Goal: Task Accomplishment & Management: Use online tool/utility

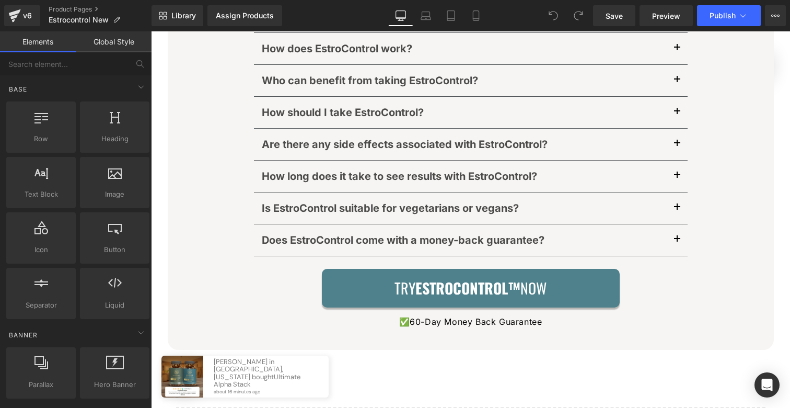
scroll to position [5829, 0]
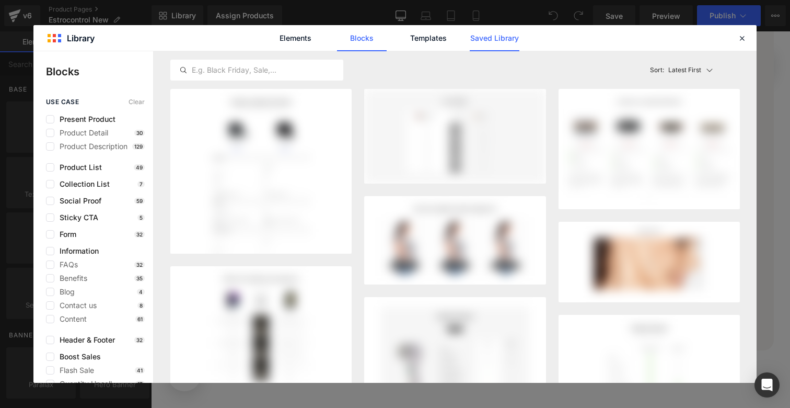
click at [490, 36] on link "Saved Library" at bounding box center [495, 38] width 50 height 26
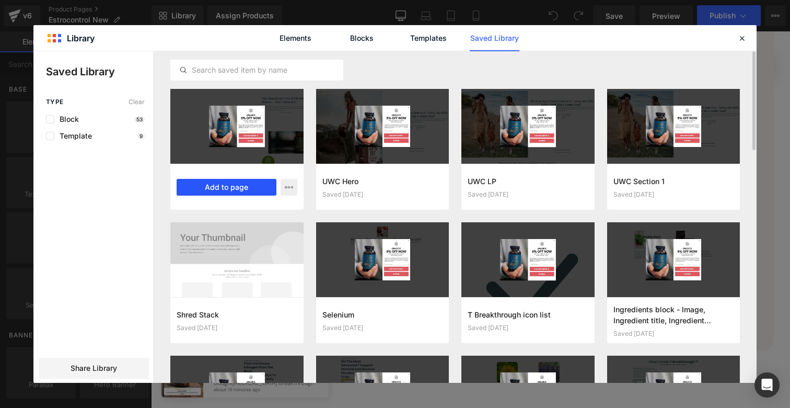
click at [250, 187] on button "Add to page" at bounding box center [227, 187] width 100 height 17
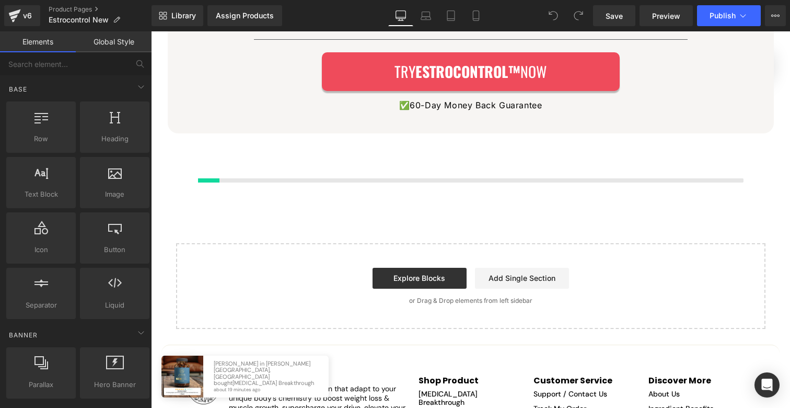
scroll to position [6046, 0]
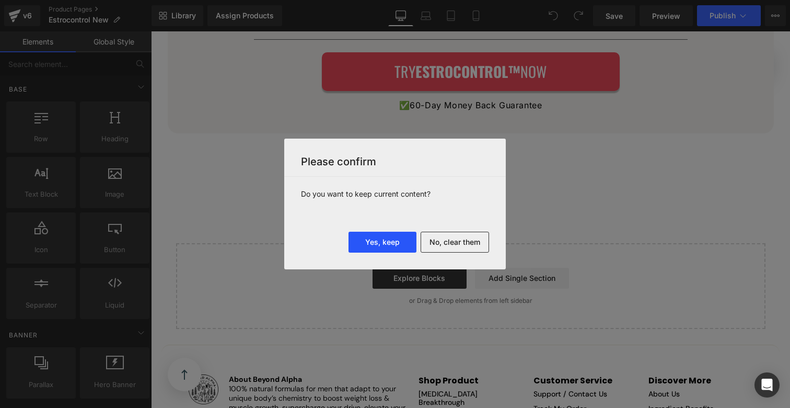
click at [391, 241] on button "Yes, keep" at bounding box center [383, 242] width 68 height 21
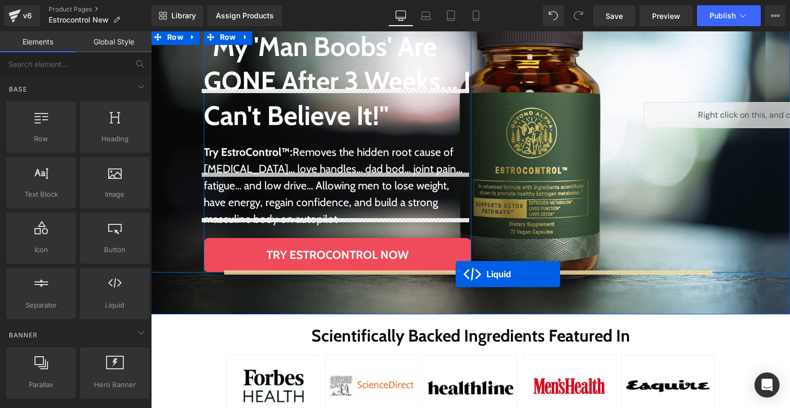
scroll to position [6453, 0]
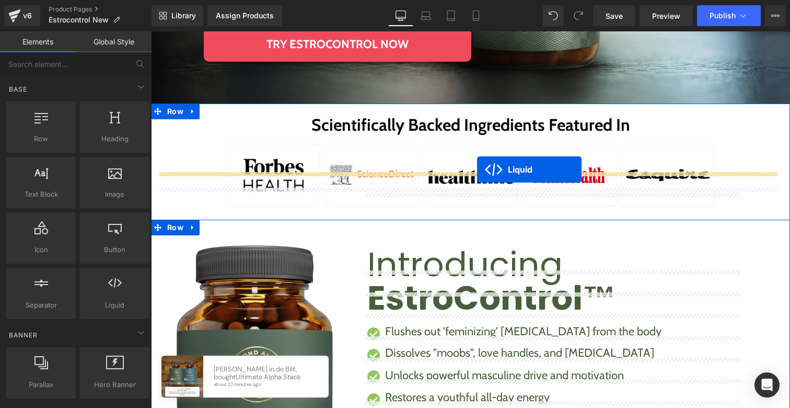
drag, startPoint x: 442, startPoint y: 122, endPoint x: 477, endPoint y: 169, distance: 59.4
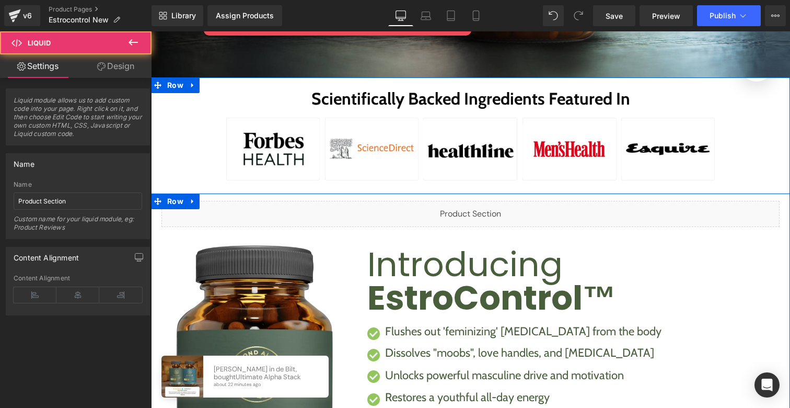
scroll to position [6427, 0]
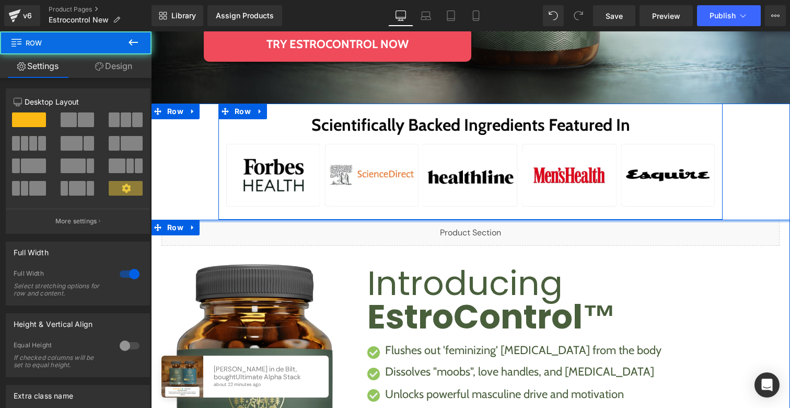
drag, startPoint x: 434, startPoint y: 168, endPoint x: 434, endPoint y: 158, distance: 10.5
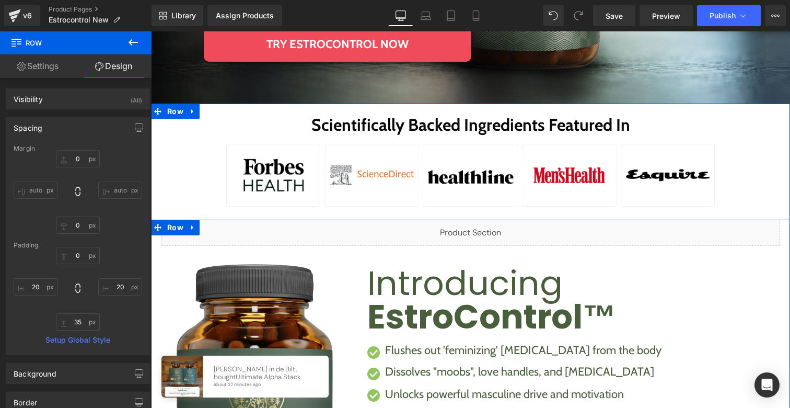
click at [317, 219] on div "Liquid Image Introducing EstroControl™ Heading Flushes out 'feminizing' estroge…" at bounding box center [470, 390] width 618 height 342
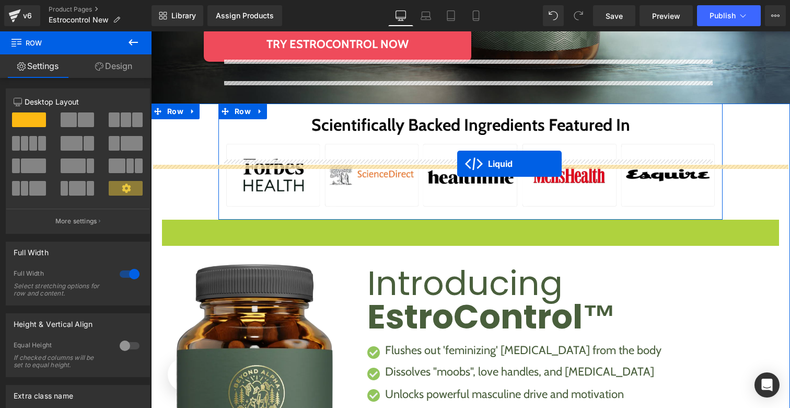
drag, startPoint x: 462, startPoint y: 172, endPoint x: 457, endPoint y: 164, distance: 10.1
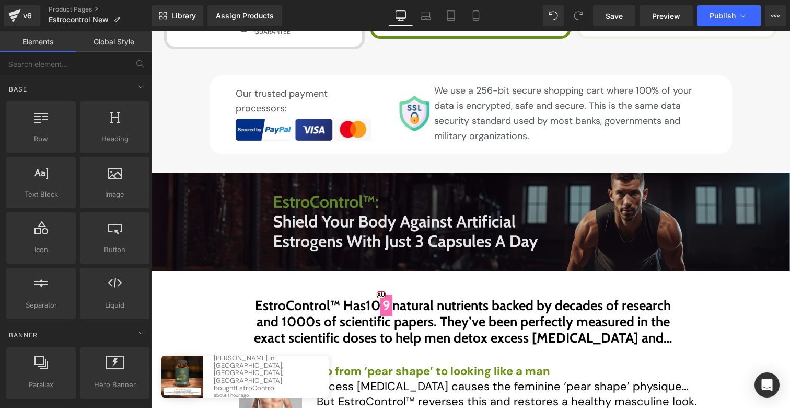
scroll to position [8289, 0]
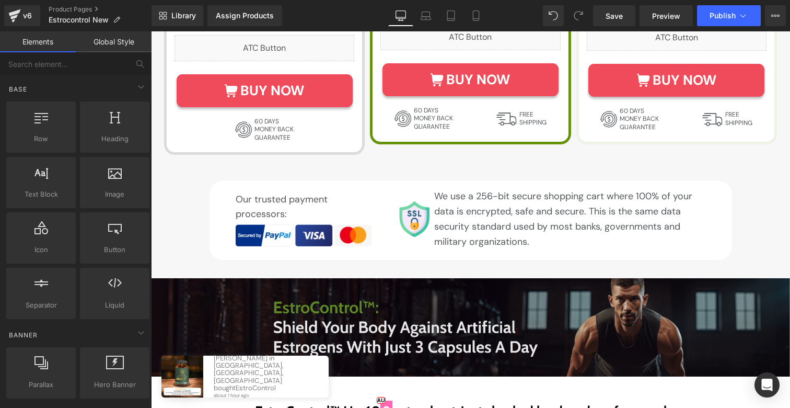
click at [186, 278] on div "Image Image Row" at bounding box center [470, 327] width 639 height 98
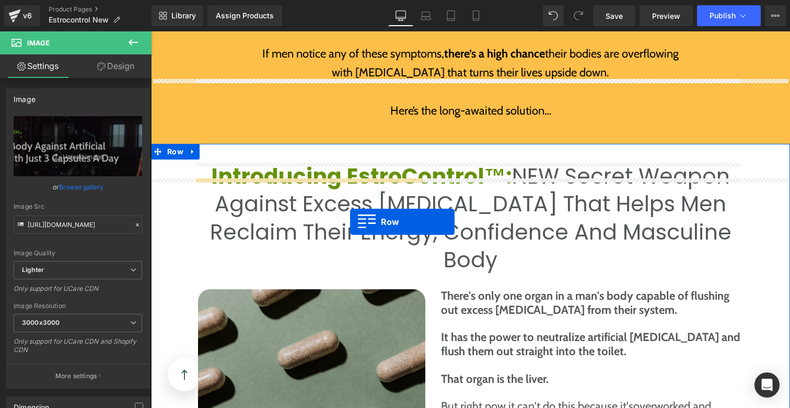
scroll to position [6732, 0]
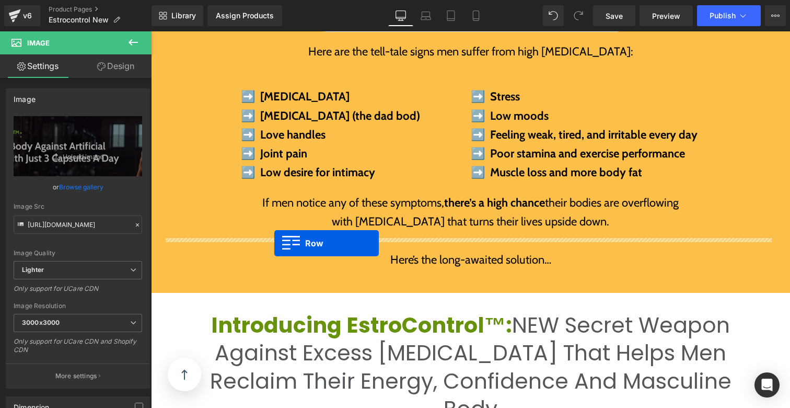
drag, startPoint x: 172, startPoint y: 174, endPoint x: 274, endPoint y: 242, distance: 123.2
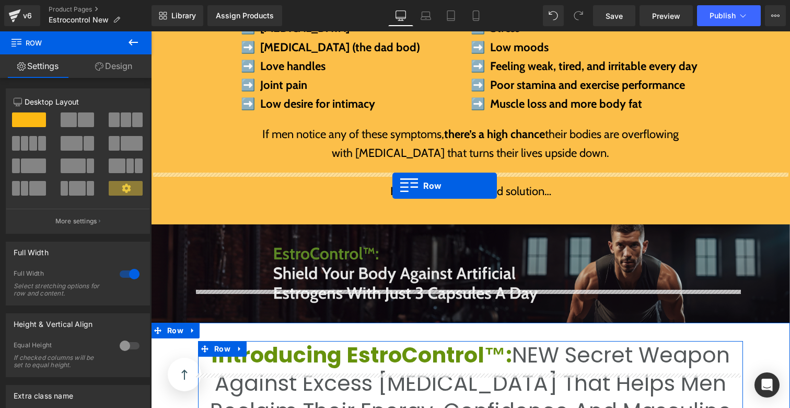
scroll to position [6794, 0]
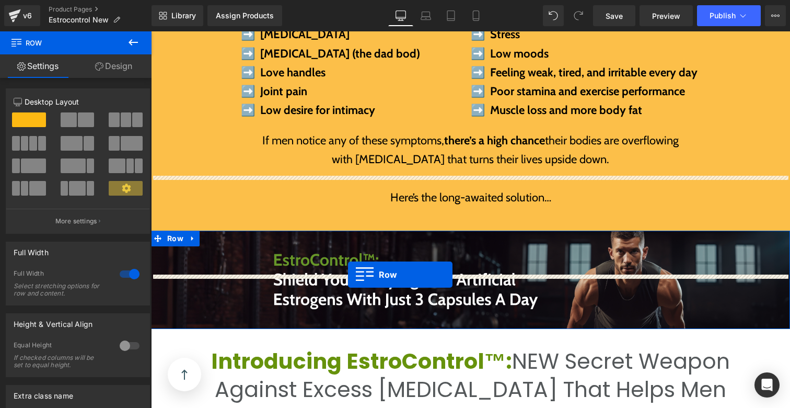
drag, startPoint x: 176, startPoint y: 101, endPoint x: 348, endPoint y: 274, distance: 244.3
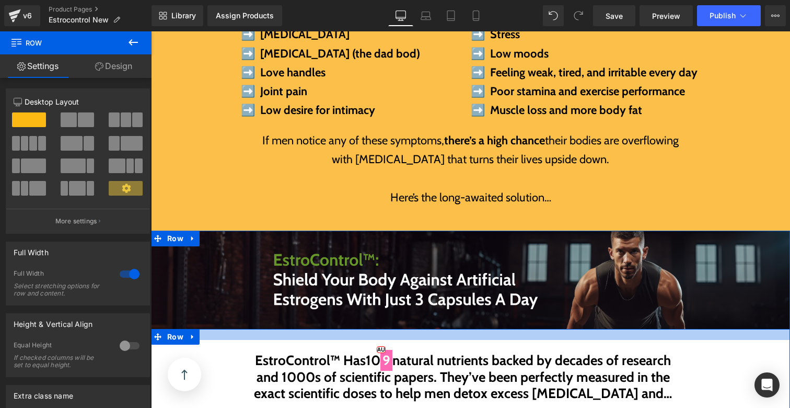
click at [445, 329] on div at bounding box center [470, 334] width 639 height 11
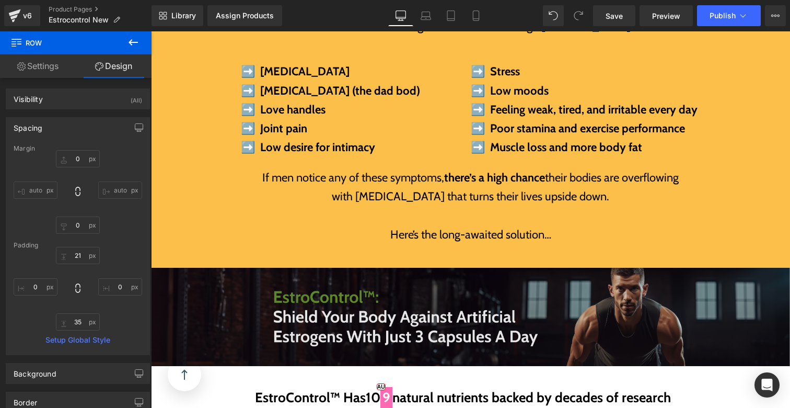
scroll to position [6787, 0]
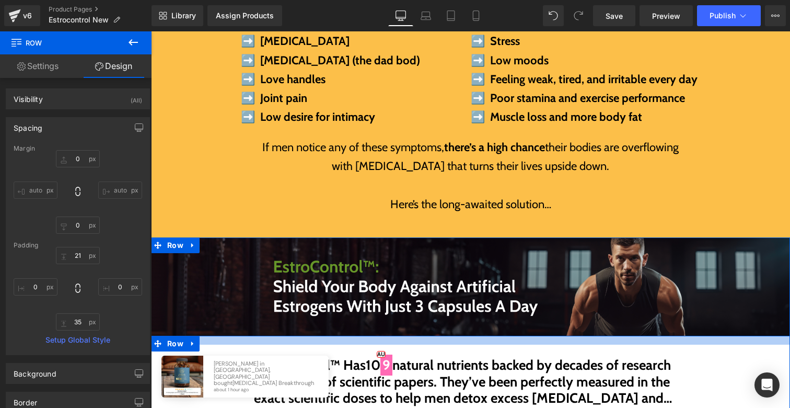
click at [403, 336] on div at bounding box center [470, 340] width 639 height 9
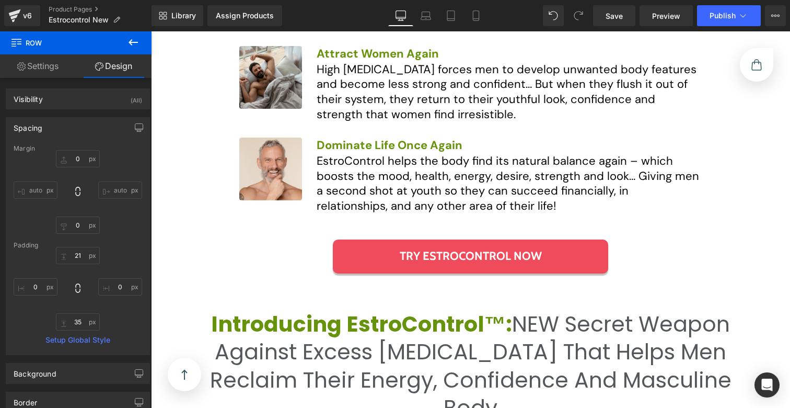
scroll to position [7556, 0]
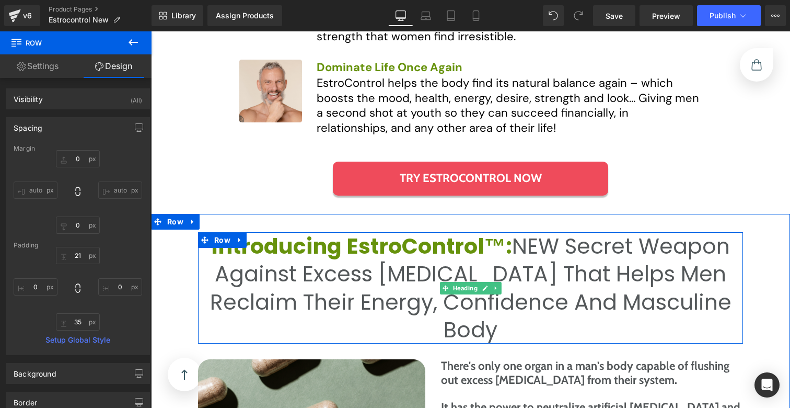
click at [362, 231] on span "Introducing EstroControl™:" at bounding box center [361, 246] width 301 height 30
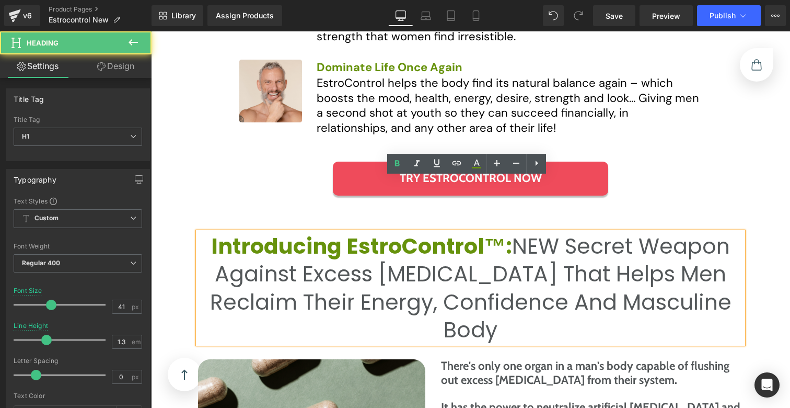
click at [389, 231] on span "Introducing EstroControl™:" at bounding box center [361, 246] width 301 height 30
click at [326, 231] on span "Introducing EstroControl™:" at bounding box center [361, 246] width 301 height 30
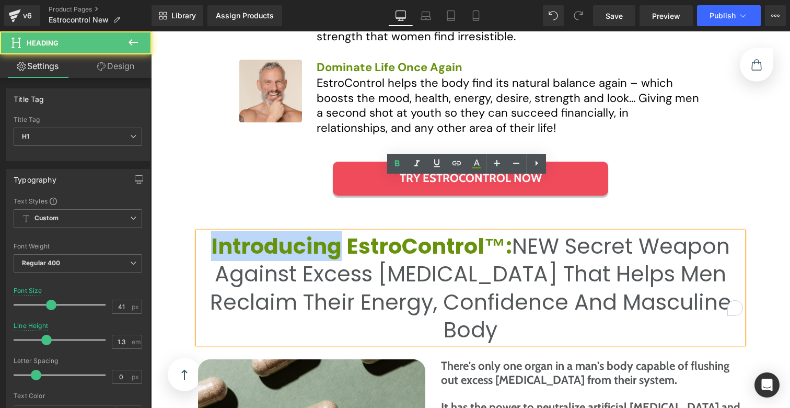
click at [326, 231] on span "Introducing EstroControl™:" at bounding box center [361, 246] width 301 height 30
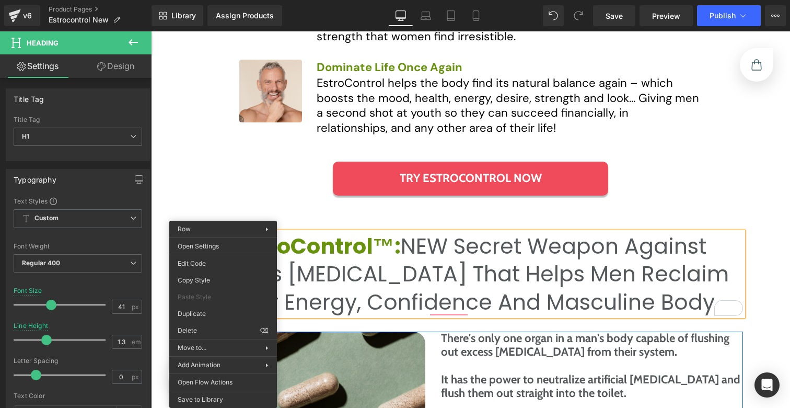
drag, startPoint x: 370, startPoint y: 358, endPoint x: 231, endPoint y: 328, distance: 142.4
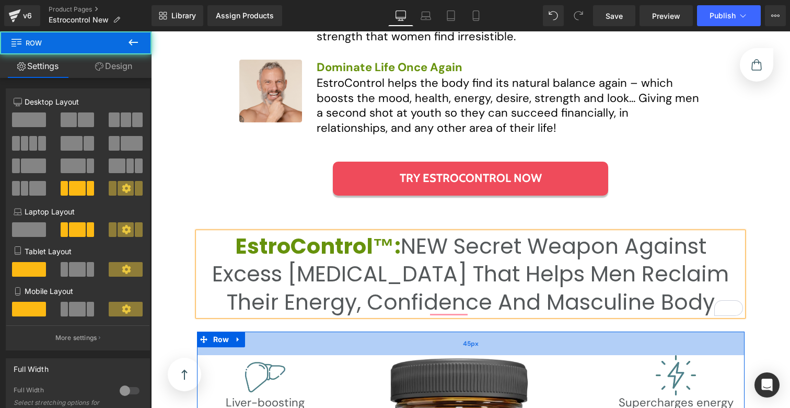
click at [399, 331] on div "45px" at bounding box center [471, 343] width 548 height 24
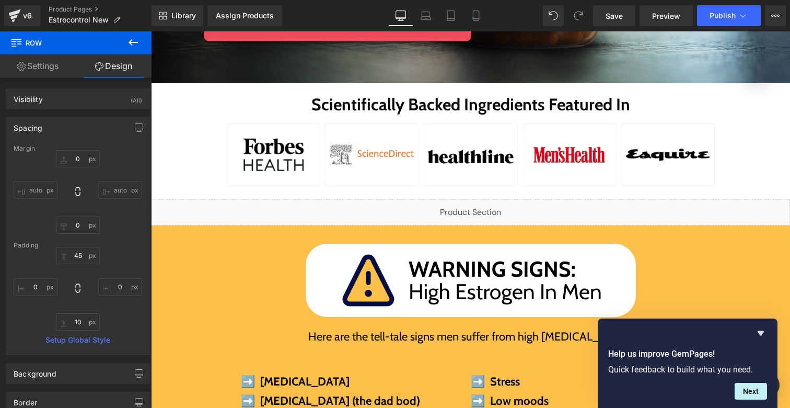
scroll to position [6649, 0]
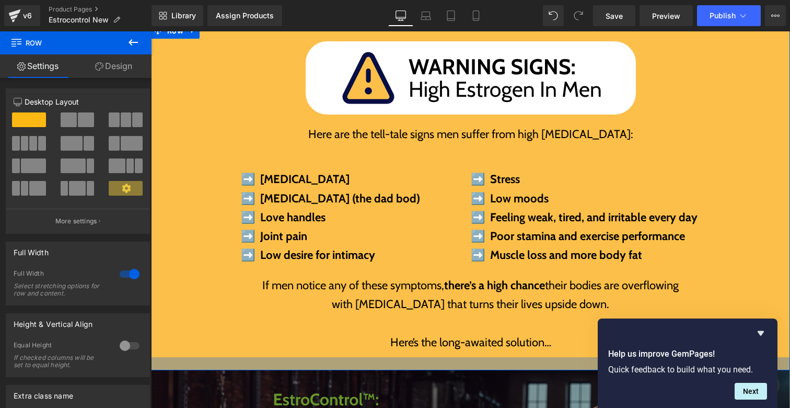
drag, startPoint x: 475, startPoint y: 310, endPoint x: 477, endPoint y: 305, distance: 6.3
click at [477, 357] on div at bounding box center [470, 363] width 639 height 13
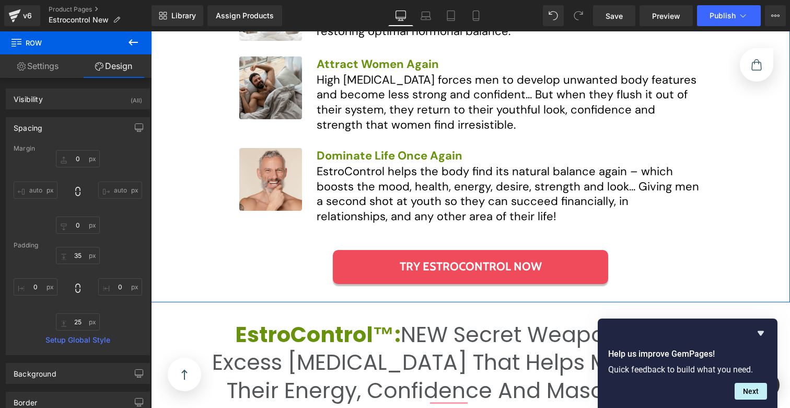
scroll to position [7463, 0]
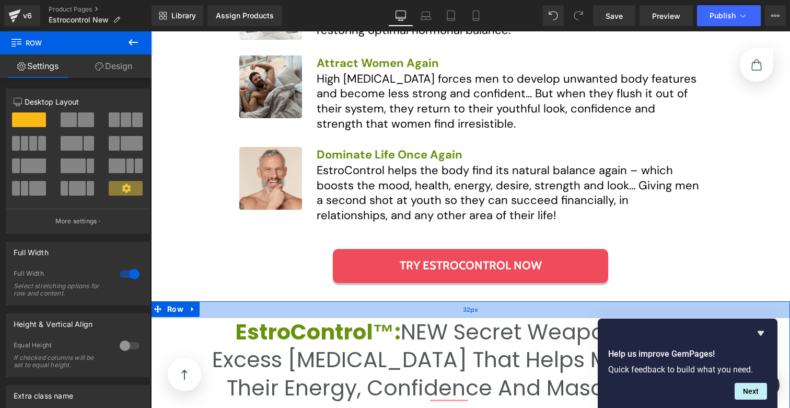
click at [489, 301] on div "32px" at bounding box center [470, 309] width 639 height 17
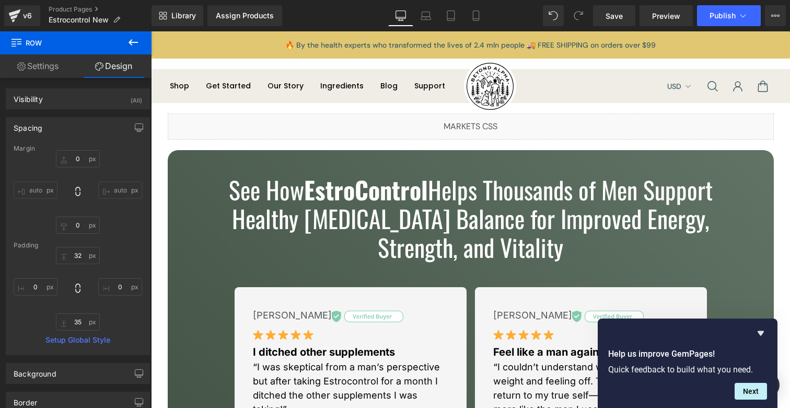
scroll to position [0, 0]
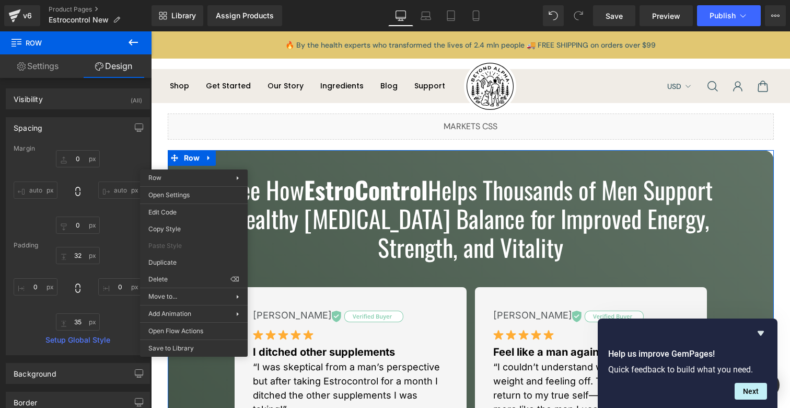
drag, startPoint x: 330, startPoint y: 309, endPoint x: 268, endPoint y: 210, distance: 117.2
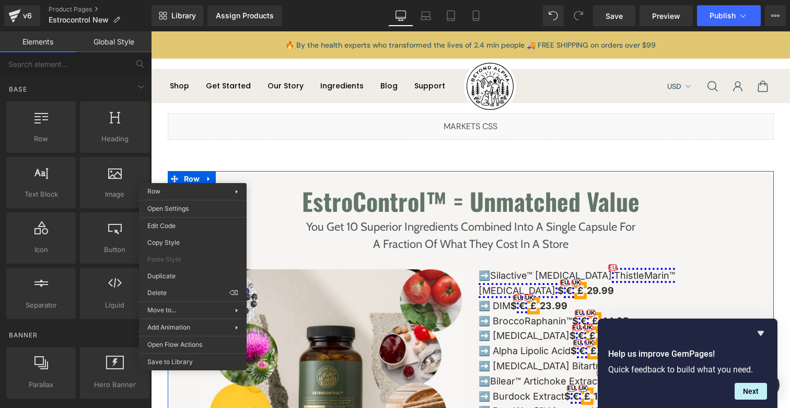
drag, startPoint x: 337, startPoint y: 319, endPoint x: 186, endPoint y: 287, distance: 154.2
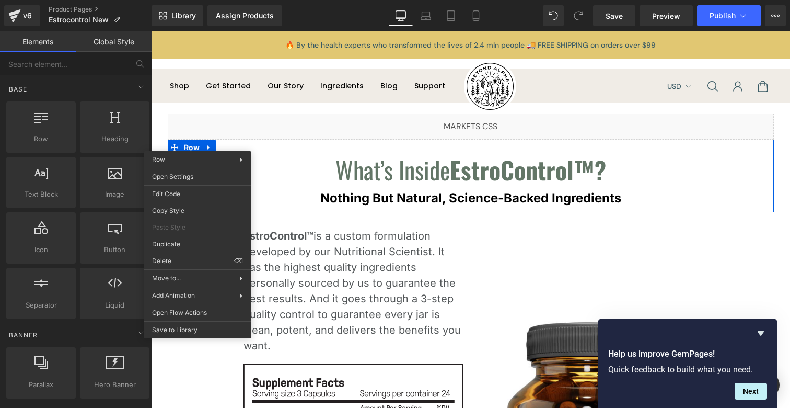
drag, startPoint x: 330, startPoint y: 294, endPoint x: 180, endPoint y: 262, distance: 153.2
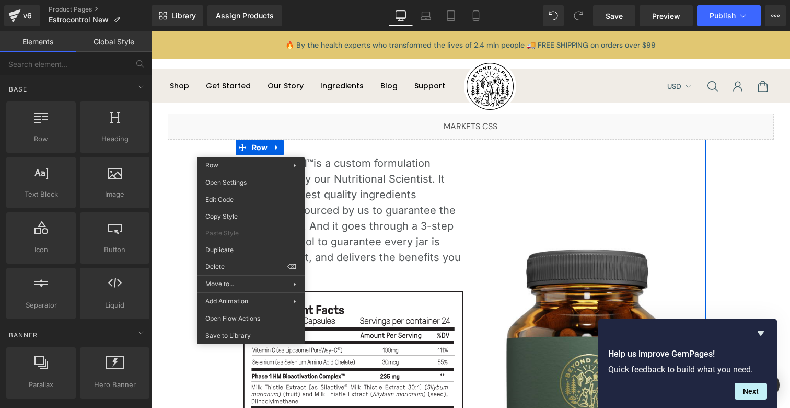
drag, startPoint x: 388, startPoint y: 292, endPoint x: 237, endPoint y: 260, distance: 153.7
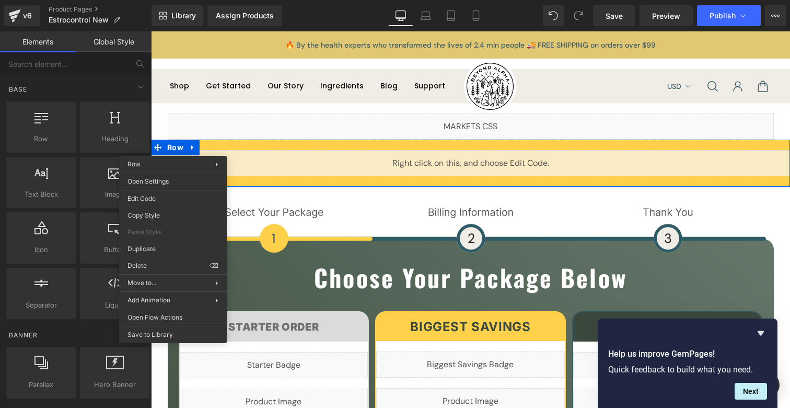
drag, startPoint x: 321, startPoint y: 289, endPoint x: 170, endPoint y: 258, distance: 154.2
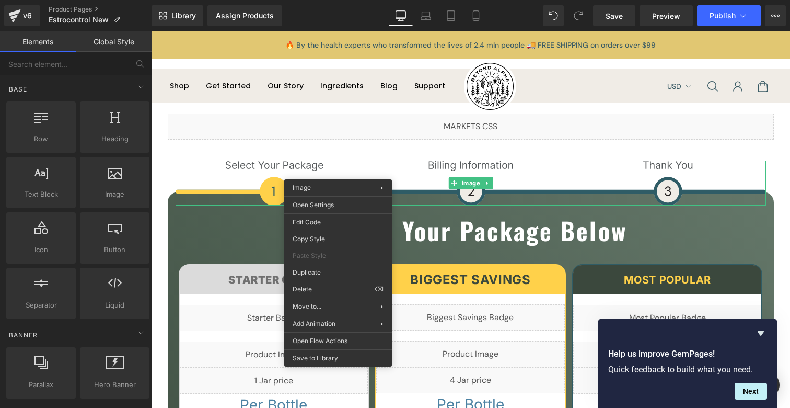
drag, startPoint x: 471, startPoint y: 318, endPoint x: 320, endPoint y: 287, distance: 154.2
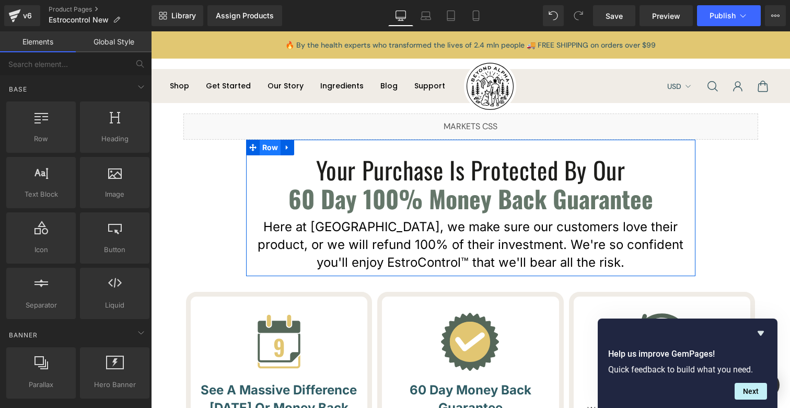
drag, startPoint x: 267, startPoint y: 145, endPoint x: 265, endPoint y: 152, distance: 7.0
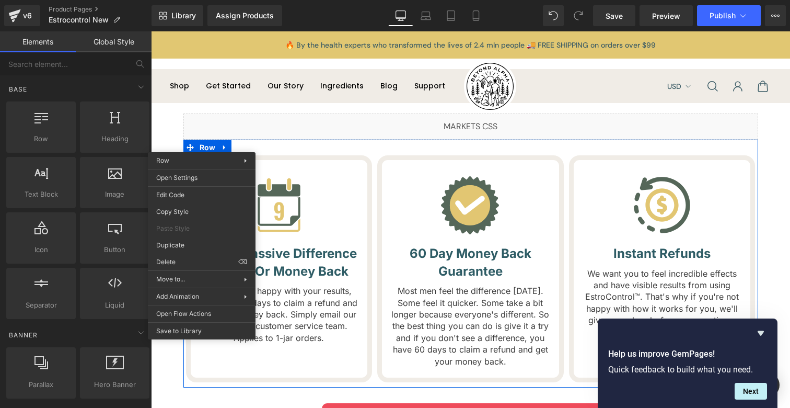
drag, startPoint x: 350, startPoint y: 294, endPoint x: 200, endPoint y: 263, distance: 153.7
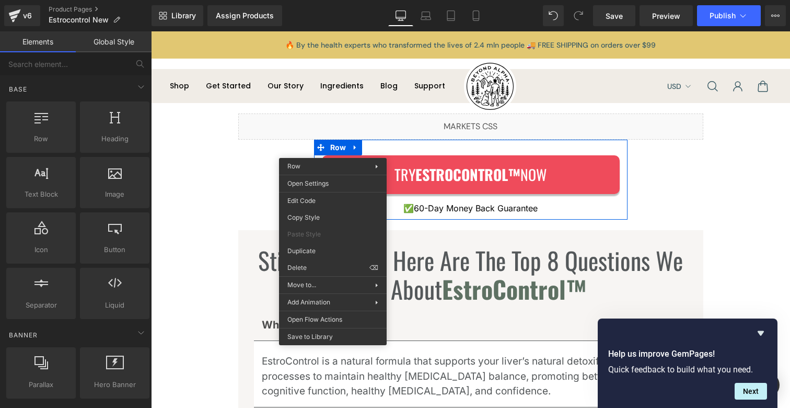
drag, startPoint x: 450, startPoint y: 295, endPoint x: 299, endPoint y: 263, distance: 154.2
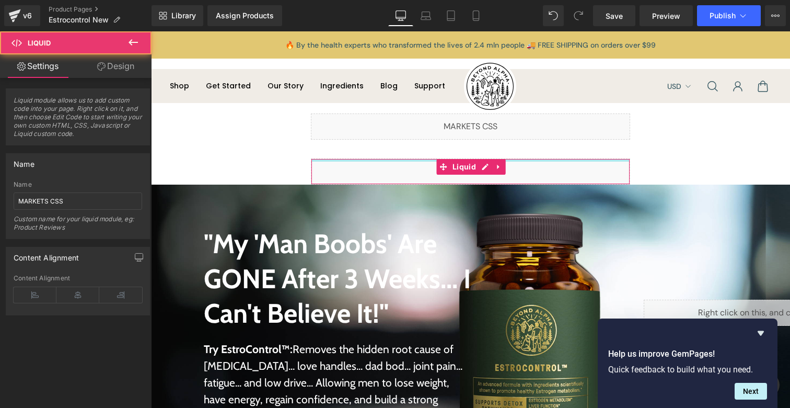
click at [386, 139] on div "Liquid" at bounding box center [471, 126] width 320 height 26
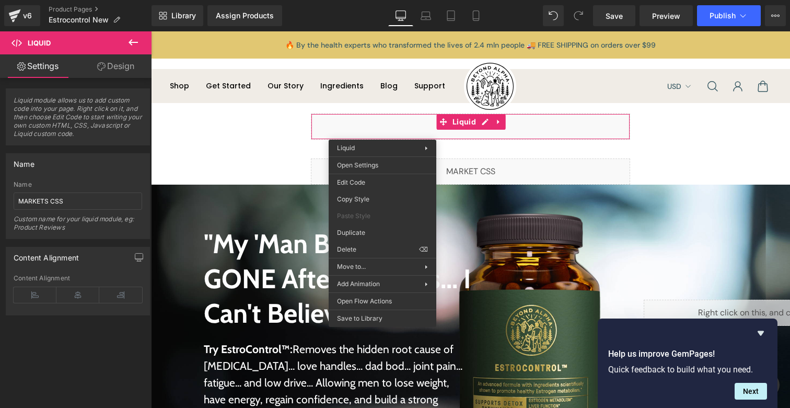
drag, startPoint x: 504, startPoint y: 276, endPoint x: 353, endPoint y: 239, distance: 155.6
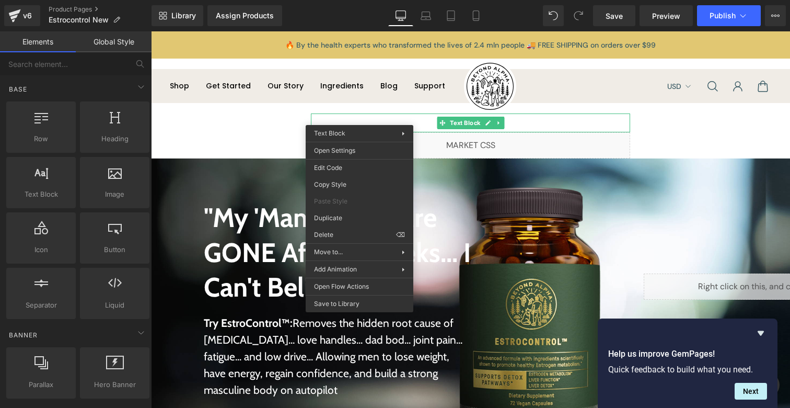
drag, startPoint x: 477, startPoint y: 267, endPoint x: 326, endPoint y: 236, distance: 154.2
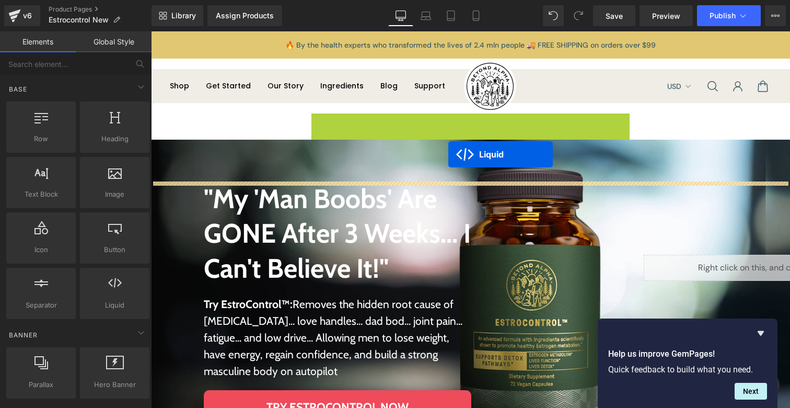
drag, startPoint x: 459, startPoint y: 123, endPoint x: 448, endPoint y: 154, distance: 32.6
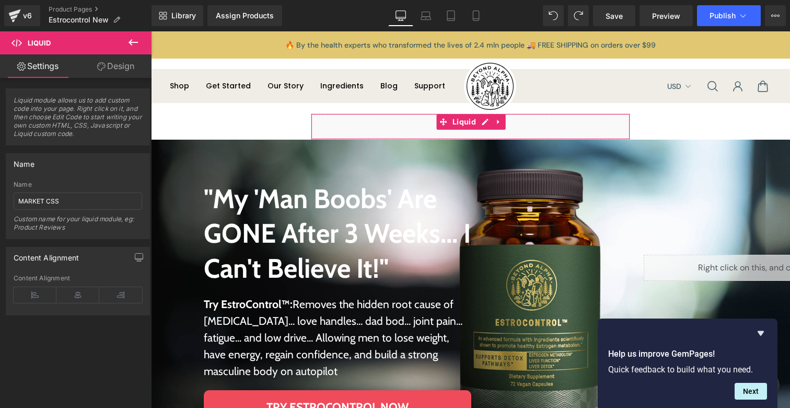
click at [341, 118] on div "Liquid" at bounding box center [471, 126] width 320 height 26
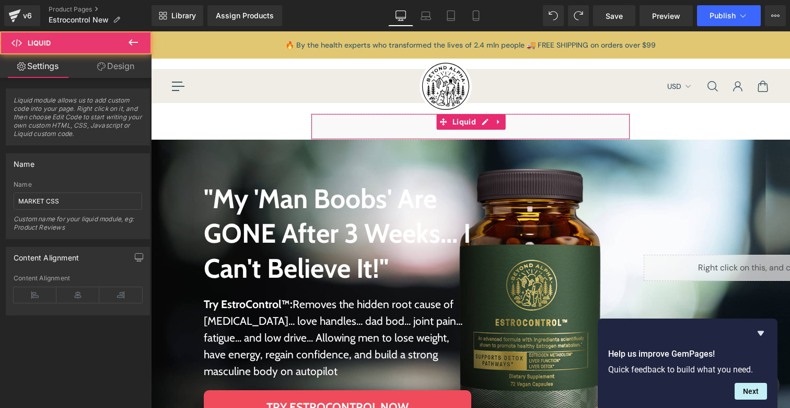
click at [121, 62] on link "Design" at bounding box center [116, 66] width 76 height 24
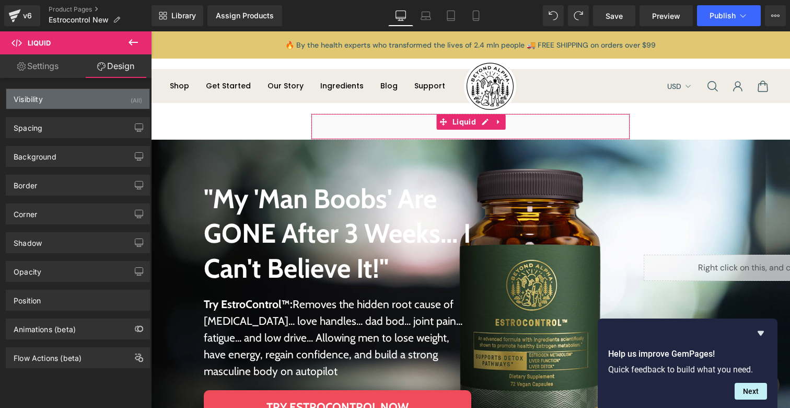
click at [96, 107] on div "Visibility (All)" at bounding box center [77, 99] width 143 height 20
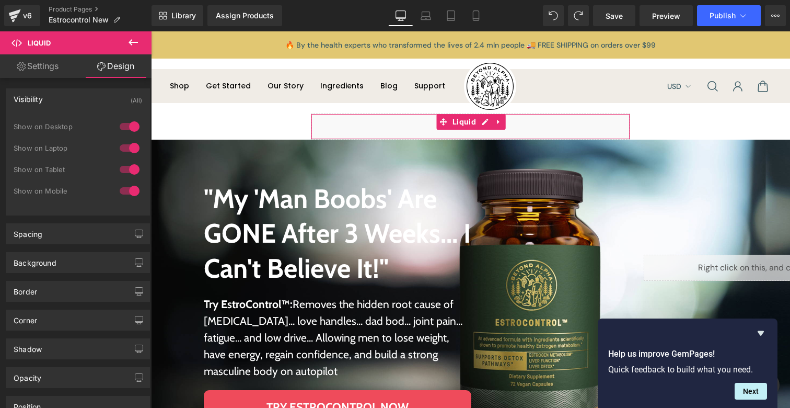
click at [68, 103] on div "Visibility (All)" at bounding box center [77, 99] width 143 height 20
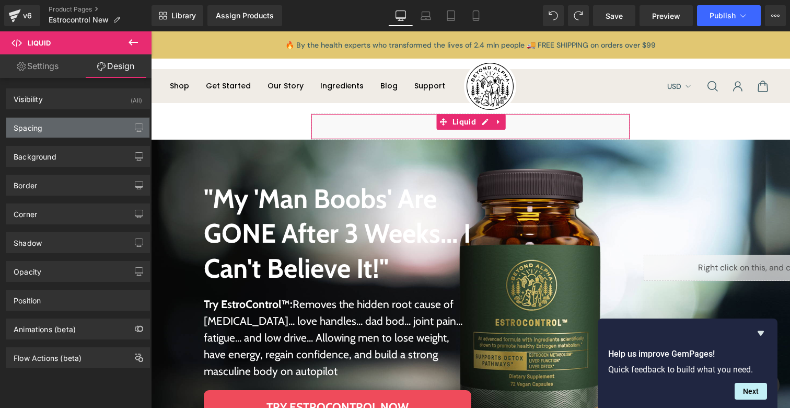
click at [55, 135] on div "Spacing" at bounding box center [77, 128] width 143 height 20
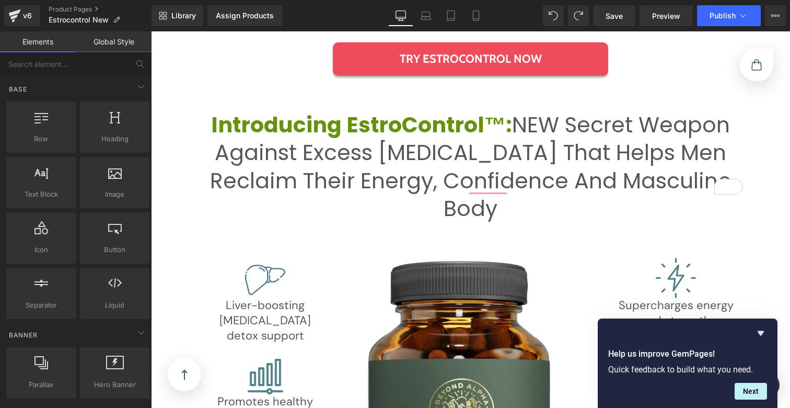
scroll to position [1597, 0]
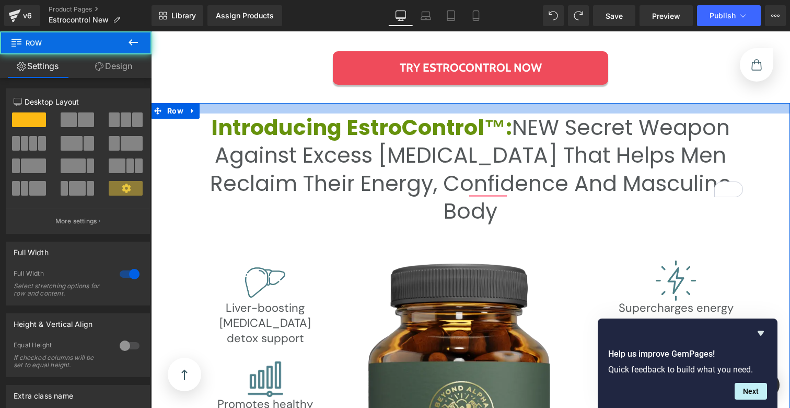
drag, startPoint x: 440, startPoint y: 110, endPoint x: 442, endPoint y: 100, distance: 9.5
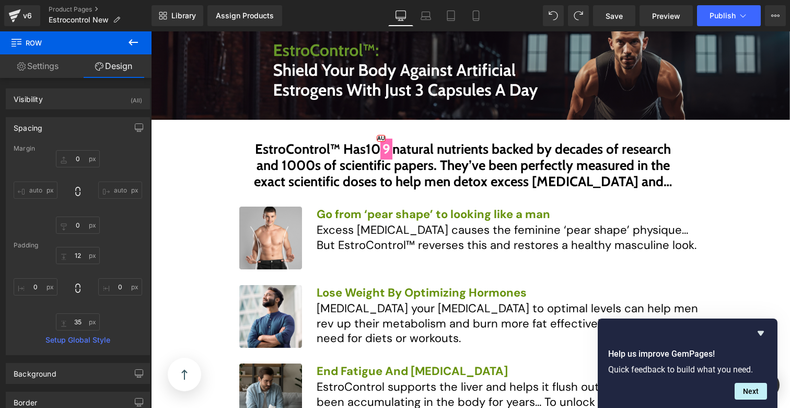
scroll to position [904, 0]
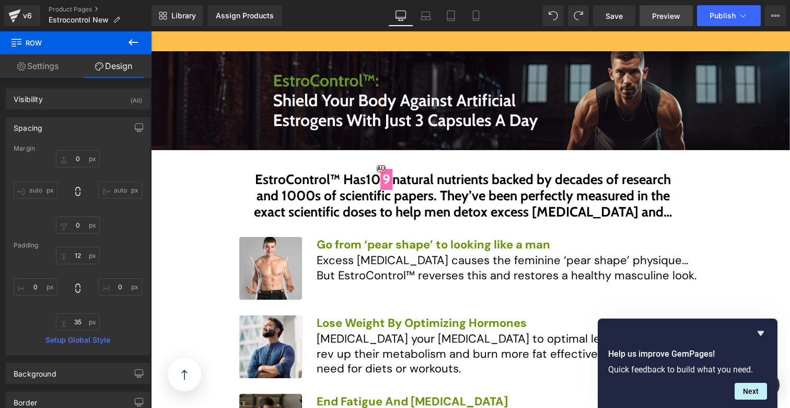
click at [669, 19] on span "Preview" at bounding box center [666, 15] width 28 height 11
click at [623, 15] on span "Save" at bounding box center [614, 15] width 17 height 11
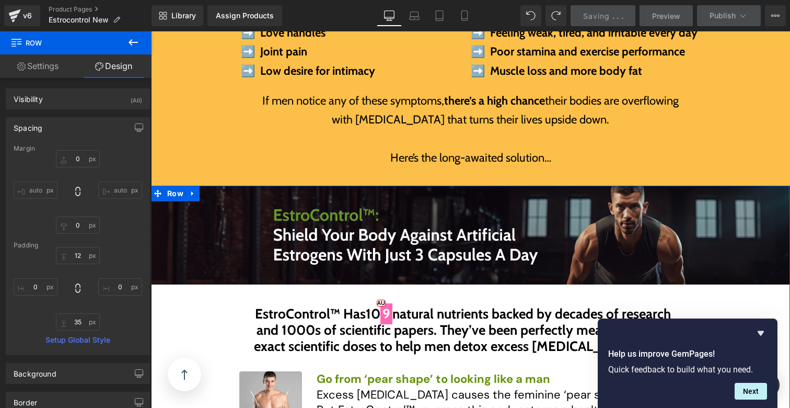
scroll to position [678, 0]
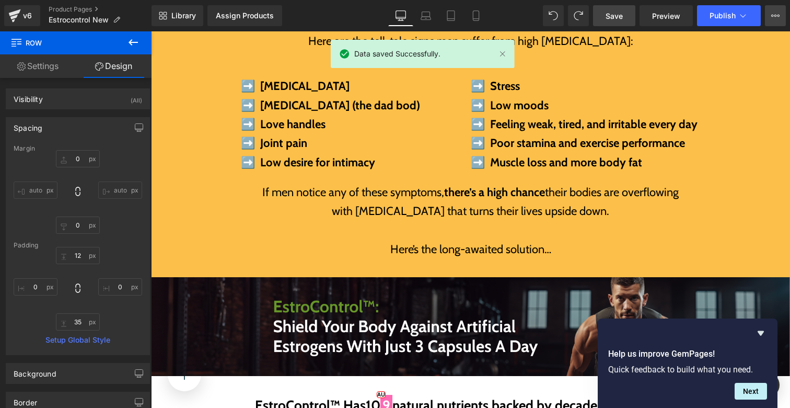
click at [771, 14] on icon at bounding box center [775, 15] width 8 height 8
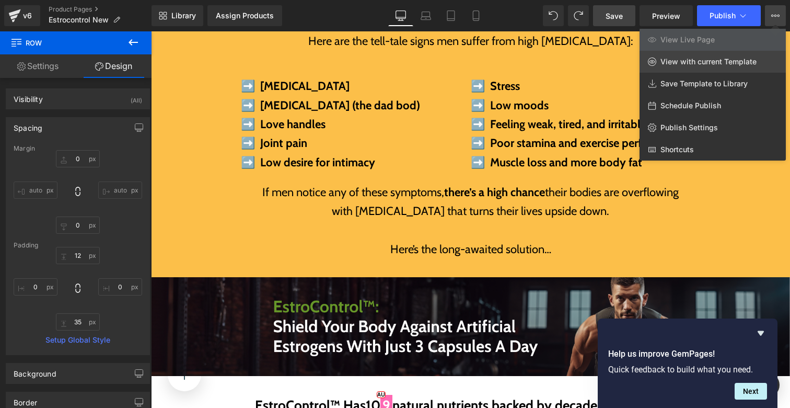
click at [747, 65] on span "View with current Template" at bounding box center [709, 61] width 96 height 9
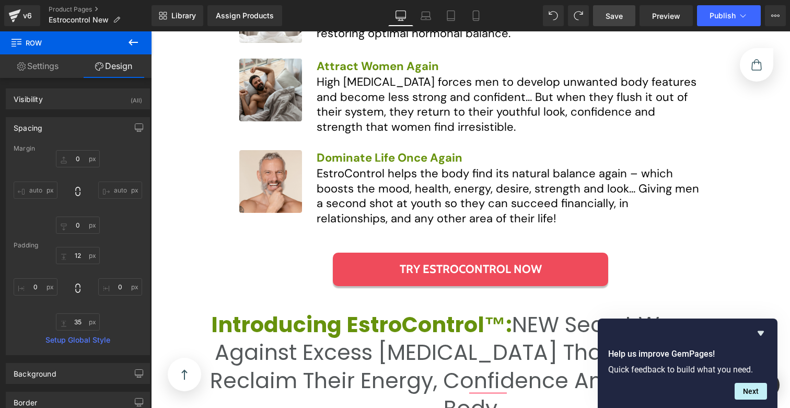
scroll to position [1588, 0]
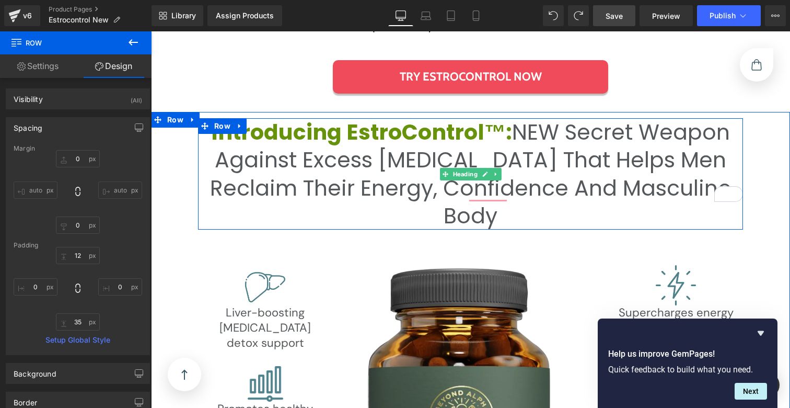
click at [294, 128] on span "Introducing EstroControl™:" at bounding box center [361, 132] width 301 height 30
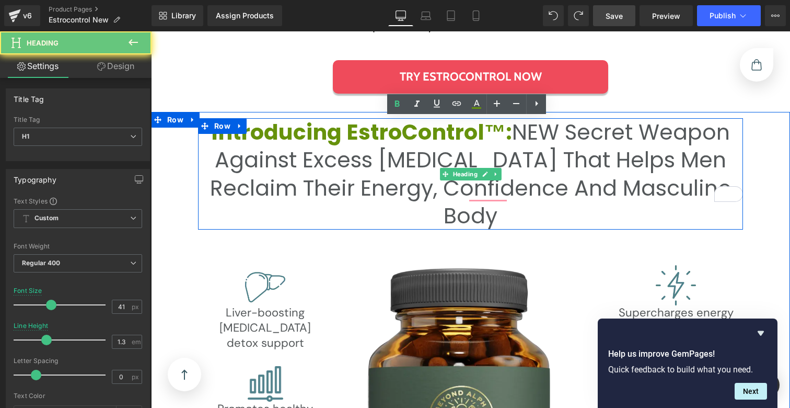
click at [294, 128] on span "Introducing EstroControl™:" at bounding box center [361, 132] width 301 height 30
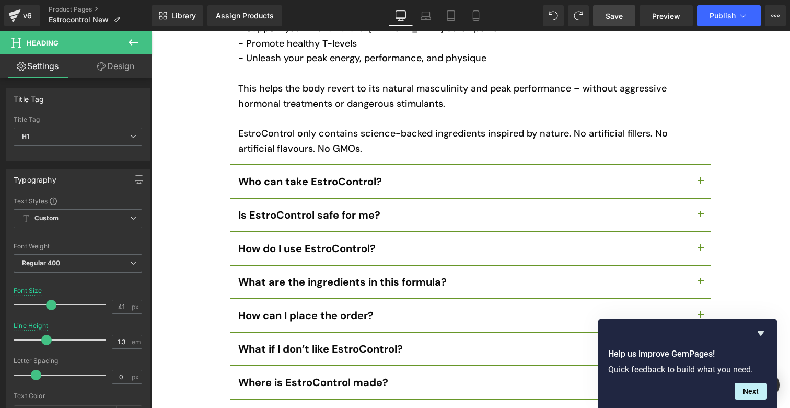
scroll to position [6134, 0]
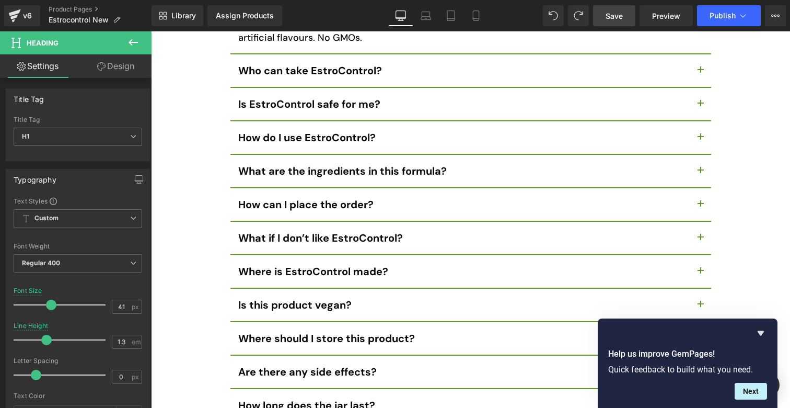
drag, startPoint x: 618, startPoint y: 21, endPoint x: 407, endPoint y: 53, distance: 214.1
click at [618, 21] on link "Save" at bounding box center [614, 15] width 42 height 21
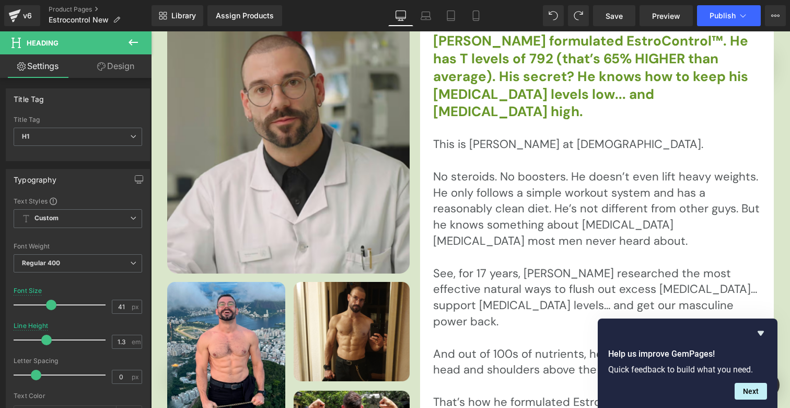
scroll to position [3294, 0]
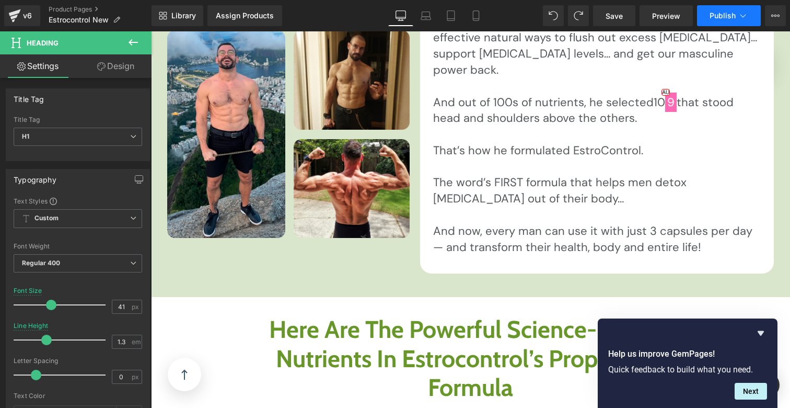
click at [720, 11] on span "Publish" at bounding box center [723, 15] width 26 height 8
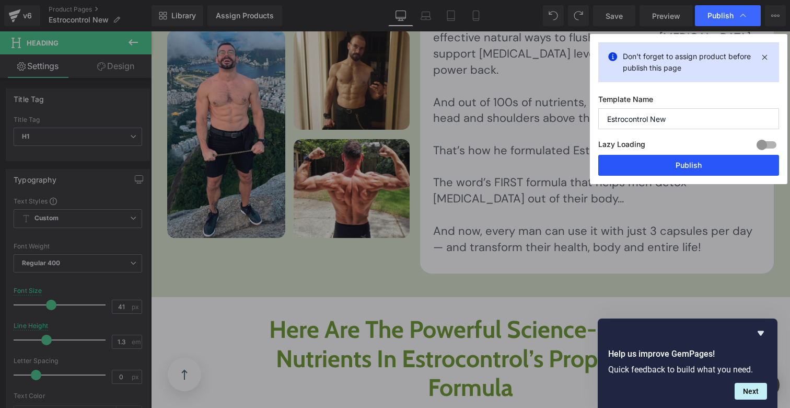
click at [693, 156] on button "Publish" at bounding box center [688, 165] width 181 height 21
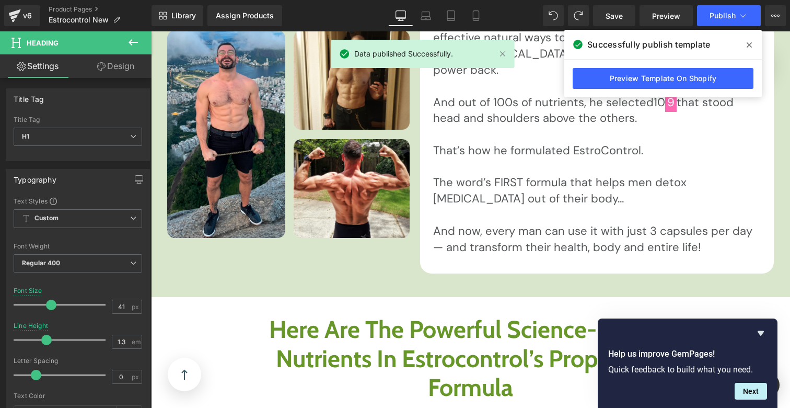
click at [742, 43] on span at bounding box center [749, 45] width 17 height 17
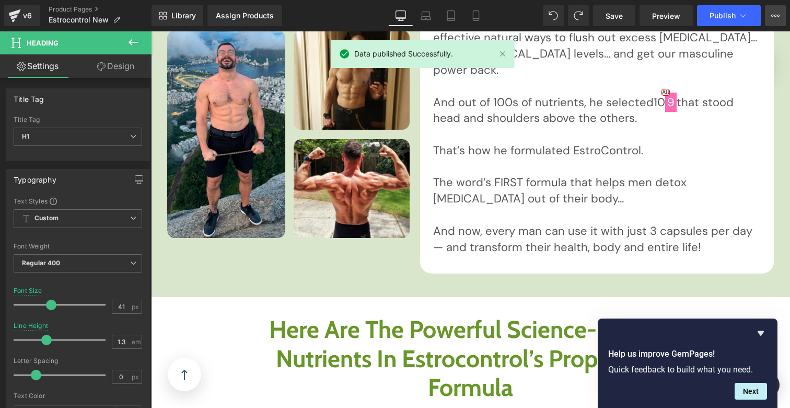
click at [784, 15] on button "View Live Page View with current Template Save Template to Library Schedule Pub…" at bounding box center [775, 15] width 21 height 21
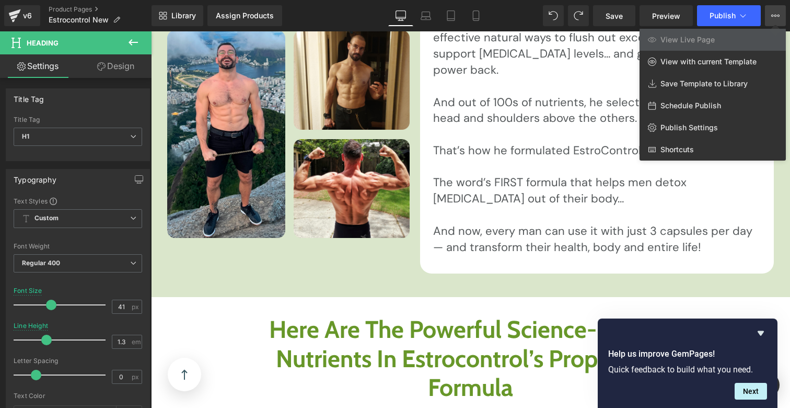
click at [769, 18] on button "View Live Page View with current Template Save Template to Library Schedule Pub…" at bounding box center [775, 15] width 21 height 21
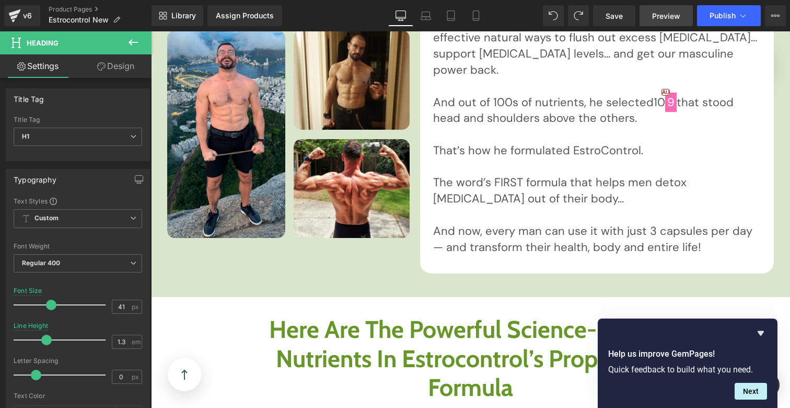
click at [679, 18] on span "Preview" at bounding box center [666, 15] width 28 height 11
click at [672, 19] on span "Preview" at bounding box center [666, 15] width 28 height 11
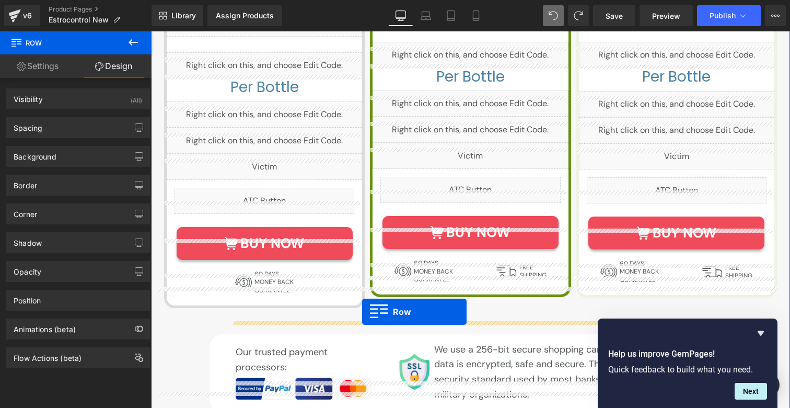
scroll to position [5995, 0]
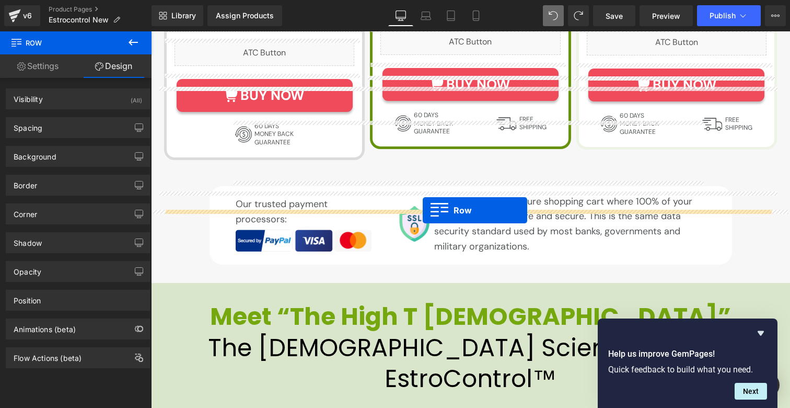
drag, startPoint x: 169, startPoint y: 149, endPoint x: 423, endPoint y: 210, distance: 260.7
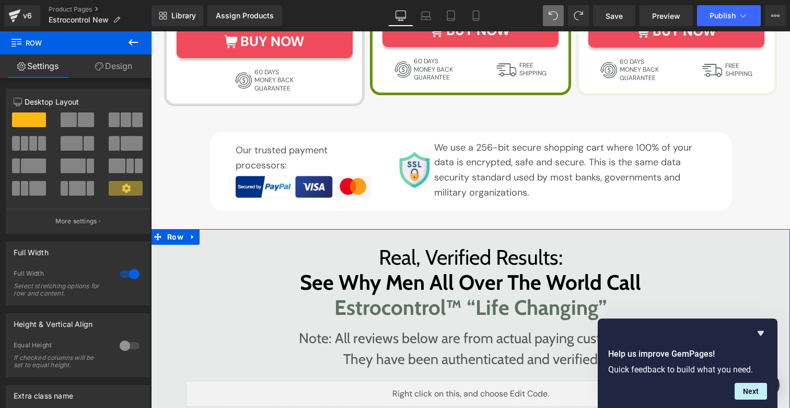
scroll to position [6306, 0]
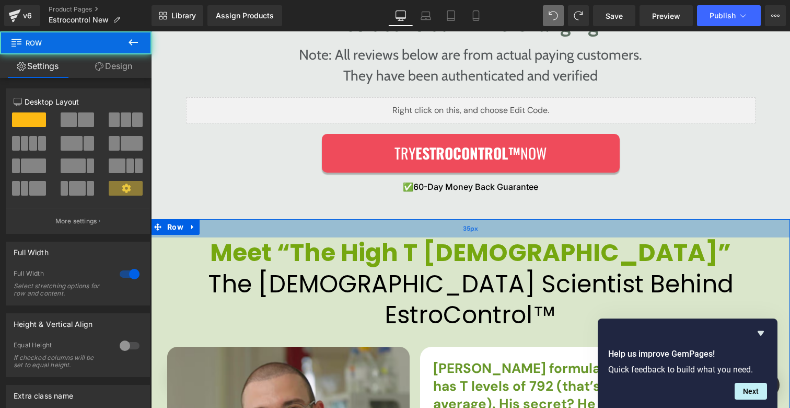
click at [269, 219] on div "35px" at bounding box center [470, 228] width 639 height 18
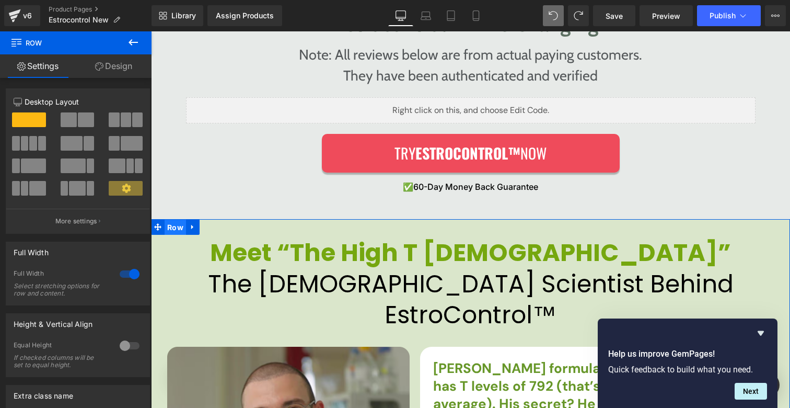
click at [176, 219] on span "Row" at bounding box center [175, 227] width 21 height 16
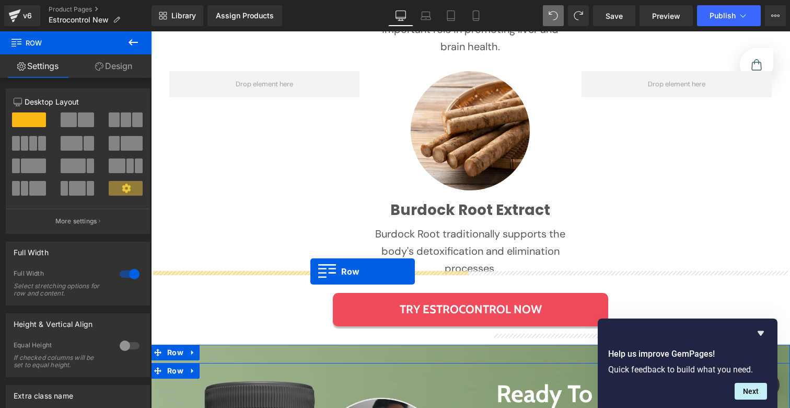
scroll to position [7555, 0]
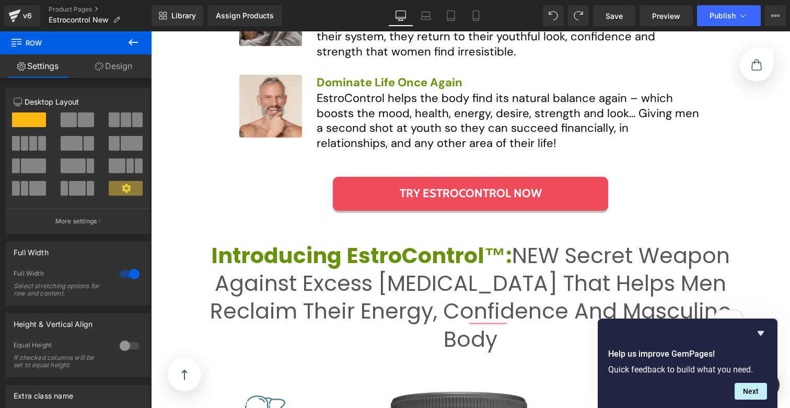
scroll to position [4920, 0]
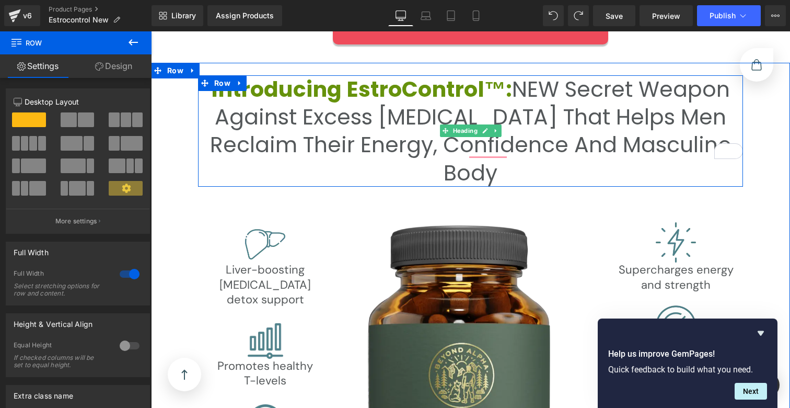
click at [273, 74] on span "Introducing EstroControl™:" at bounding box center [361, 89] width 301 height 30
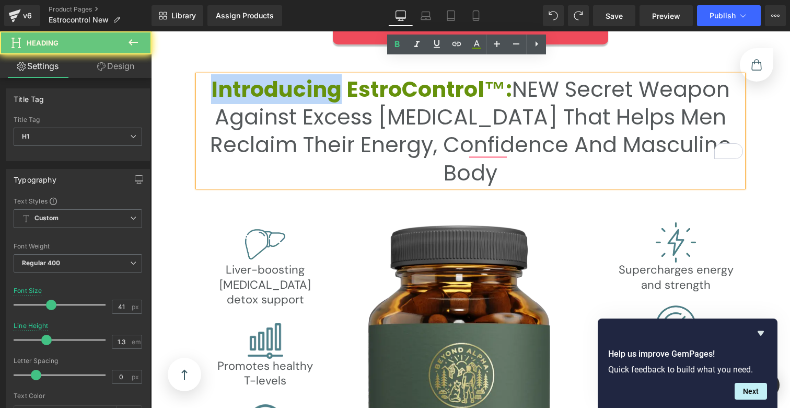
click at [273, 74] on span "Introducing EstroControl™:" at bounding box center [361, 89] width 301 height 30
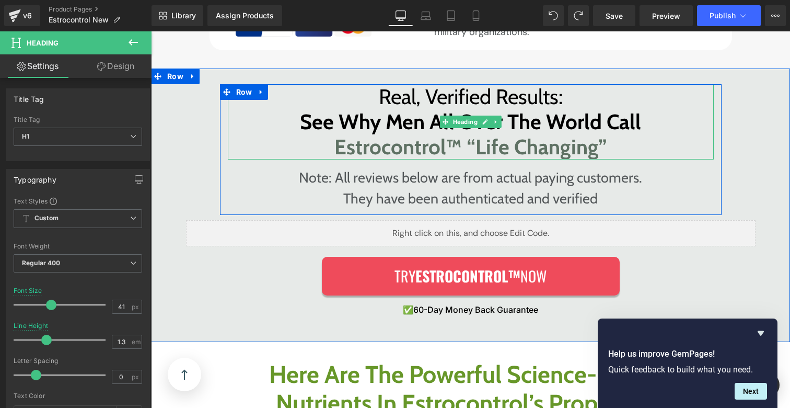
scroll to position [5950, 0]
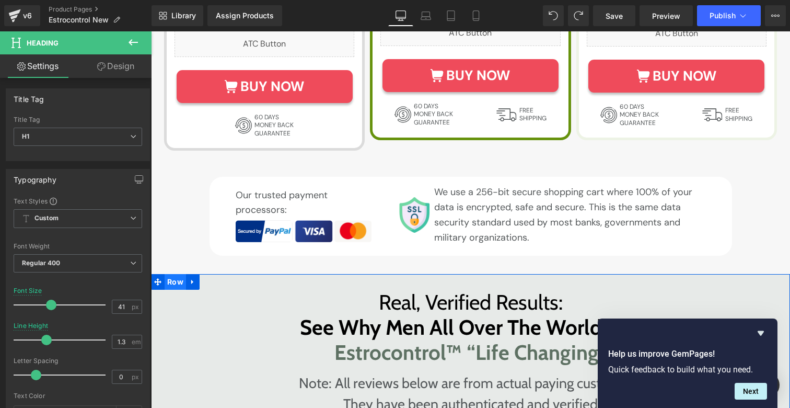
click at [165, 274] on span "Row" at bounding box center [175, 282] width 21 height 16
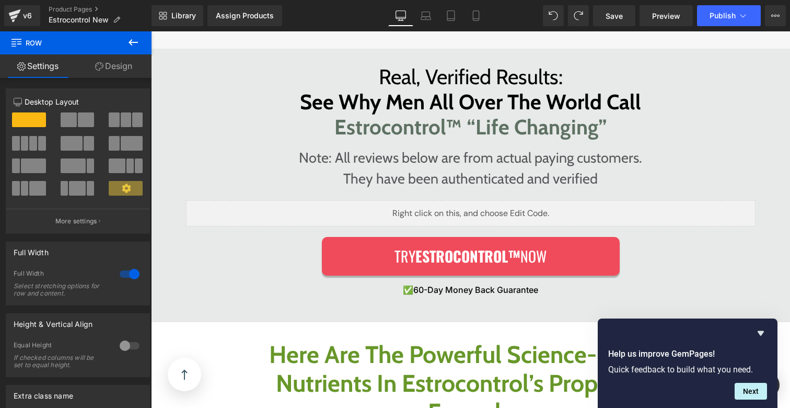
scroll to position [6069, 0]
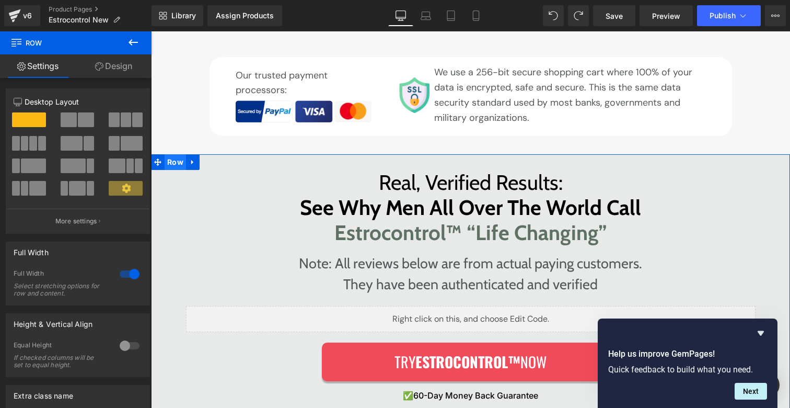
click at [170, 154] on span "Row" at bounding box center [175, 162] width 21 height 16
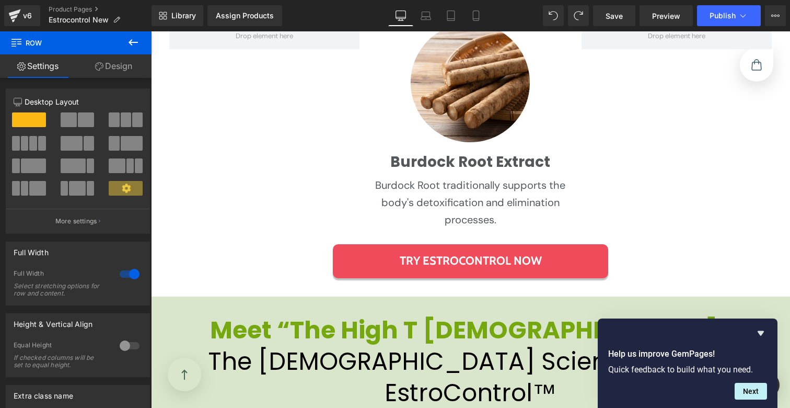
scroll to position [7546, 0]
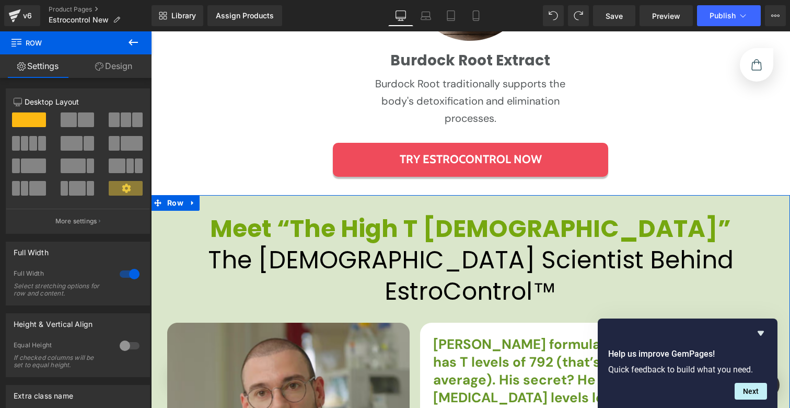
click at [191, 201] on icon at bounding box center [192, 203] width 2 height 5
click at [169, 195] on span "Row" at bounding box center [175, 203] width 21 height 16
click at [173, 195] on span "Row" at bounding box center [175, 203] width 21 height 16
click at [129, 44] on icon at bounding box center [133, 42] width 13 height 13
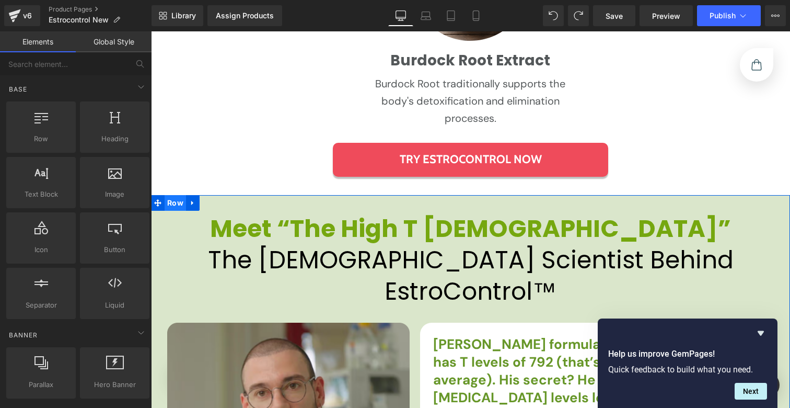
click at [172, 195] on span "Row" at bounding box center [175, 203] width 21 height 16
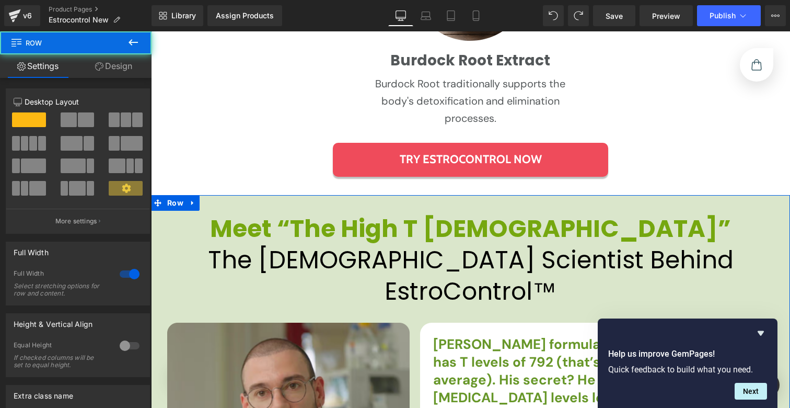
click at [116, 63] on link "Design" at bounding box center [114, 66] width 76 height 24
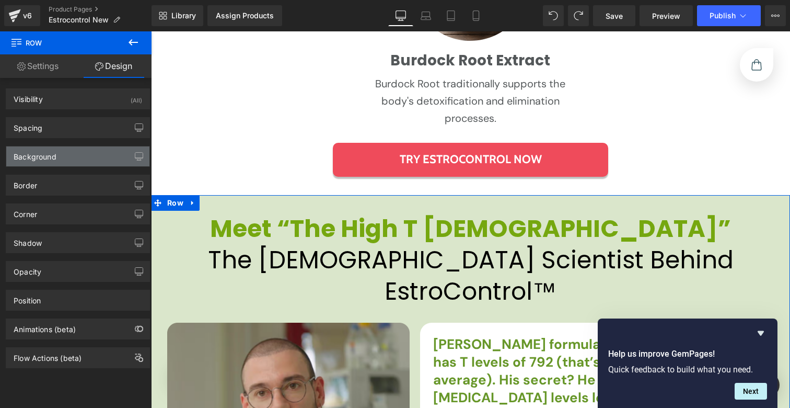
click at [85, 160] on div "Background" at bounding box center [77, 156] width 143 height 20
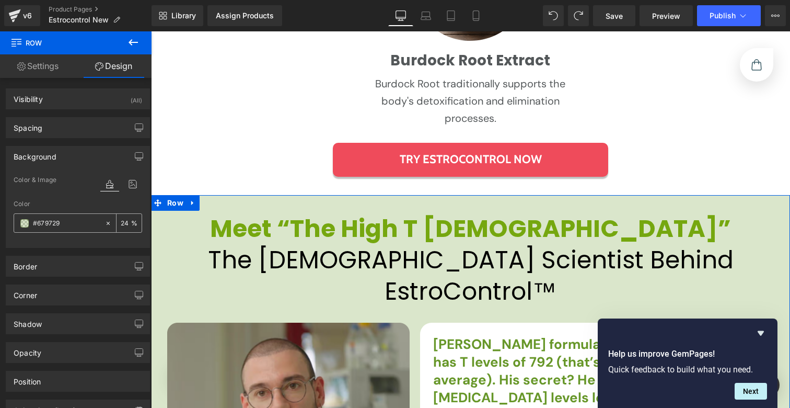
click at [59, 217] on input "#679729" at bounding box center [66, 222] width 67 height 11
click at [59, 219] on input "#679729" at bounding box center [66, 222] width 67 height 11
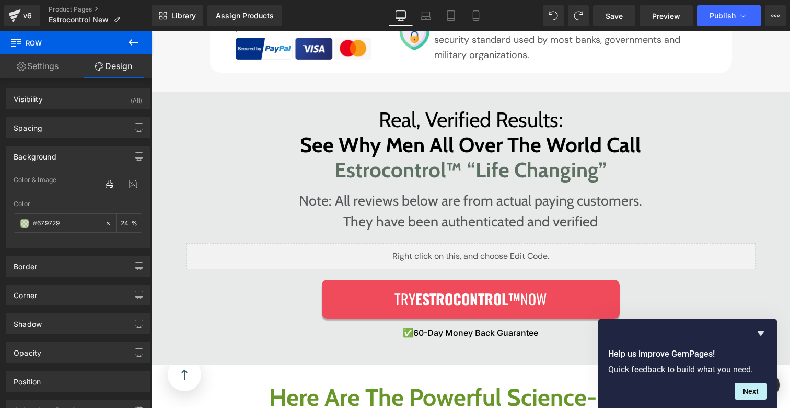
scroll to position [5908, 0]
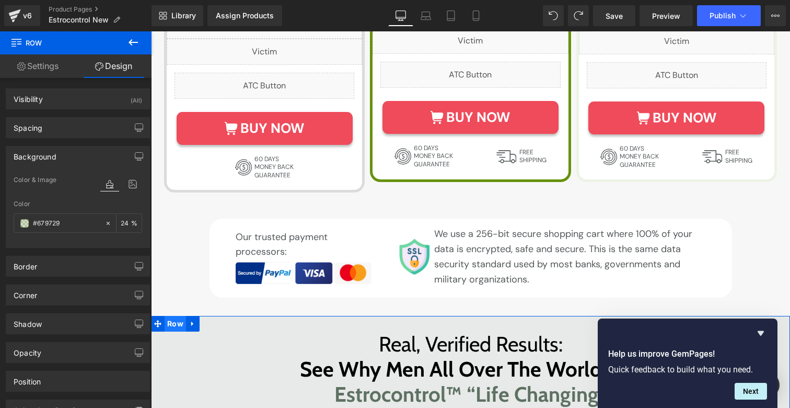
click at [173, 316] on span "Row" at bounding box center [175, 324] width 21 height 16
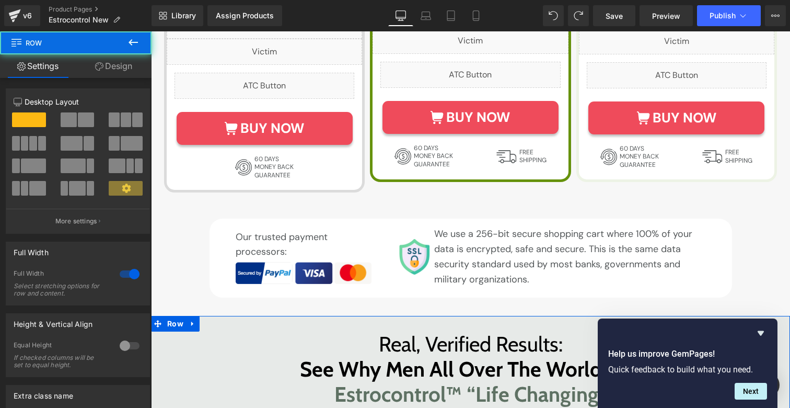
click at [112, 54] on div "Row Settings Design 12 12 12 Column Size Customizer 12 Desktop Layout Laptop La…" at bounding box center [76, 221] width 152 height 381
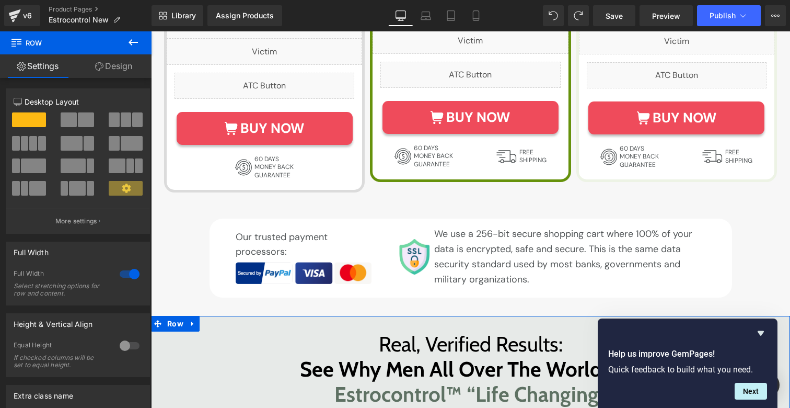
click at [112, 65] on link "Design" at bounding box center [114, 66] width 76 height 24
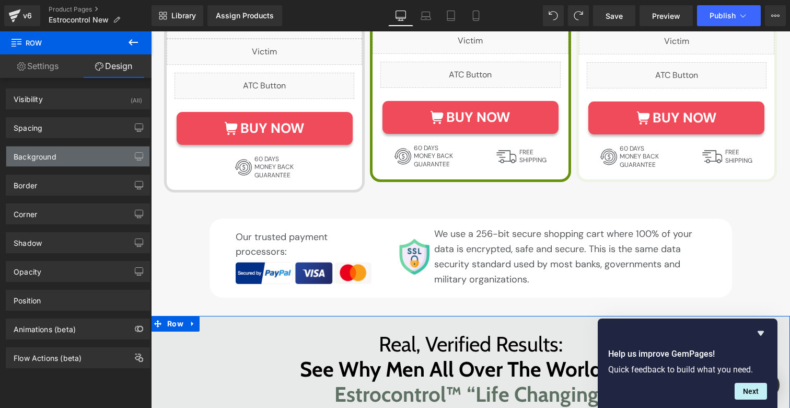
click at [47, 158] on div "Background" at bounding box center [35, 153] width 43 height 15
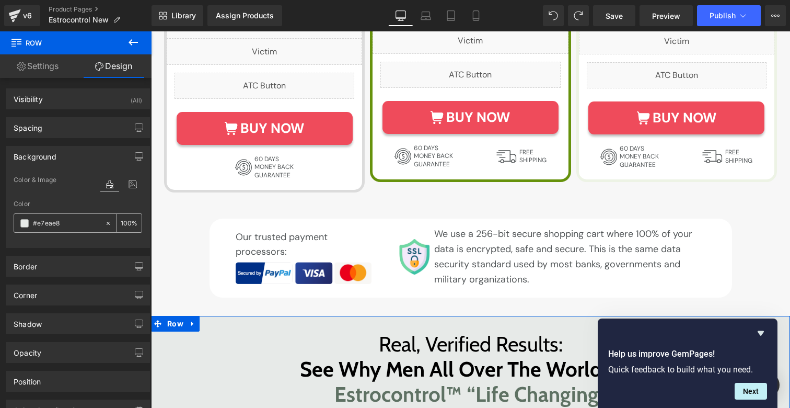
click at [60, 221] on input "#e7eae8" at bounding box center [66, 222] width 67 height 11
paste input "679729"
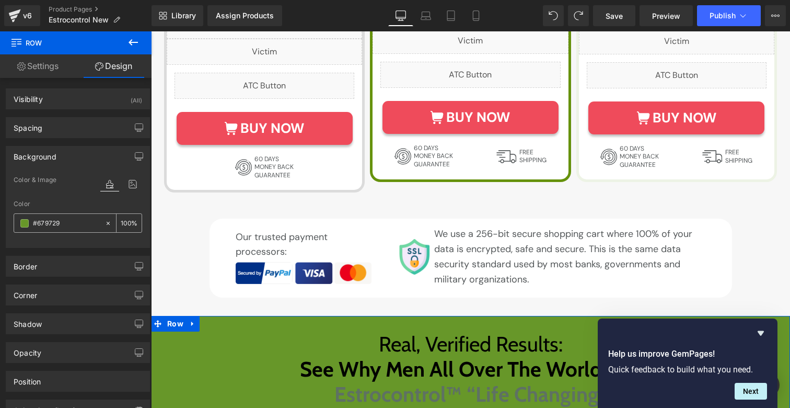
type input "#679729"
click at [124, 222] on input "100" at bounding box center [126, 222] width 10 height 11
click at [123, 224] on input "240" at bounding box center [126, 222] width 10 height 11
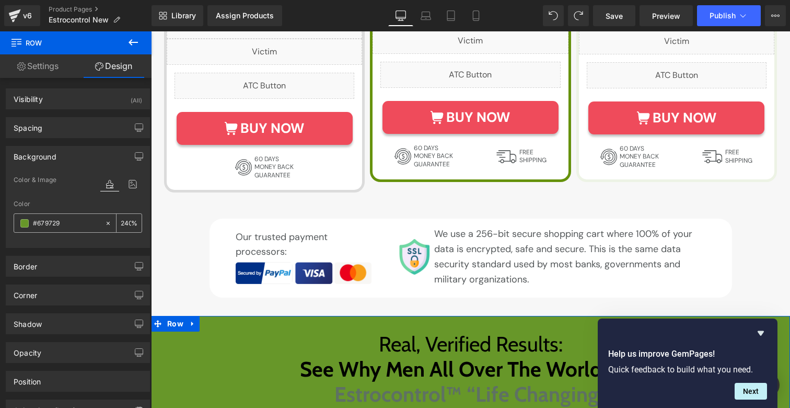
click at [123, 224] on input "240" at bounding box center [126, 222] width 10 height 11
type input "24"
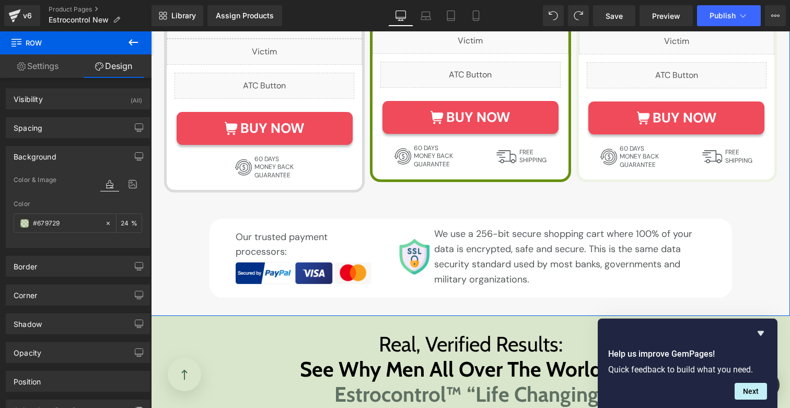
click at [256, 262] on img at bounding box center [304, 273] width 136 height 22
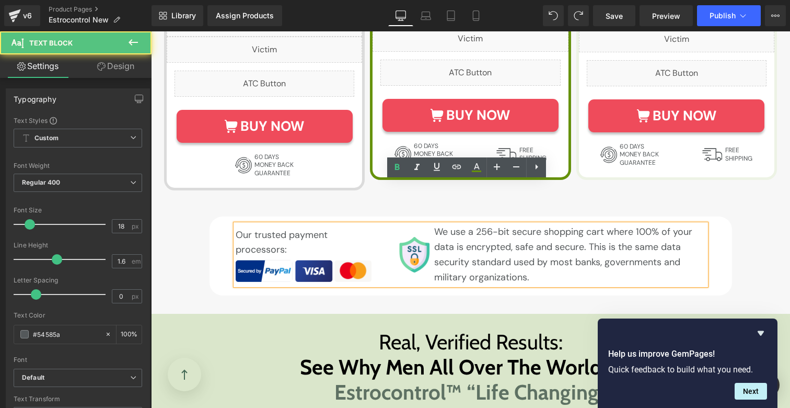
scroll to position [6116, 0]
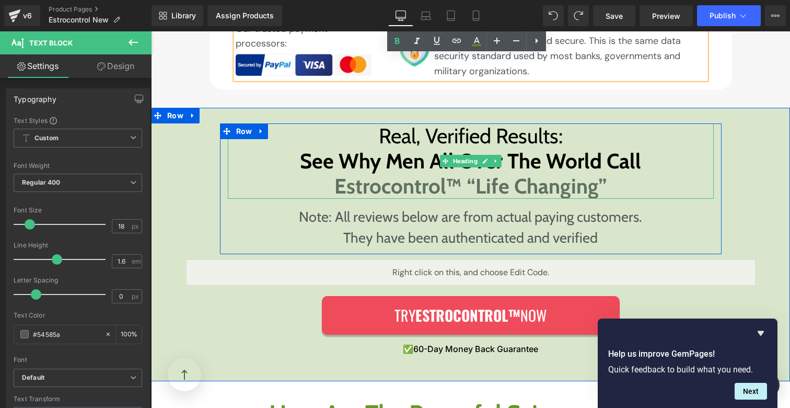
click at [352, 173] on span "Estrocontrol™ “Life Changing”" at bounding box center [470, 186] width 273 height 26
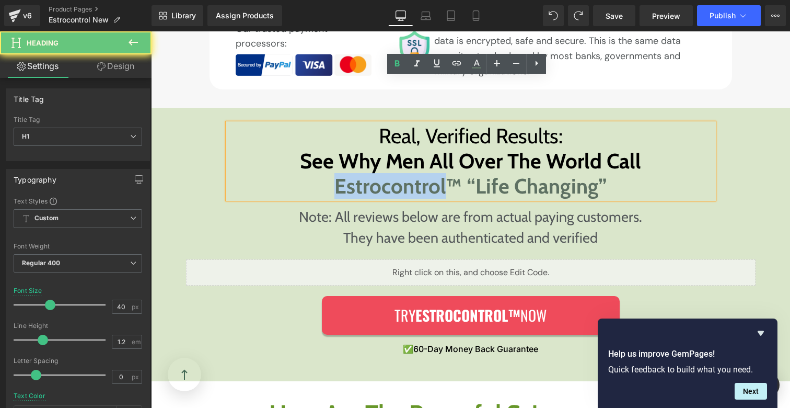
click at [352, 173] on span "Estrocontrol™ “Life Changing”" at bounding box center [470, 186] width 273 height 26
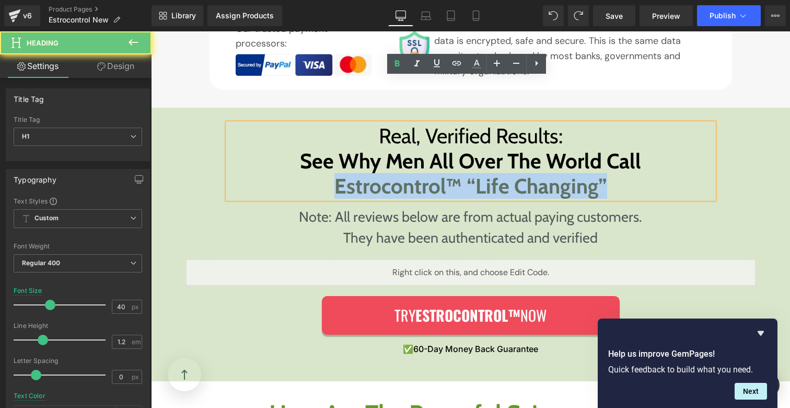
click at [352, 173] on span "Estrocontrol™ “Life Changing”" at bounding box center [470, 186] width 273 height 26
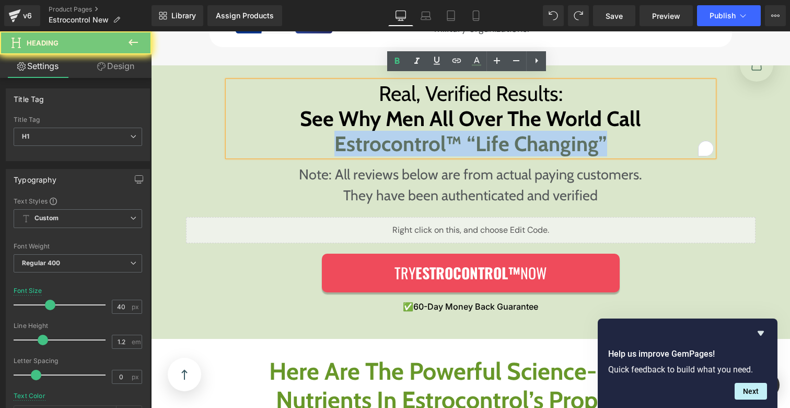
scroll to position [6313, 0]
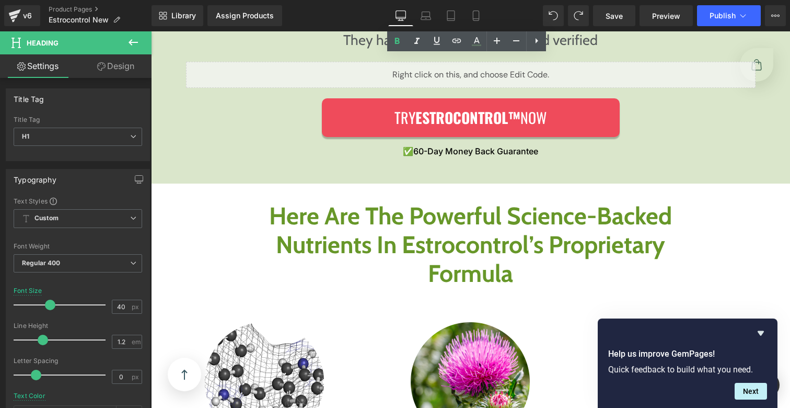
click at [344, 202] on h1 "Here Are The Powerful Science-Backed Nutrients In Estrocontrol’s Proprietary Fo…" at bounding box center [470, 245] width 411 height 87
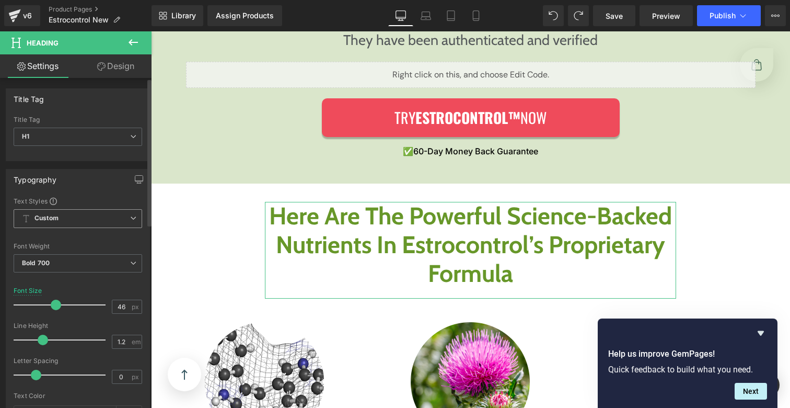
scroll to position [100, 0]
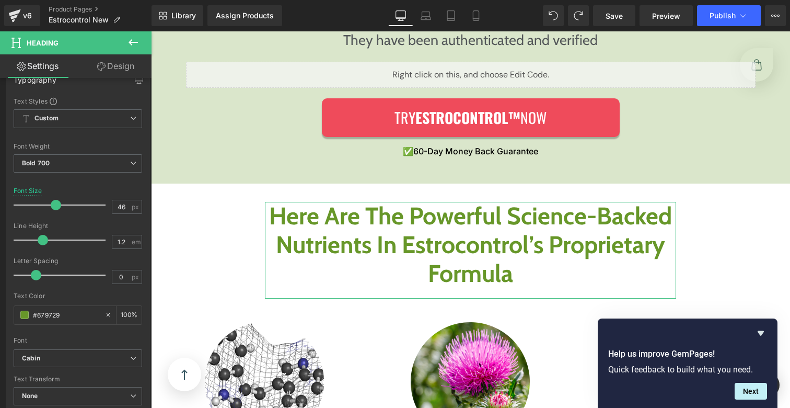
click at [103, 71] on link "Design" at bounding box center [116, 66] width 76 height 24
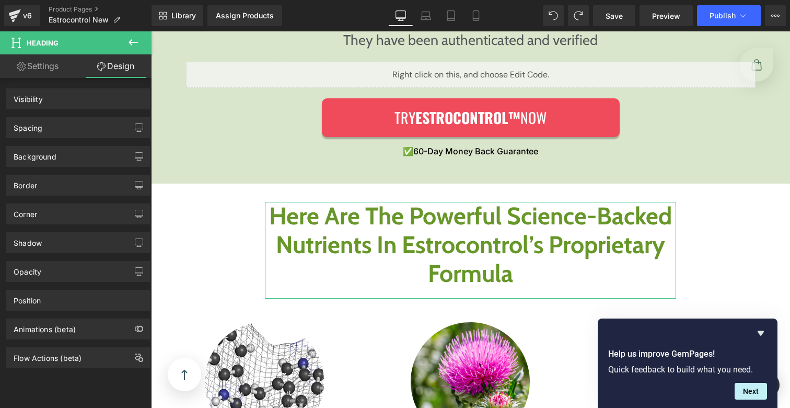
click at [315, 202] on h1 "Here Are The Powerful Science-Backed Nutrients In Estrocontrol’s Proprietary Fo…" at bounding box center [470, 245] width 411 height 87
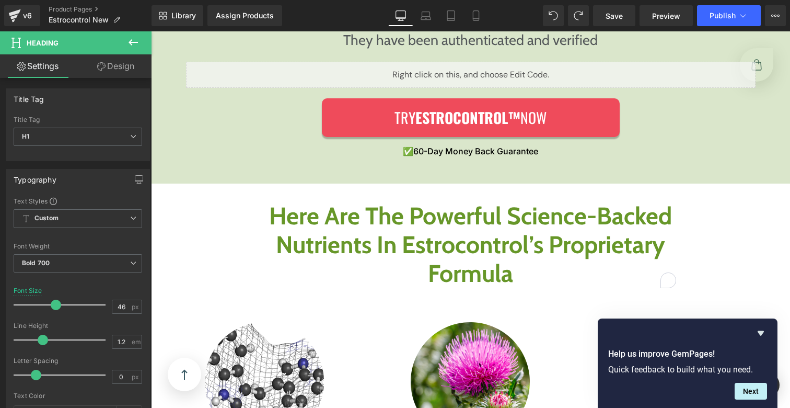
click at [125, 73] on link "Design" at bounding box center [116, 66] width 76 height 24
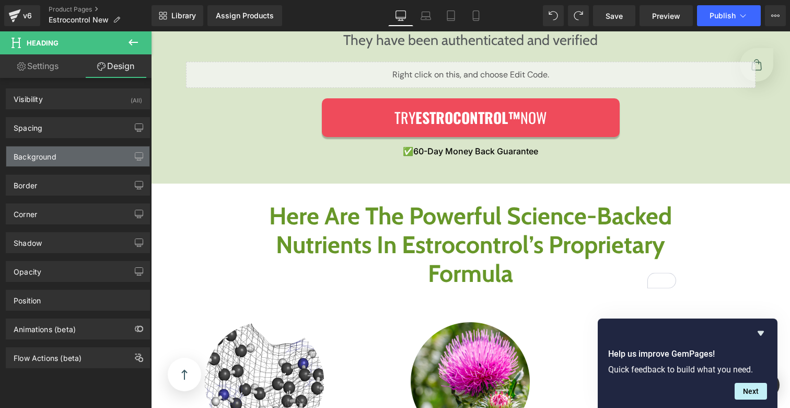
click at [55, 157] on div "Background" at bounding box center [35, 153] width 43 height 15
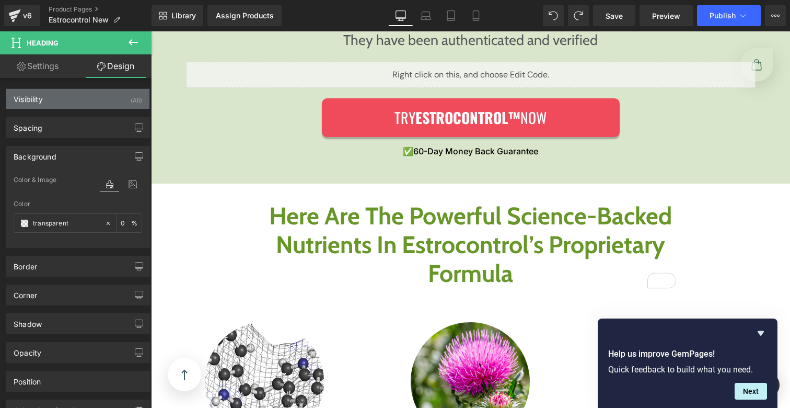
click at [61, 100] on div "Visibility (All)" at bounding box center [77, 99] width 143 height 20
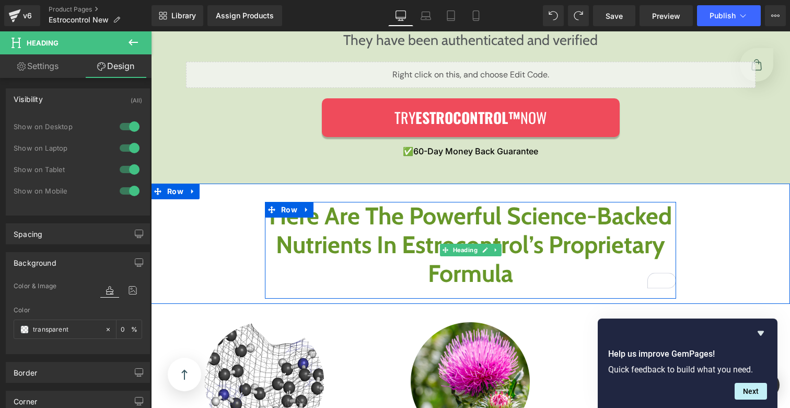
click at [318, 202] on h1 "Here Are The Powerful Science-Backed Nutrients In Estrocontrol’s Proprietary Fo…" at bounding box center [470, 245] width 411 height 87
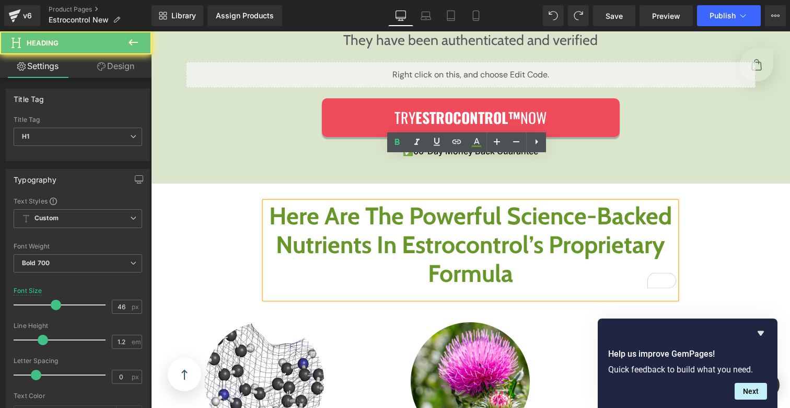
click at [318, 202] on h1 "Here Are The Powerful Science-Backed Nutrients In Estrocontrol’s Proprietary Fo…" at bounding box center [470, 245] width 411 height 87
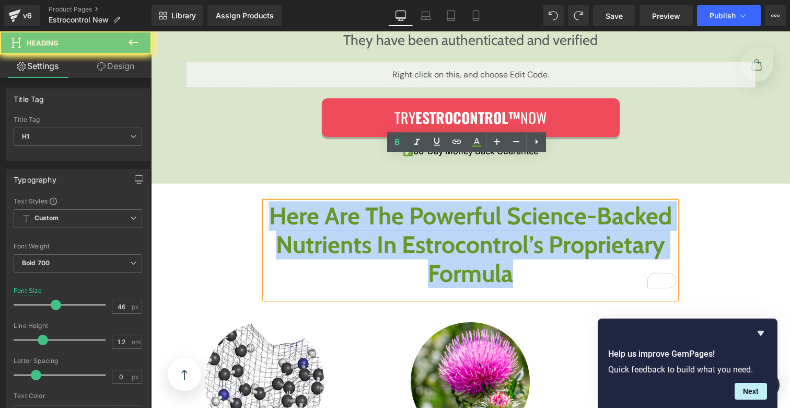
click at [318, 202] on h1 "Here Are The Powerful Science-Backed Nutrients In Estrocontrol’s Proprietary Fo…" at bounding box center [470, 245] width 411 height 87
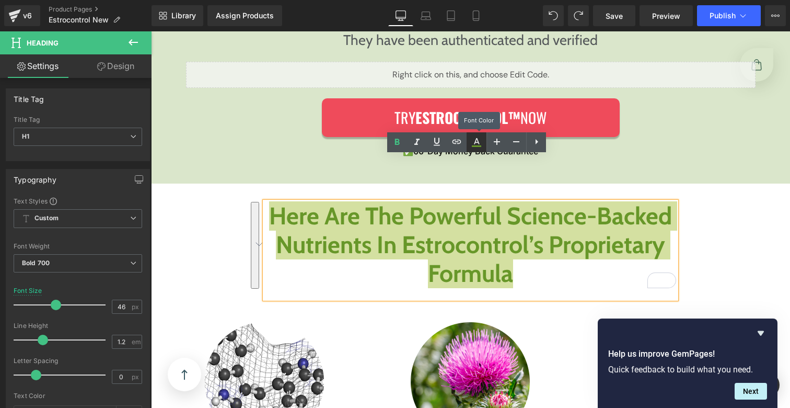
click at [476, 145] on icon at bounding box center [476, 142] width 13 height 13
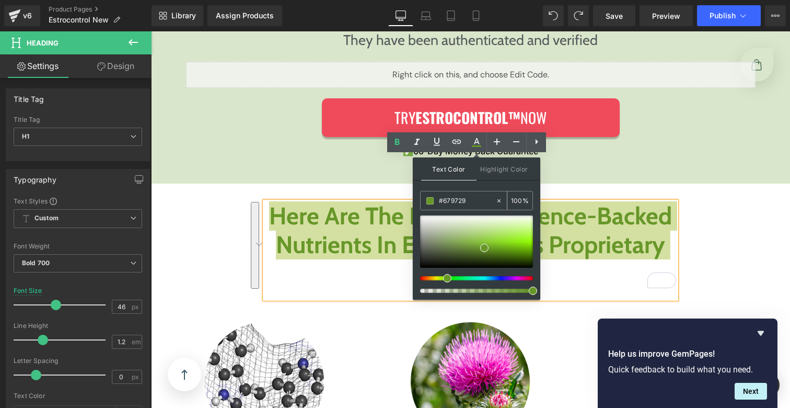
click at [450, 203] on input "#679729" at bounding box center [467, 200] width 56 height 11
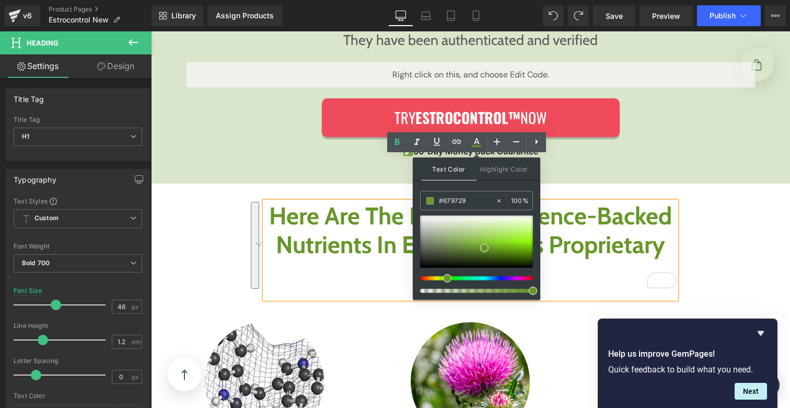
click at [308, 202] on h1 "Here Are The Powerful Science-Backed Nutrients In Estrocontrol’s Proprietary Fo…" at bounding box center [470, 245] width 411 height 87
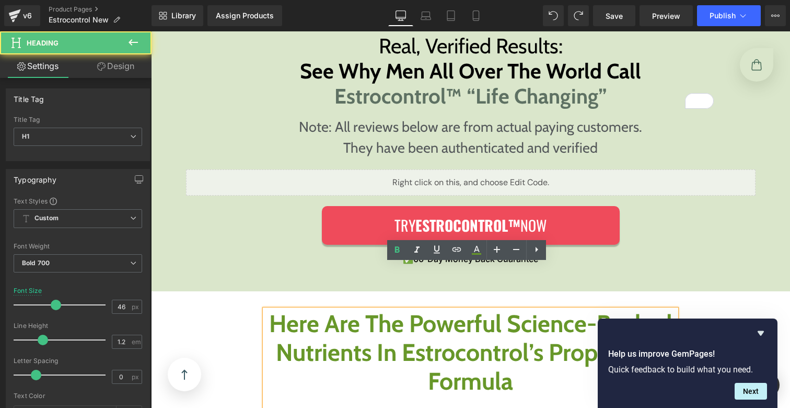
scroll to position [6100, 0]
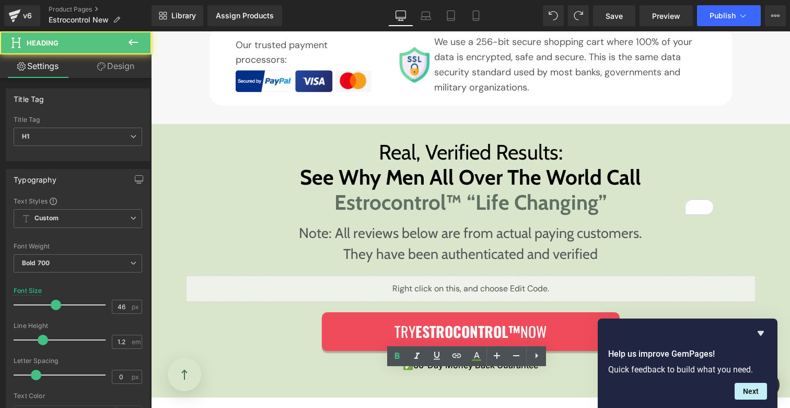
click at [345, 189] on span "Estrocontrol™ “Life Changing”" at bounding box center [470, 202] width 273 height 26
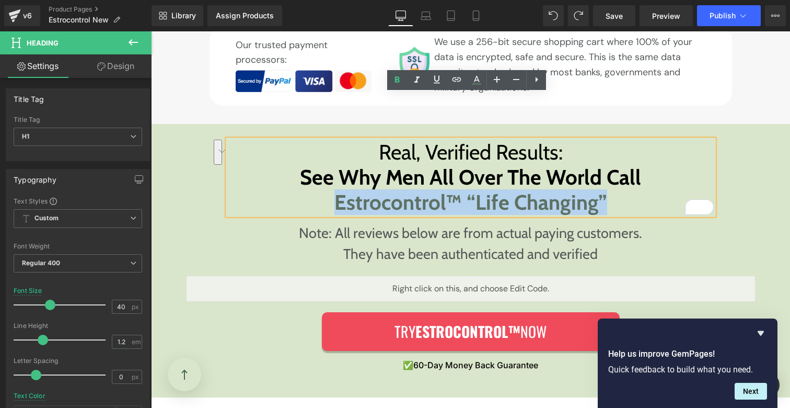
drag, startPoint x: 337, startPoint y: 155, endPoint x: 613, endPoint y: 157, distance: 276.5
click at [613, 157] on h1 "Real, Verified Results: See Why Men All Over The World Call Estrocontrol™ “Life…" at bounding box center [471, 177] width 486 height 75
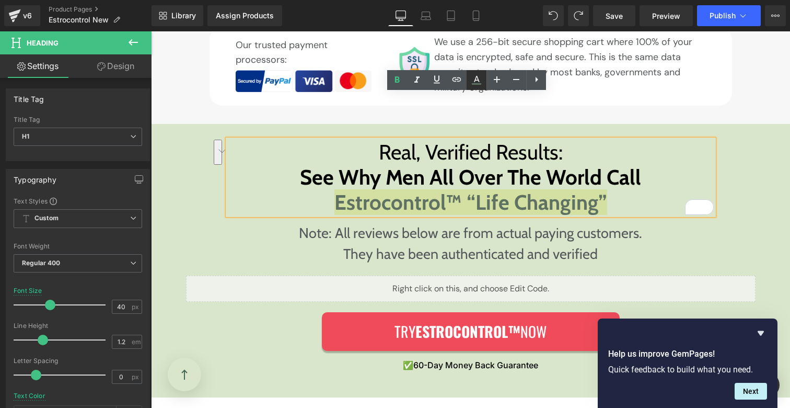
click at [475, 79] on icon at bounding box center [476, 80] width 13 height 13
type input "#5e7163"
type input "100"
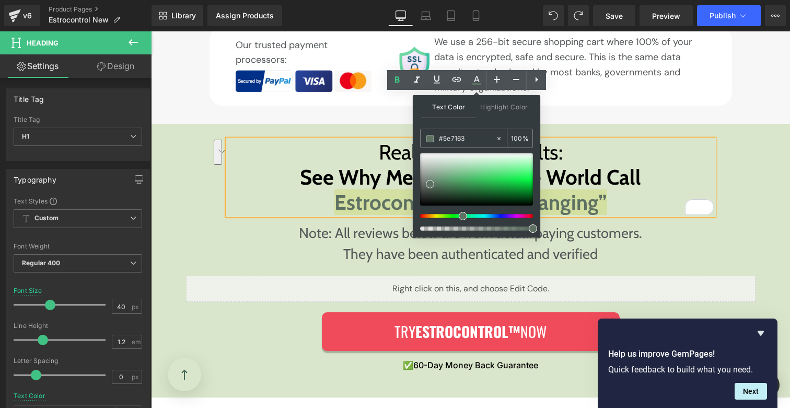
click at [453, 135] on input "#5e7163" at bounding box center [467, 138] width 56 height 11
paste input "679729"
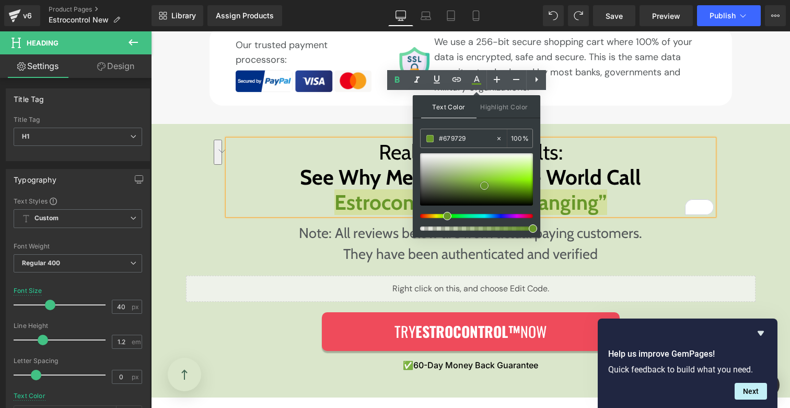
click at [484, 185] on span at bounding box center [484, 185] width 8 height 8
type input "#689928"
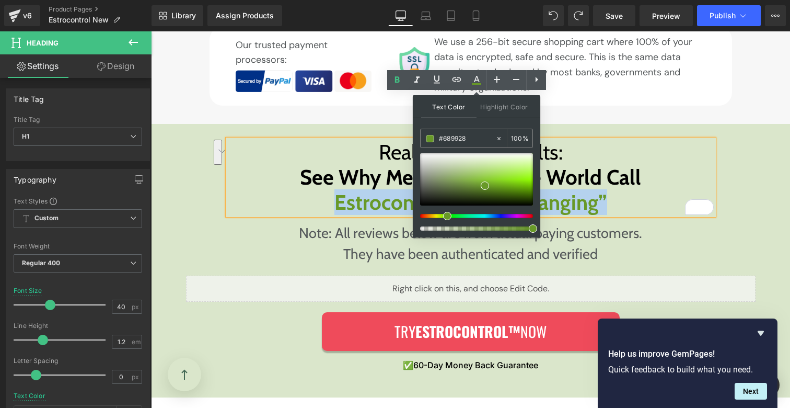
click at [299, 223] on p "Note: All reviews below are from actual paying customers." at bounding box center [471, 233] width 486 height 21
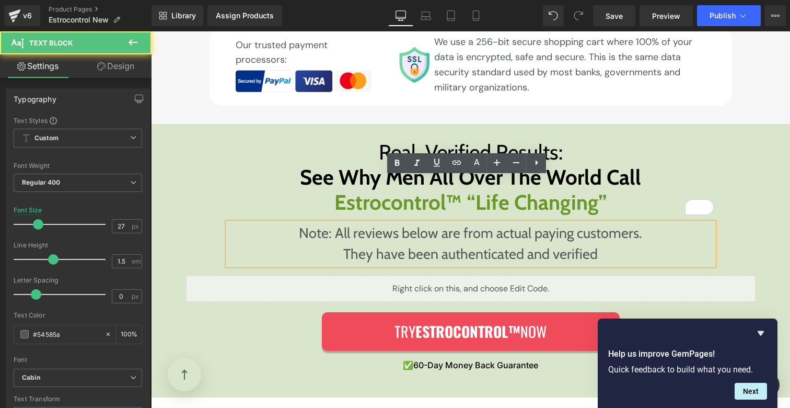
click at [281, 244] on p "They have been authenticated and verified" at bounding box center [471, 254] width 486 height 21
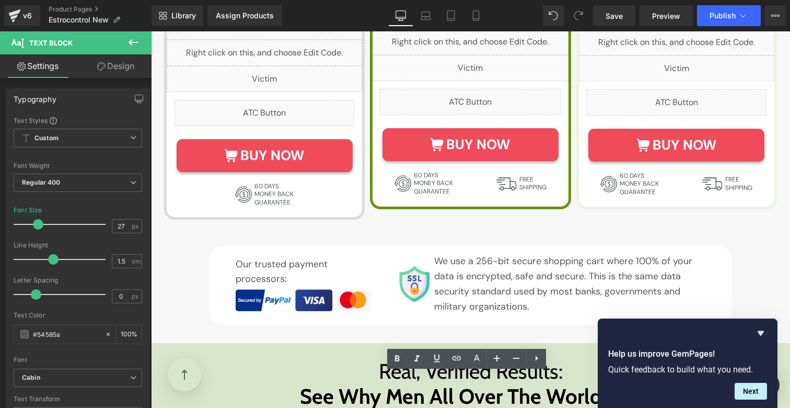
scroll to position [6233, 0]
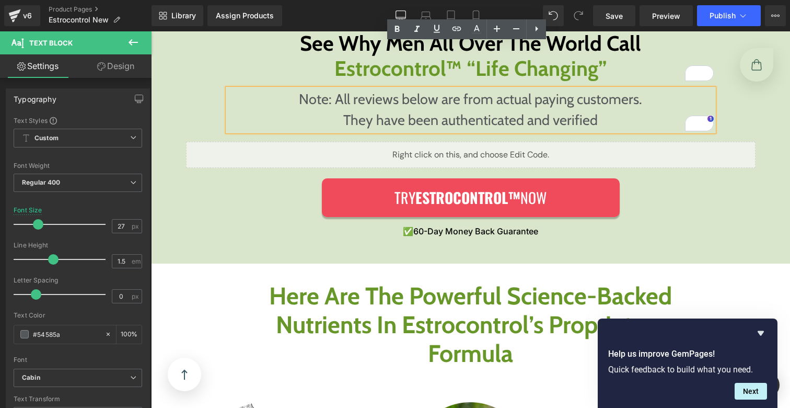
click at [284, 165] on div "Real, Verified Results: See Why Men All Over The World Call Estrocontrol™ “Life…" at bounding box center [470, 124] width 639 height 237
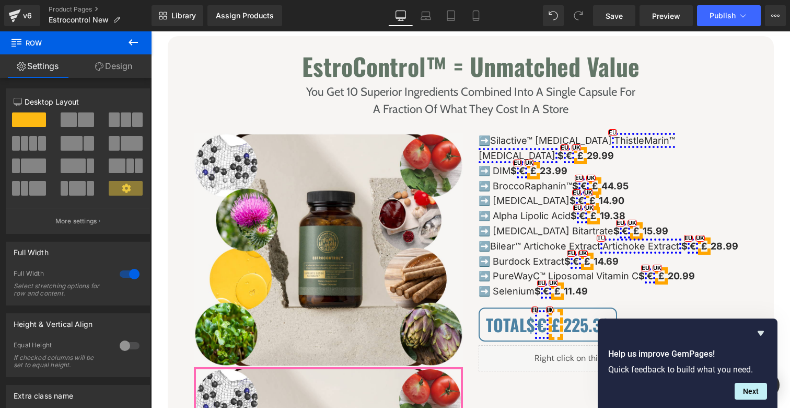
scroll to position [0, 0]
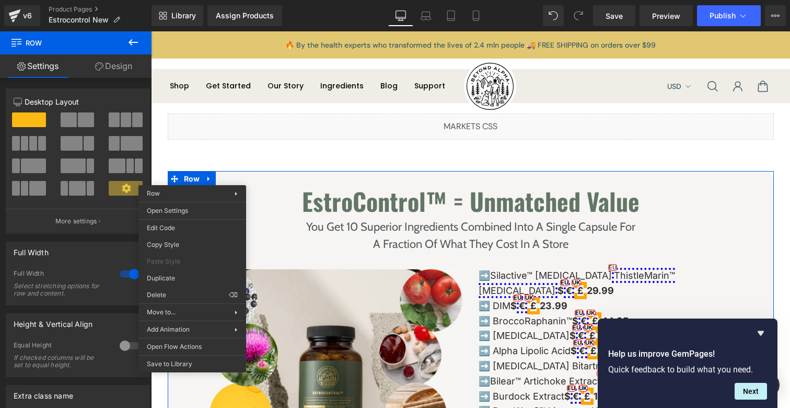
drag, startPoint x: 333, startPoint y: 325, endPoint x: 196, endPoint y: 260, distance: 151.5
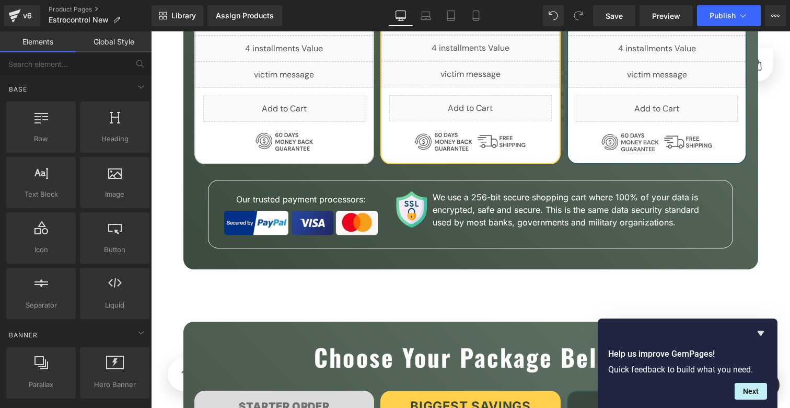
drag, startPoint x: 352, startPoint y: 340, endPoint x: 197, endPoint y: 313, distance: 157.6
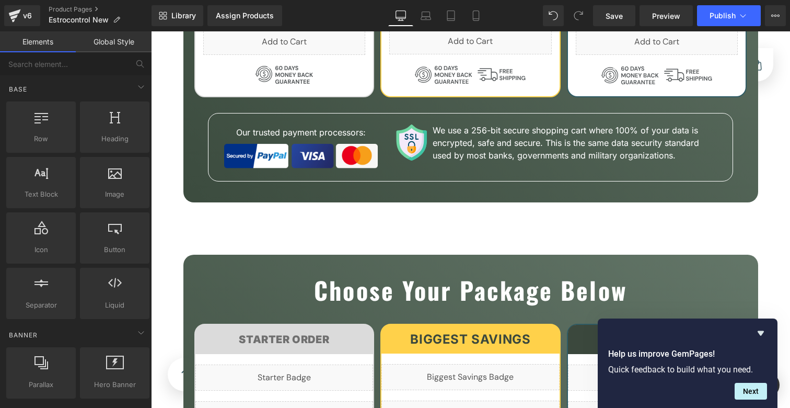
scroll to position [137, 0]
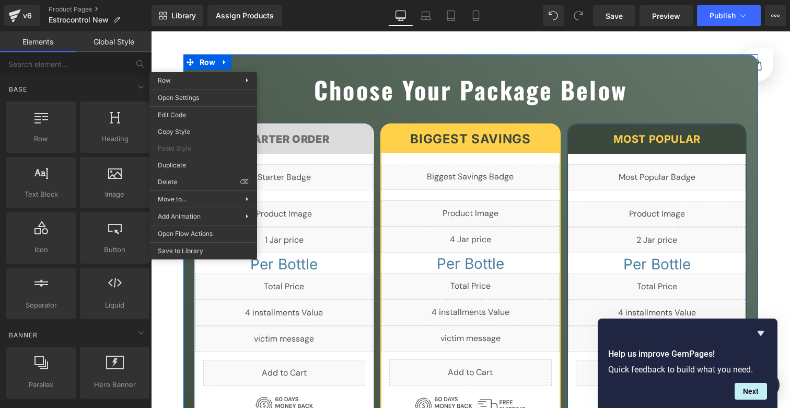
drag, startPoint x: 345, startPoint y: 208, endPoint x: 195, endPoint y: 176, distance: 153.4
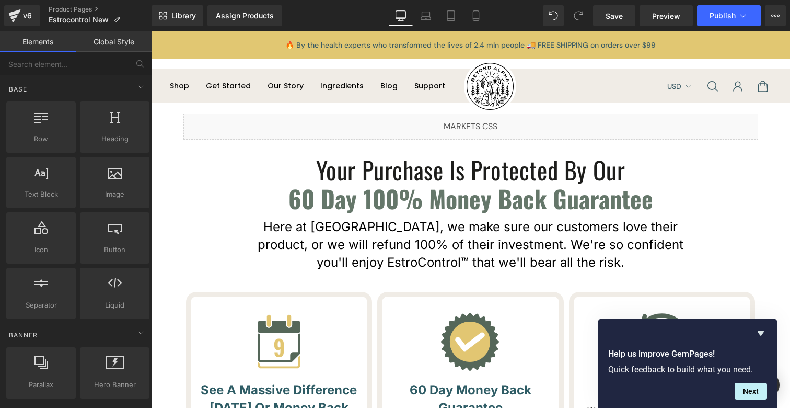
scroll to position [0, 0]
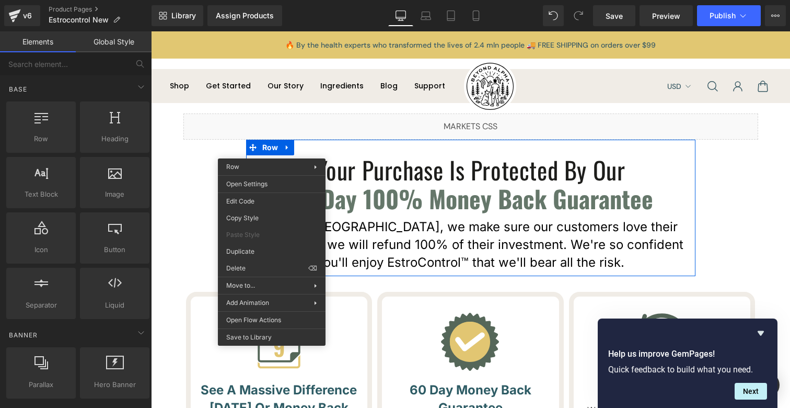
drag, startPoint x: 413, startPoint y: 296, endPoint x: 262, endPoint y: 265, distance: 154.2
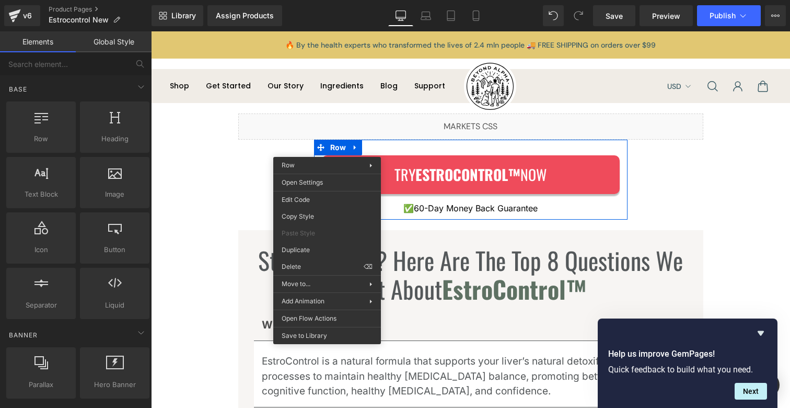
drag, startPoint x: 458, startPoint y: 298, endPoint x: 308, endPoint y: 261, distance: 154.5
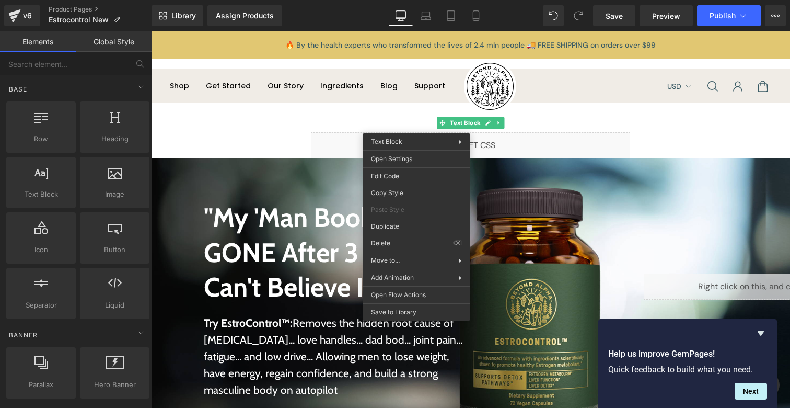
drag, startPoint x: 535, startPoint y: 272, endPoint x: 384, endPoint y: 240, distance: 154.2
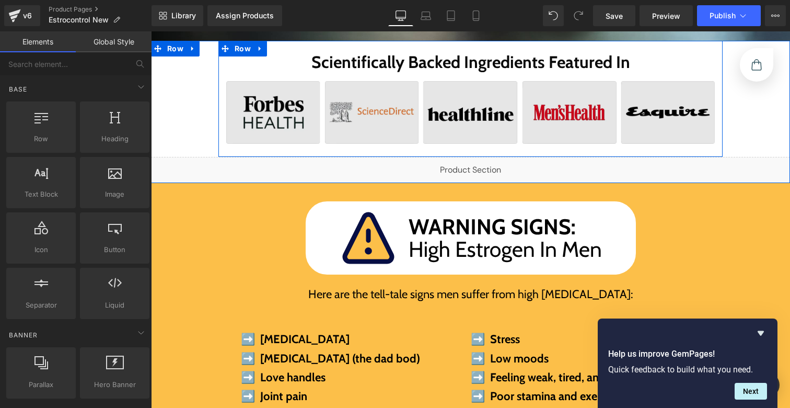
scroll to position [366, 0]
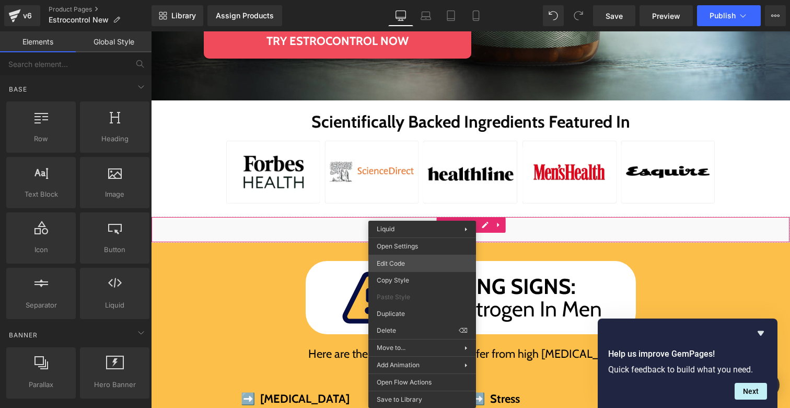
click at [399, 0] on div "Row You are previewing how the will restyle your page. You can not edit Element…" at bounding box center [395, 0] width 790 height 0
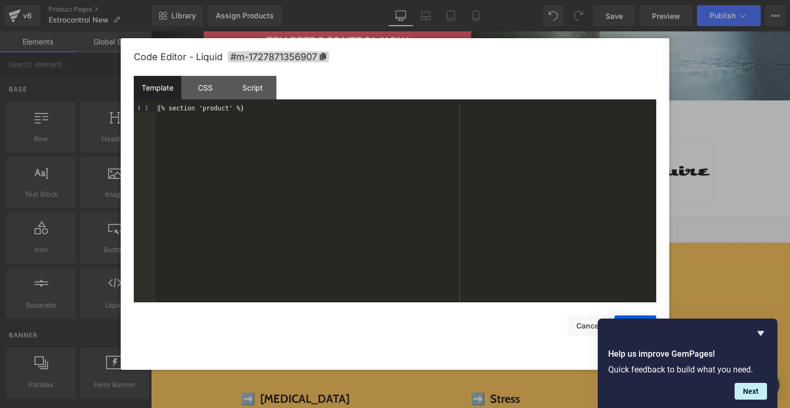
click at [291, 64] on div "Code Editor - Liquid #m-1727871356907" at bounding box center [395, 57] width 523 height 38
click at [290, 60] on span "#m-1727871356907" at bounding box center [278, 56] width 101 height 11
click at [730, 136] on div at bounding box center [395, 204] width 790 height 408
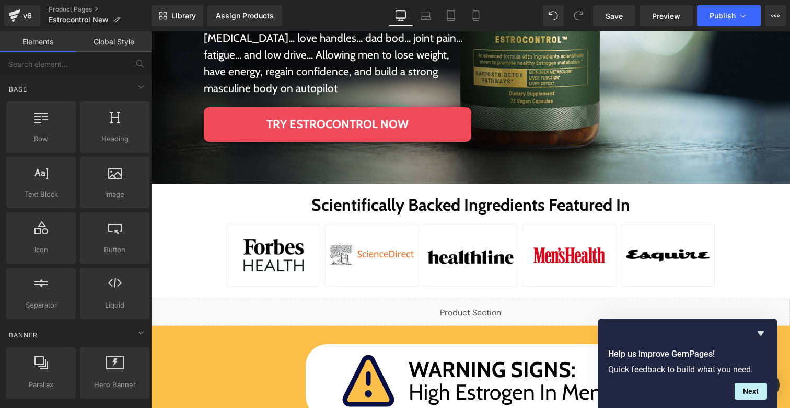
scroll to position [150, 0]
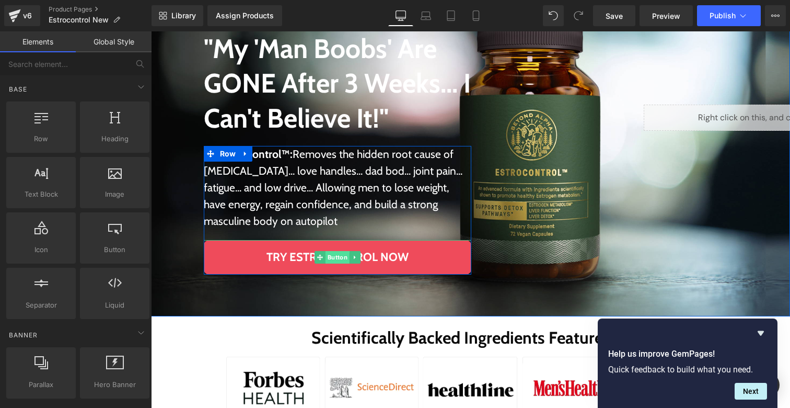
click at [332, 258] on div "Try Estrocontrol Now Button" at bounding box center [338, 257] width 268 height 35
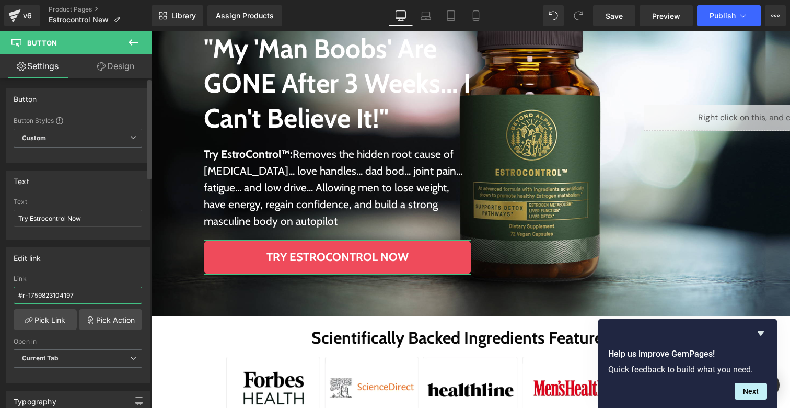
click at [107, 290] on input "#r-1759823104197" at bounding box center [78, 294] width 129 height 17
paste input "m-172787135690"
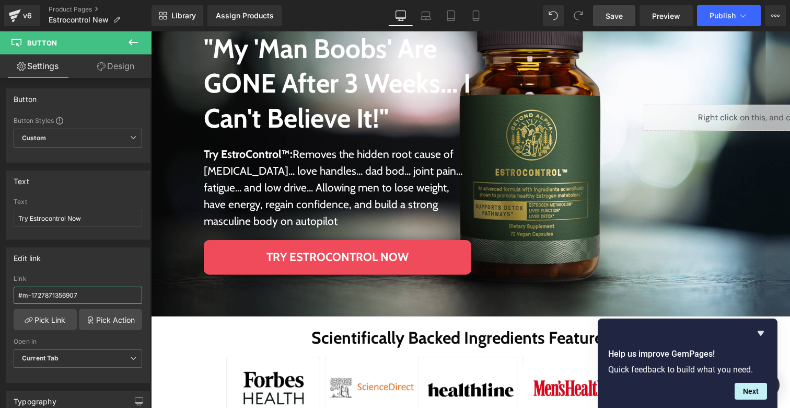
type input "#m-1727871356907"
click at [611, 20] on span "Save" at bounding box center [614, 15] width 17 height 11
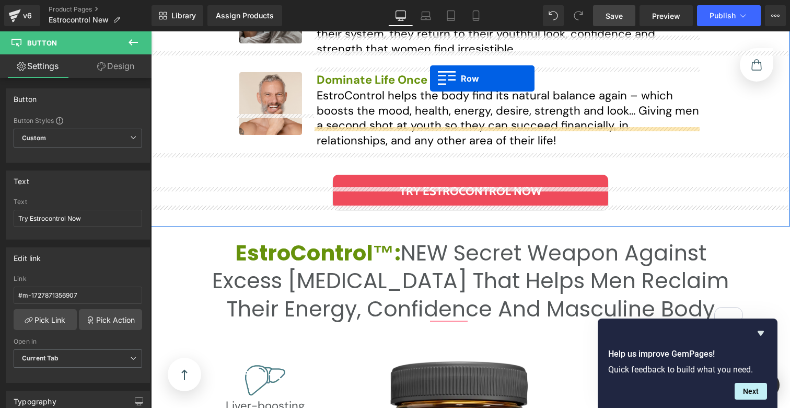
scroll to position [1432, 0]
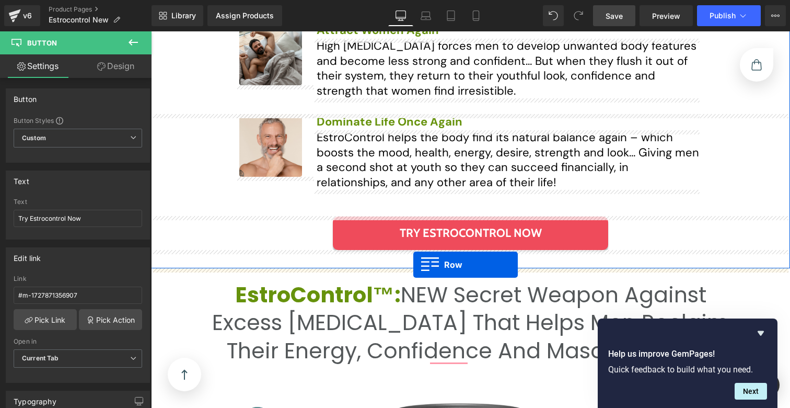
drag, startPoint x: 173, startPoint y: 137, endPoint x: 413, endPoint y: 264, distance: 272.1
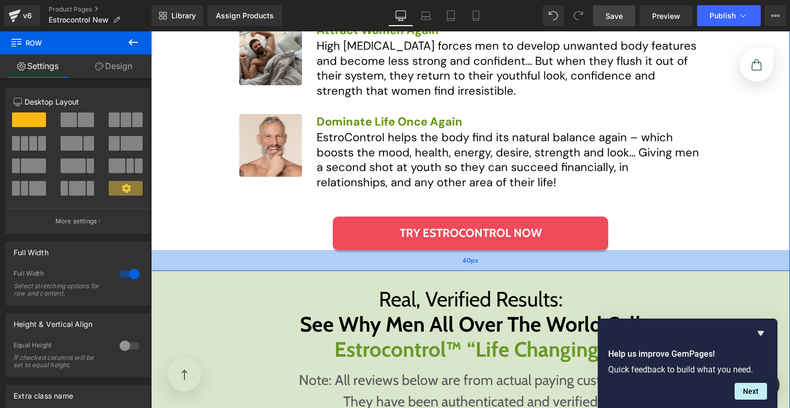
click at [454, 271] on div "40px" at bounding box center [470, 260] width 639 height 21
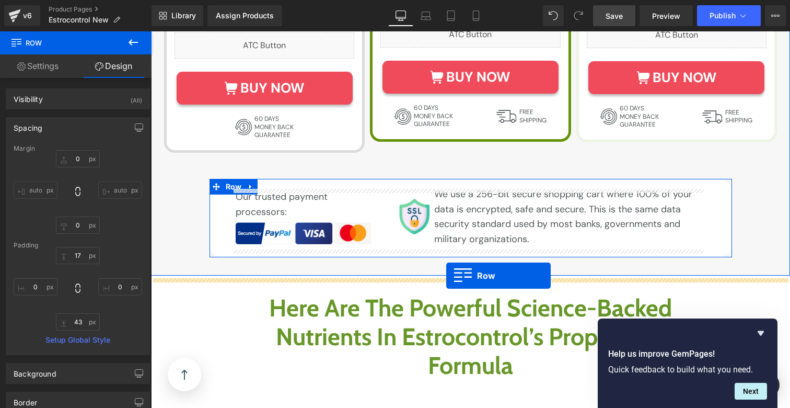
scroll to position [2437, 0]
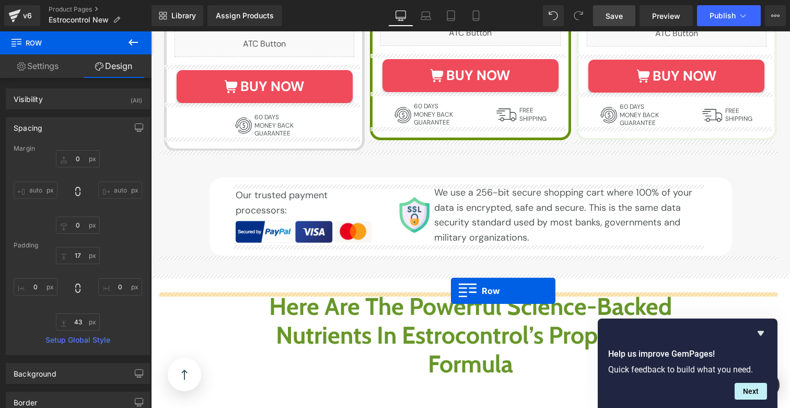
drag, startPoint x: 172, startPoint y: 166, endPoint x: 451, endPoint y: 290, distance: 304.6
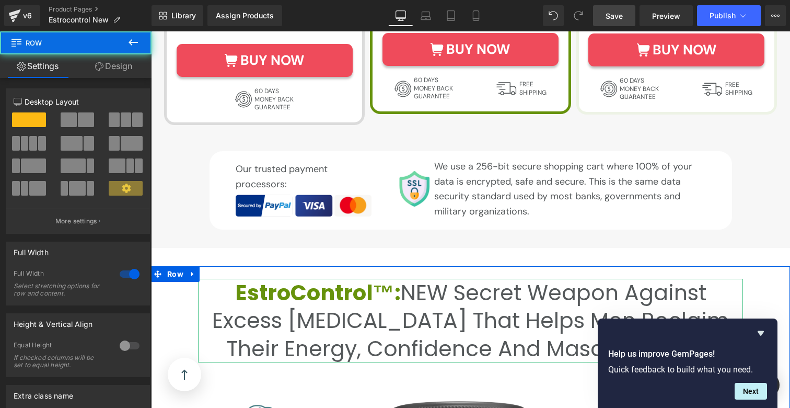
scroll to position [2411, 0]
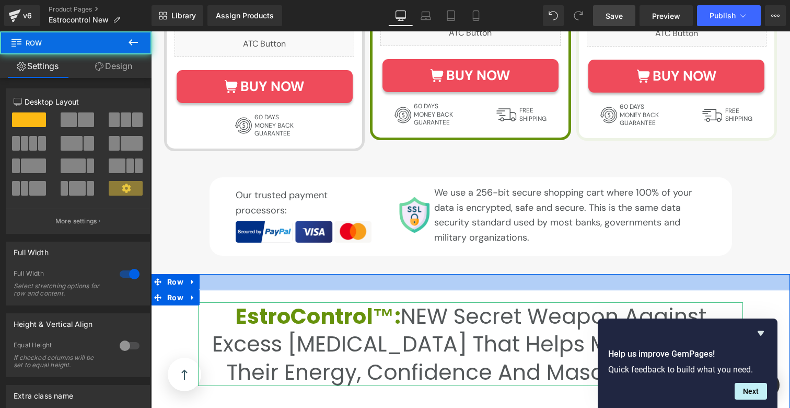
click at [435, 278] on div at bounding box center [470, 282] width 639 height 16
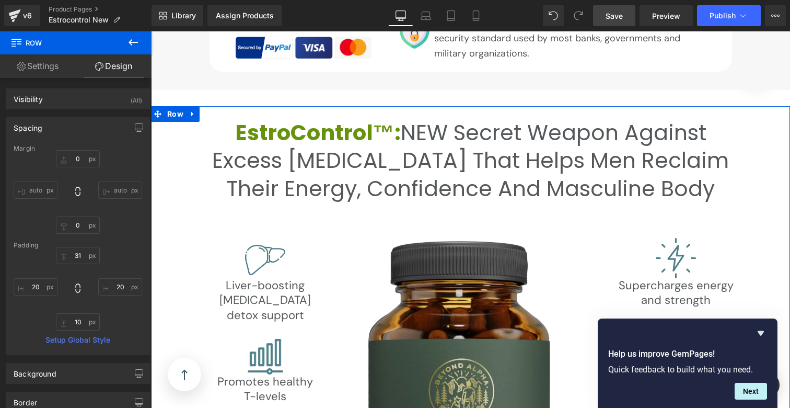
scroll to position [2594, 0]
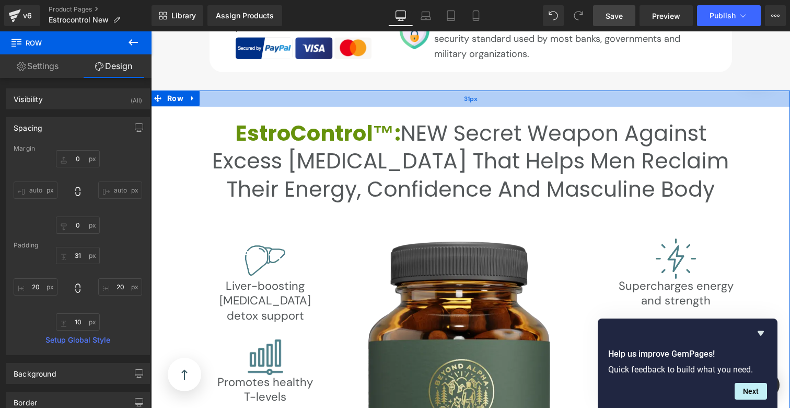
type input "26px"
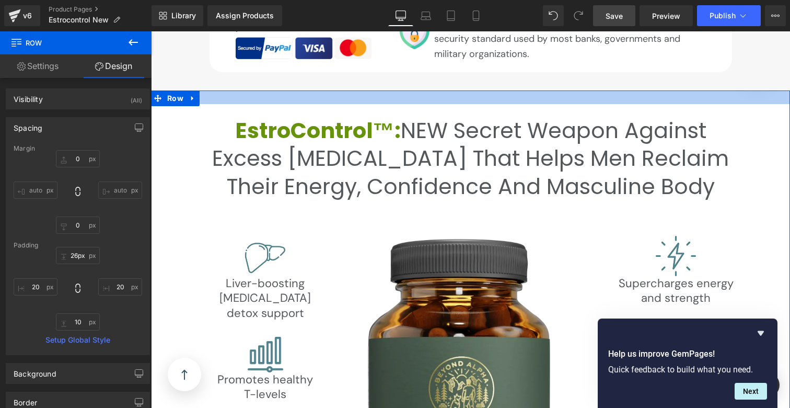
click at [413, 100] on div at bounding box center [470, 97] width 639 height 14
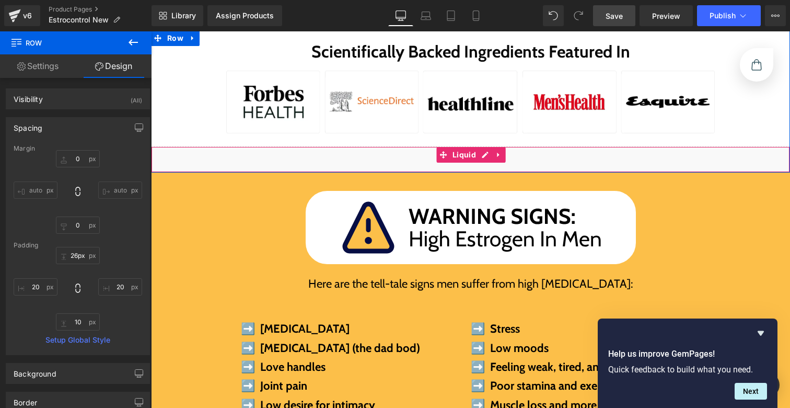
scroll to position [300, 0]
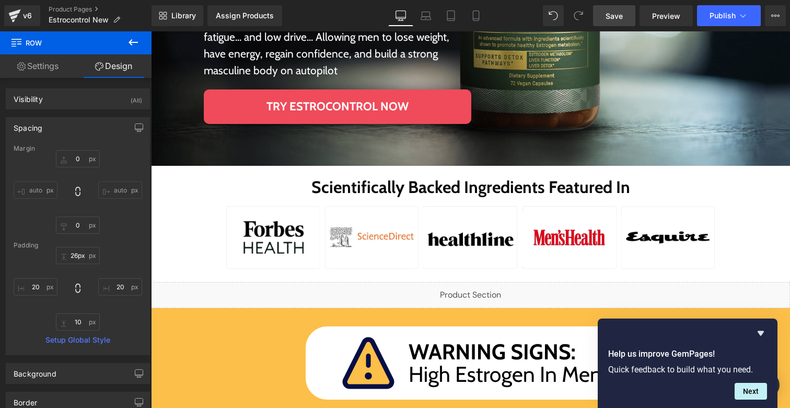
click at [324, 107] on div "Try Estrocontrol Now Button" at bounding box center [338, 106] width 268 height 35
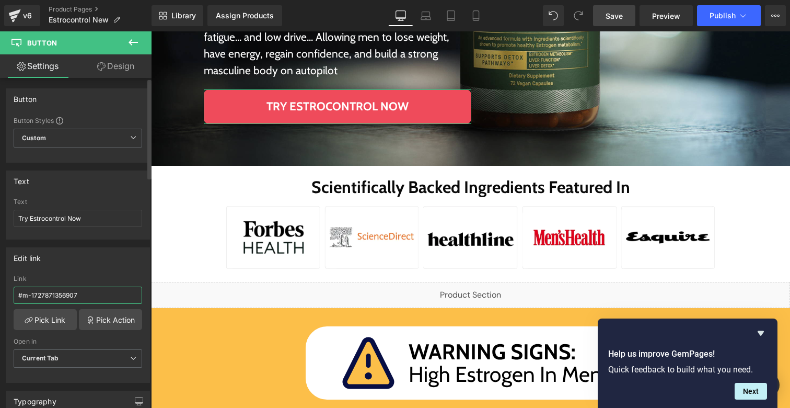
click at [84, 286] on input "#m-1727871356907" at bounding box center [78, 294] width 129 height 17
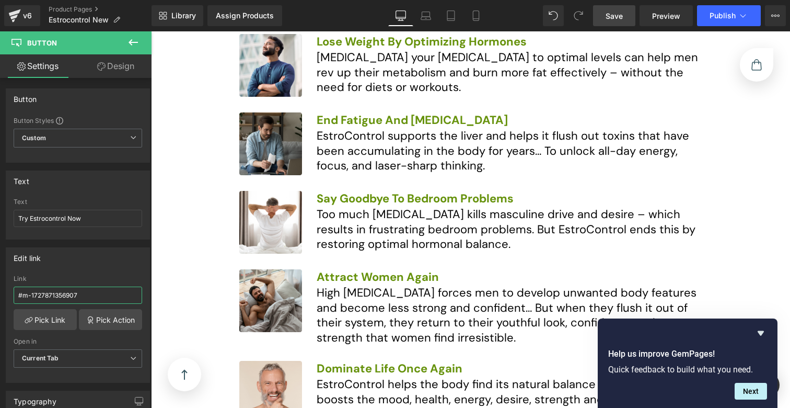
scroll to position [1351, 0]
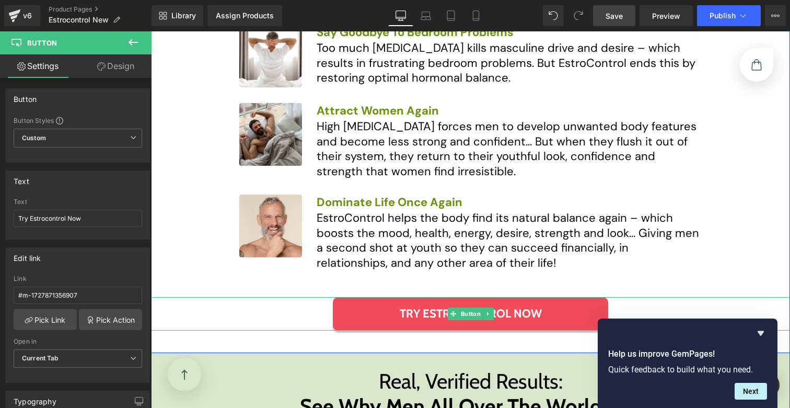
click at [373, 310] on link "TRY ESTROCONTROL NOW" at bounding box center [470, 314] width 275 height 34
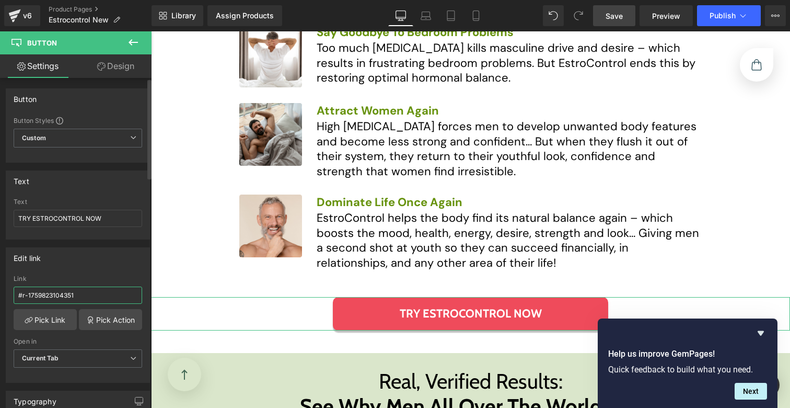
click at [80, 295] on input "#r-1759823104351" at bounding box center [78, 294] width 129 height 17
type input "#m-1727871356907"
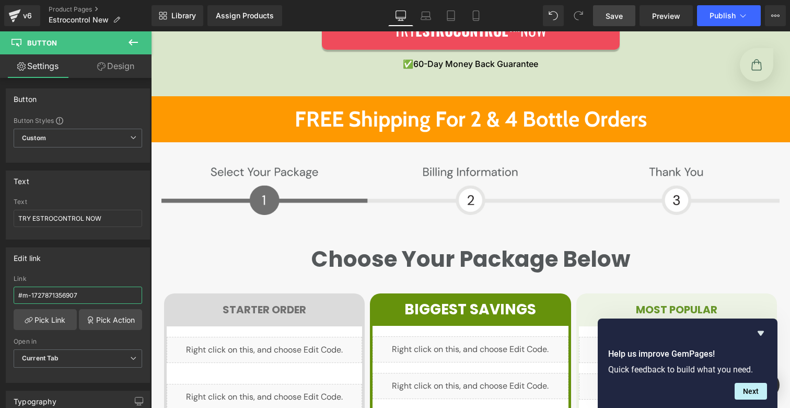
scroll to position [1674, 0]
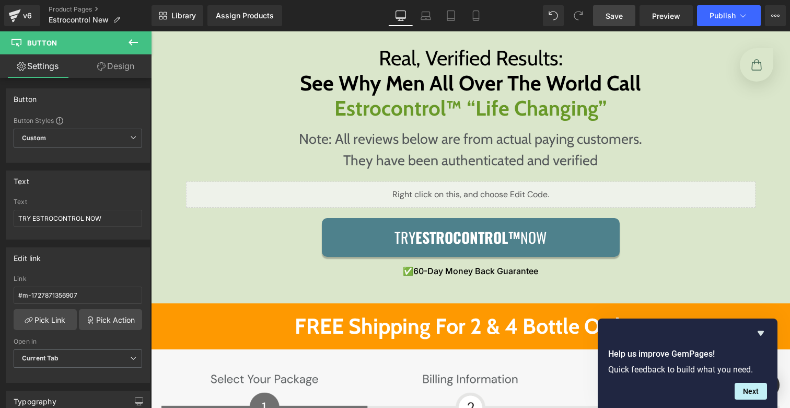
click at [331, 240] on link "Try EstroControl™ Now" at bounding box center [471, 237] width 298 height 39
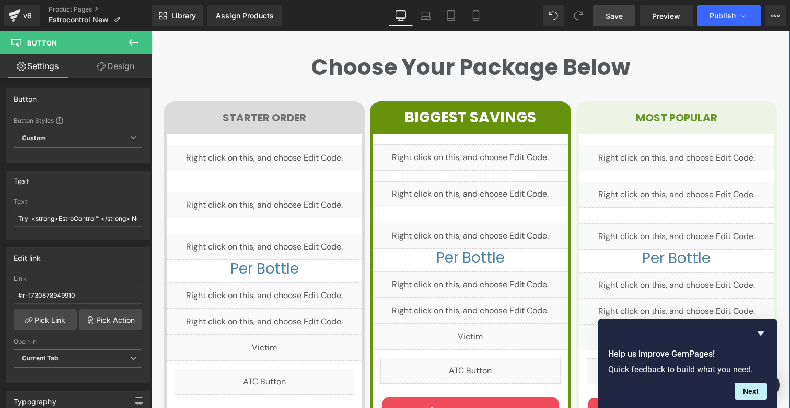
scroll to position [1985, 0]
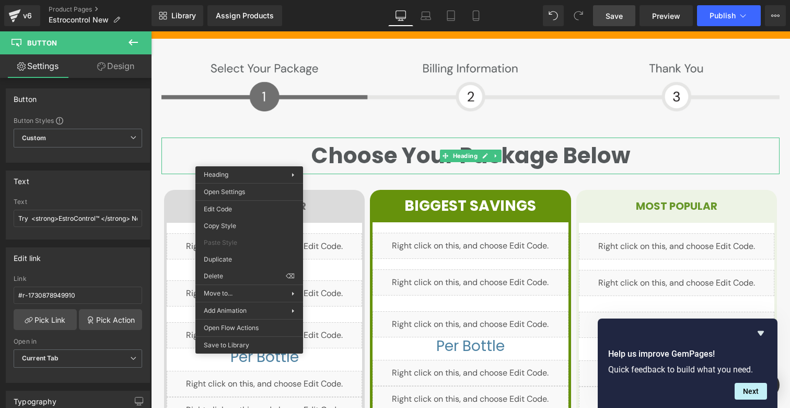
click at [446, 188] on div "Image Image Row Choose Your Package Below Heading Row STARTER ORDER Heading Row…" at bounding box center [470, 369] width 618 height 624
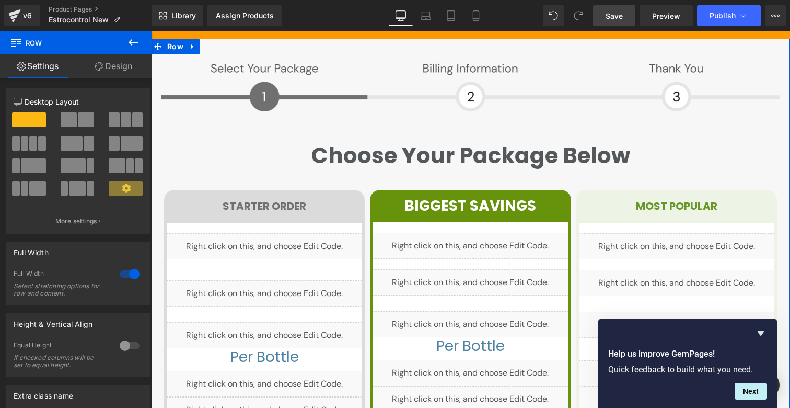
click at [301, 183] on div "Image Image Row Choose Your Package Below Heading Row STARTER ORDER Heading Row…" at bounding box center [470, 369] width 618 height 624
click at [169, 45] on span "Row" at bounding box center [175, 47] width 21 height 16
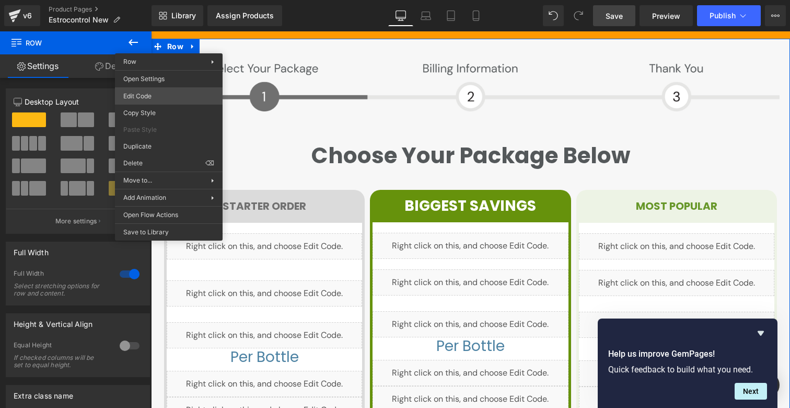
click at [159, 0] on div "Row You are previewing how the will restyle your page. You can not edit Element…" at bounding box center [395, 0] width 790 height 0
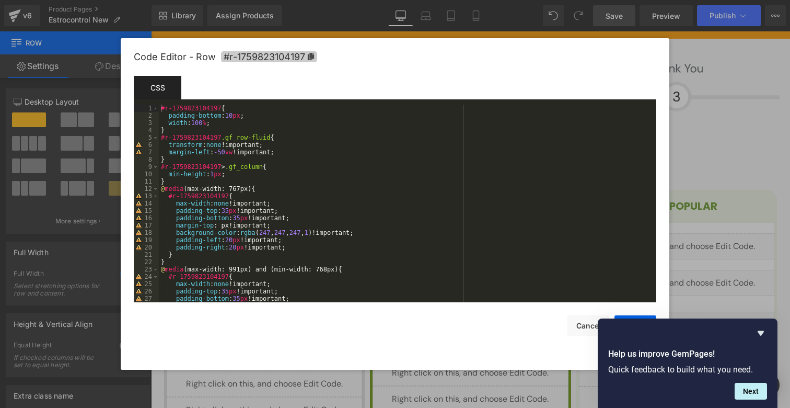
click at [279, 62] on span "#r-1759823104197" at bounding box center [269, 56] width 96 height 11
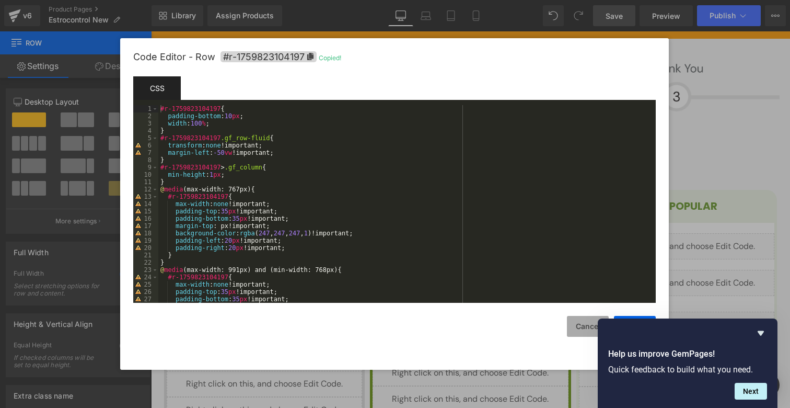
click at [569, 319] on button "Cancel" at bounding box center [588, 326] width 42 height 21
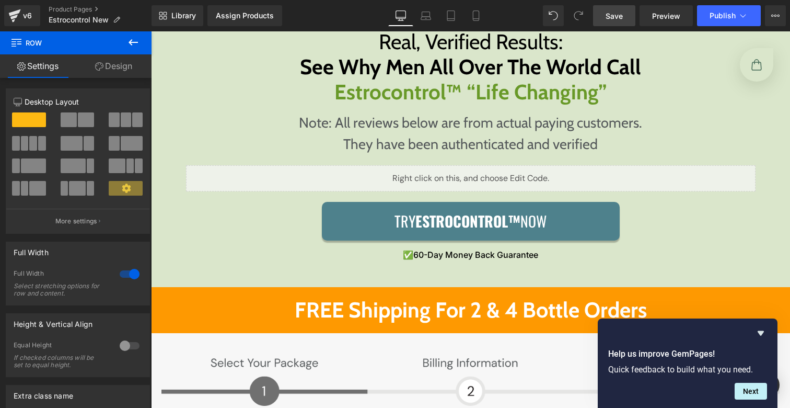
scroll to position [1686, 0]
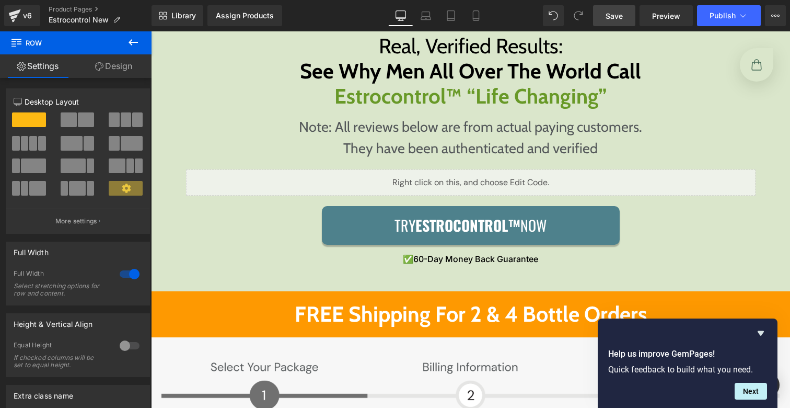
click at [384, 226] on link "Try EstroControl™ Now" at bounding box center [471, 225] width 298 height 39
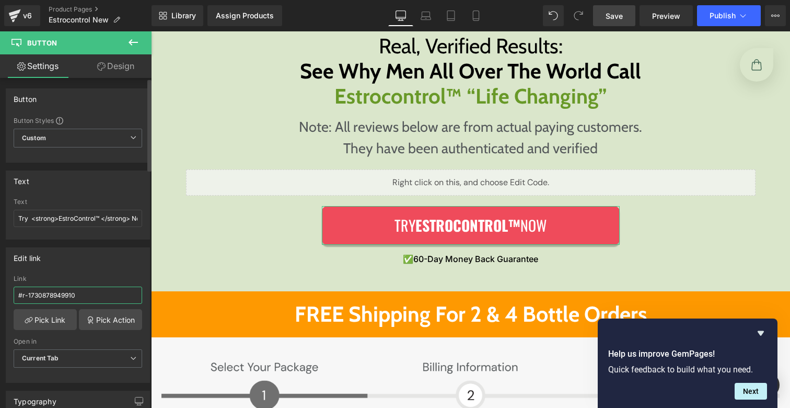
click at [73, 293] on input "#r-1730878949910" at bounding box center [78, 294] width 129 height 17
type input "#r-1759823104197"
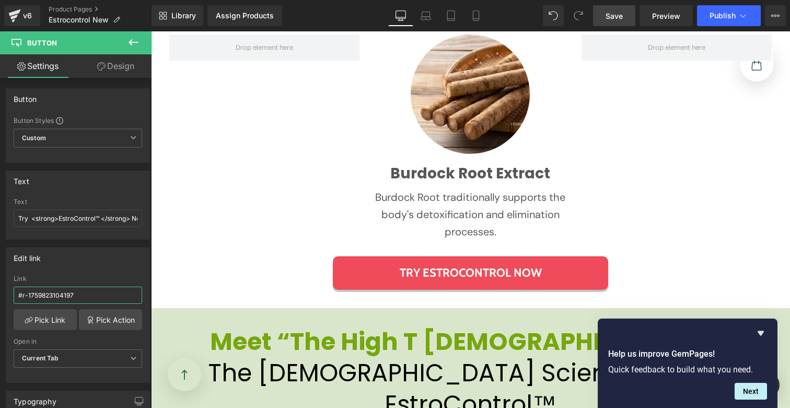
scroll to position [4152, 0]
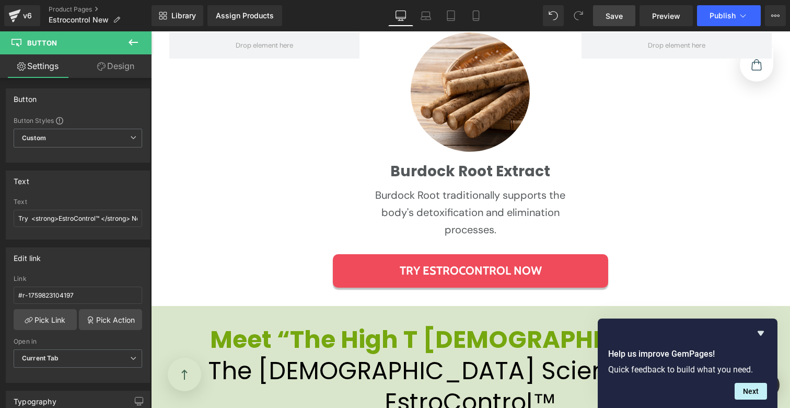
click at [363, 254] on link "TRY ESTROCONTROL NOW" at bounding box center [470, 271] width 275 height 34
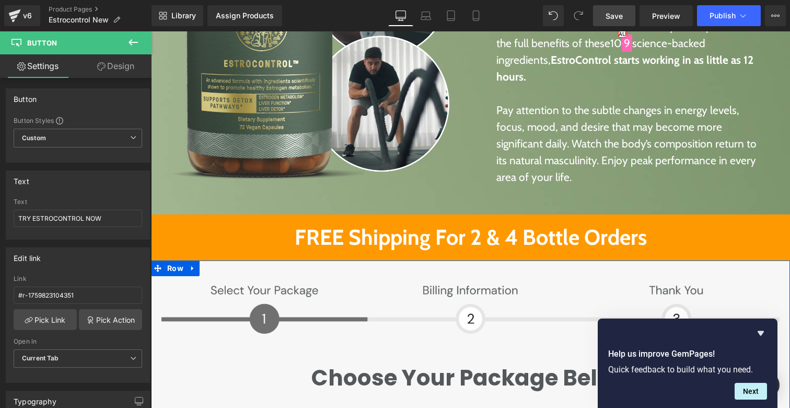
scroll to position [5246, 0]
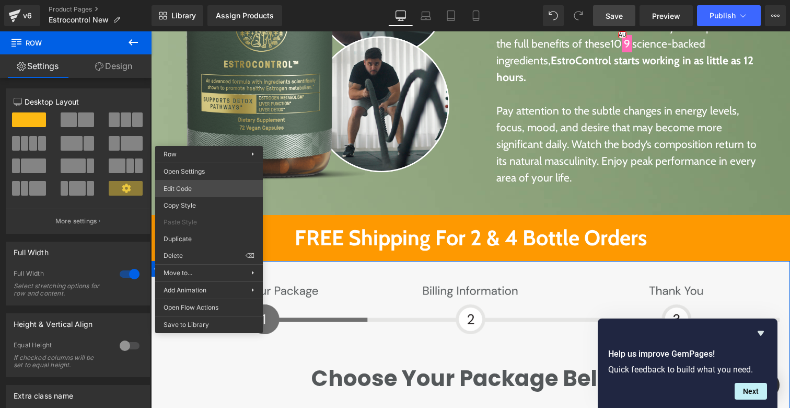
click at [194, 0] on div "Row You are previewing how the will restyle your page. You can not edit Element…" at bounding box center [395, 0] width 790 height 0
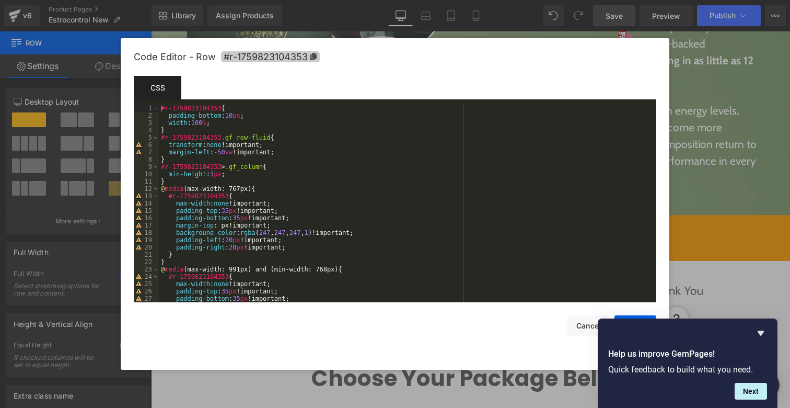
click at [274, 52] on span "#r-1759823104353" at bounding box center [270, 56] width 99 height 11
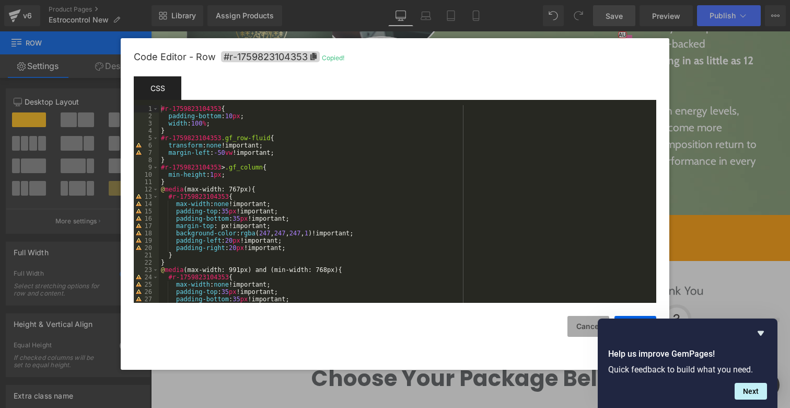
click at [570, 324] on button "Cancel" at bounding box center [589, 326] width 42 height 21
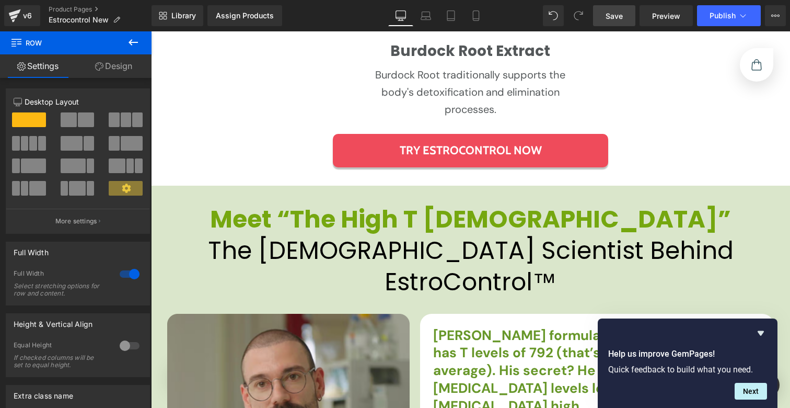
scroll to position [4178, 0]
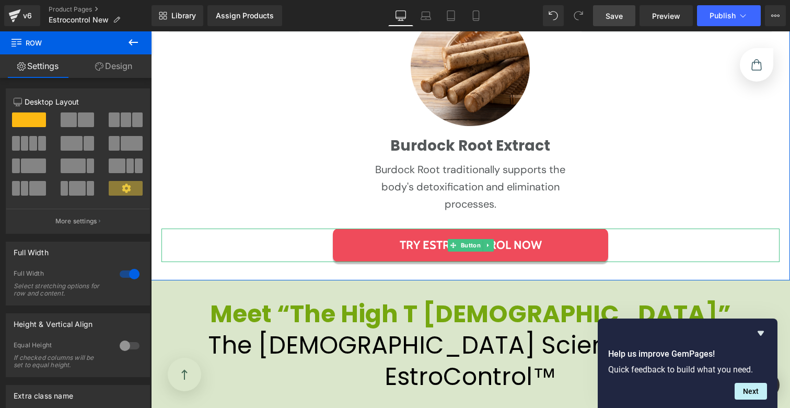
click at [403, 236] on span "TRY ESTROCONTROL NOW" at bounding box center [471, 245] width 142 height 18
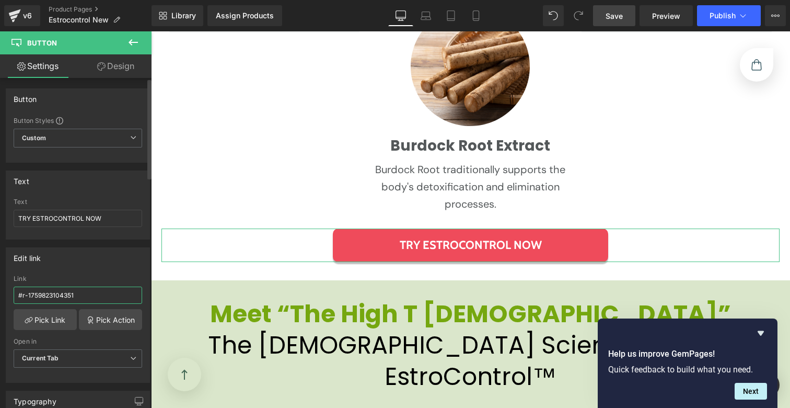
click at [68, 299] on input "#r-1759823104351" at bounding box center [78, 294] width 129 height 17
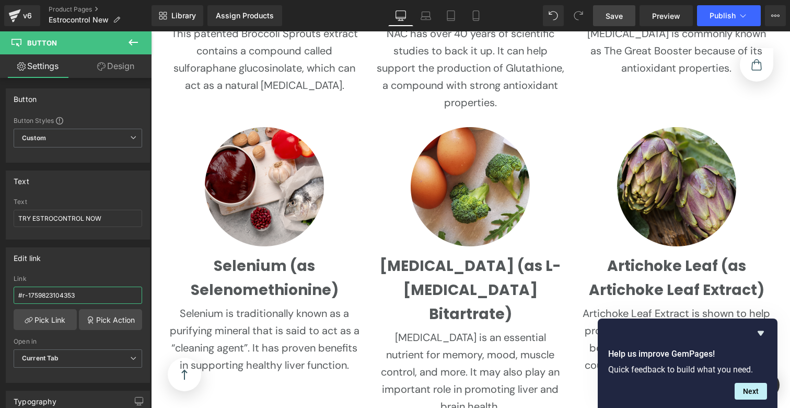
scroll to position [4053, 0]
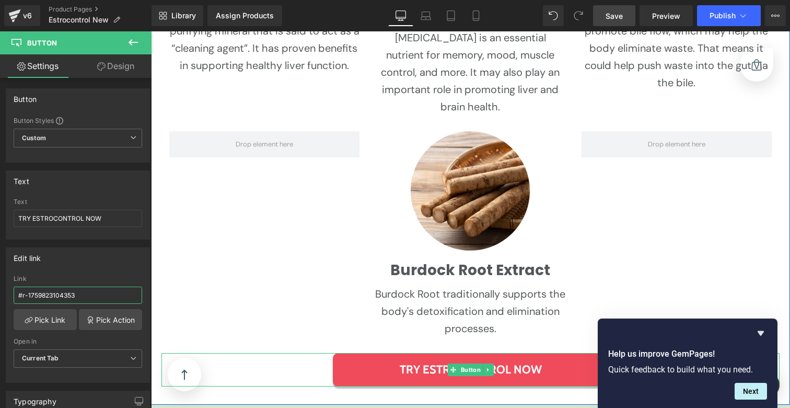
type input "#r-1759823104353"
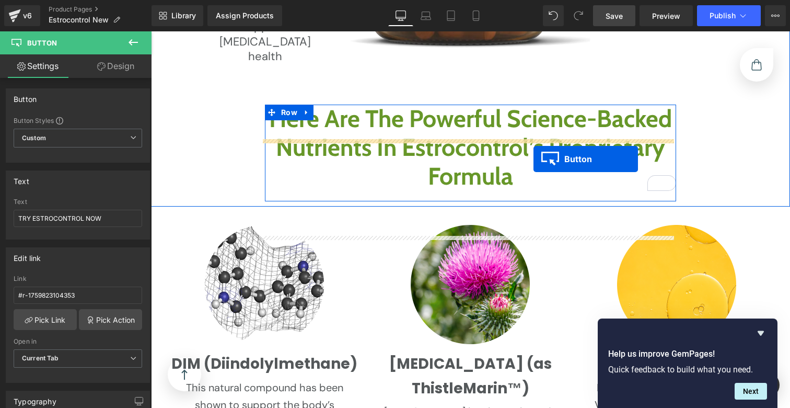
scroll to position [3063, 0]
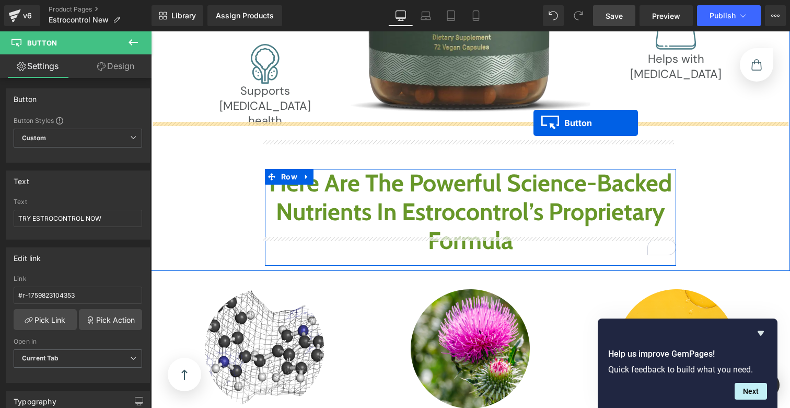
drag, startPoint x: 466, startPoint y: 173, endPoint x: 534, endPoint y: 123, distance: 84.0
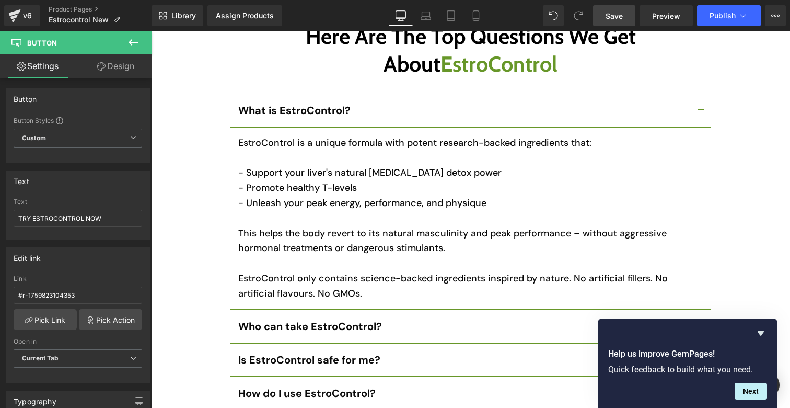
scroll to position [5674, 0]
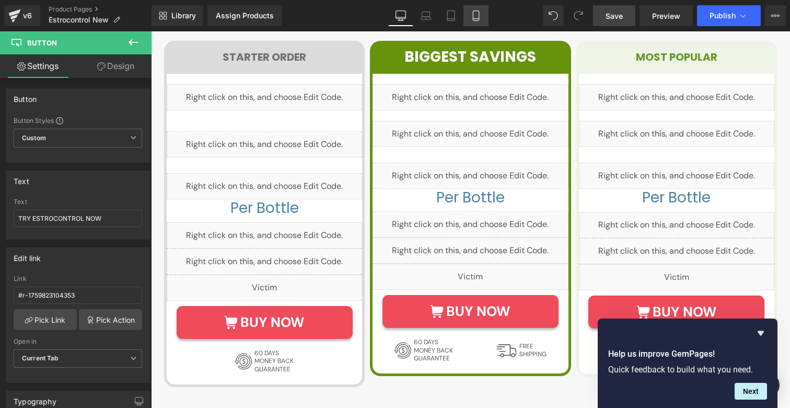
click at [469, 18] on link "Mobile" at bounding box center [476, 15] width 25 height 21
type input "20"
type input "100"
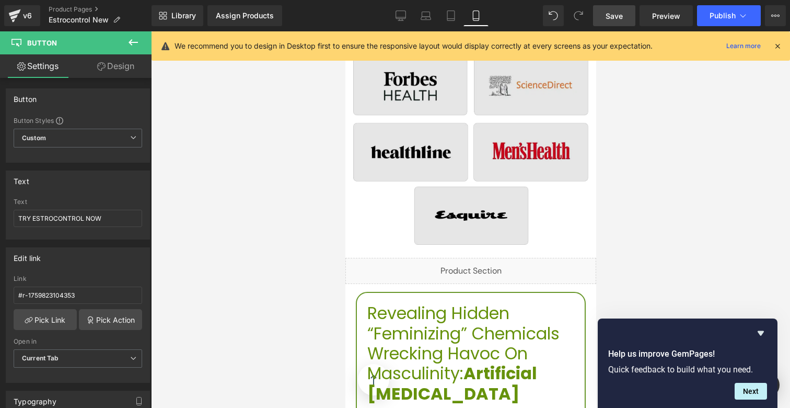
scroll to position [713, 0]
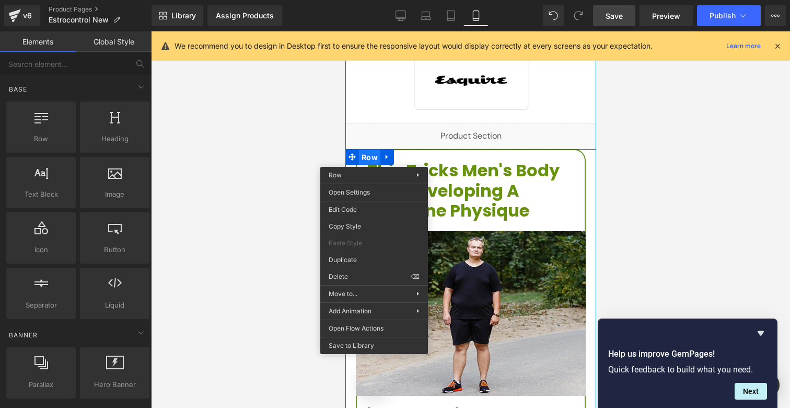
drag, startPoint x: 374, startPoint y: 158, endPoint x: 722, endPoint y: 258, distance: 362.4
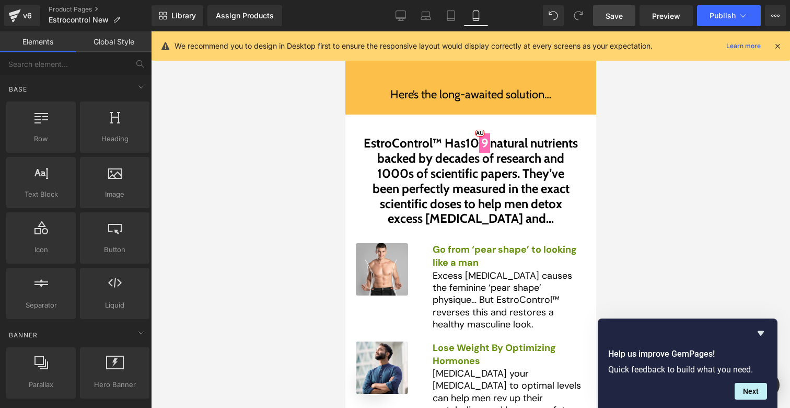
scroll to position [1220, 0]
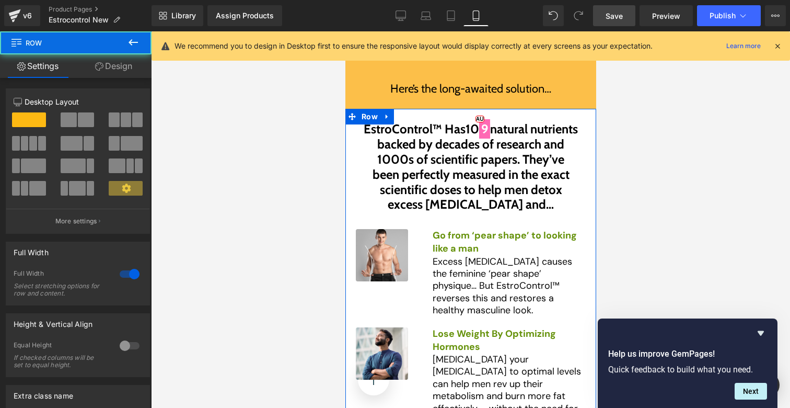
drag, startPoint x: 452, startPoint y: 89, endPoint x: 458, endPoint y: 89, distance: 6.3
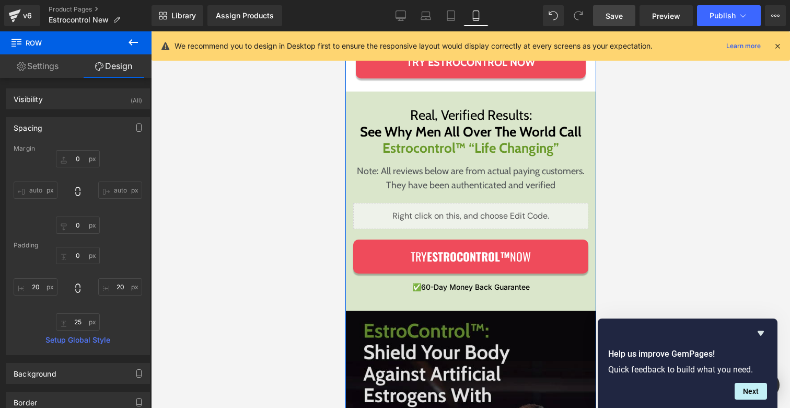
scroll to position [2248, 0]
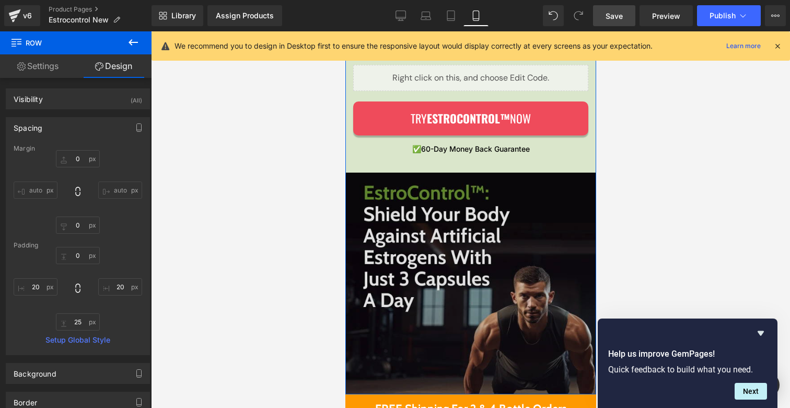
click at [434, 190] on img at bounding box center [470, 283] width 251 height 222
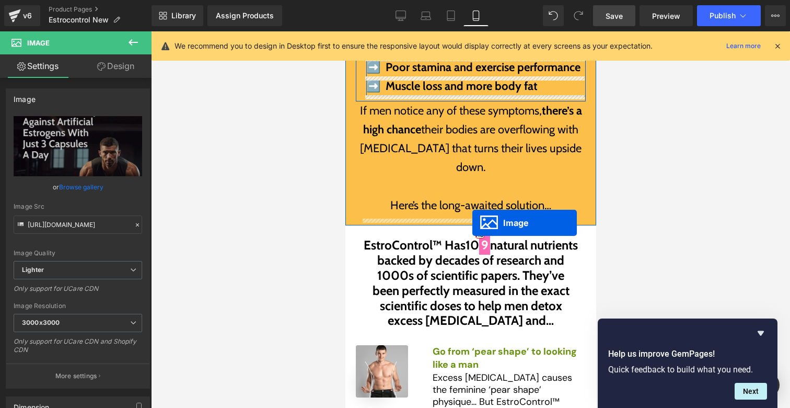
scroll to position [1104, 0]
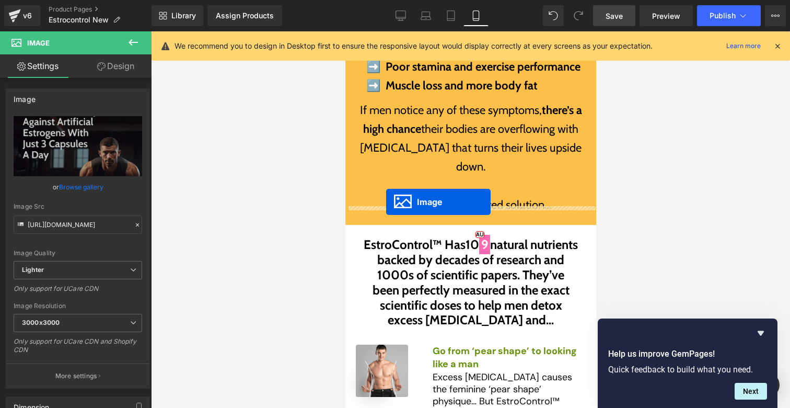
drag, startPoint x: 466, startPoint y: 229, endPoint x: 386, endPoint y: 202, distance: 84.9
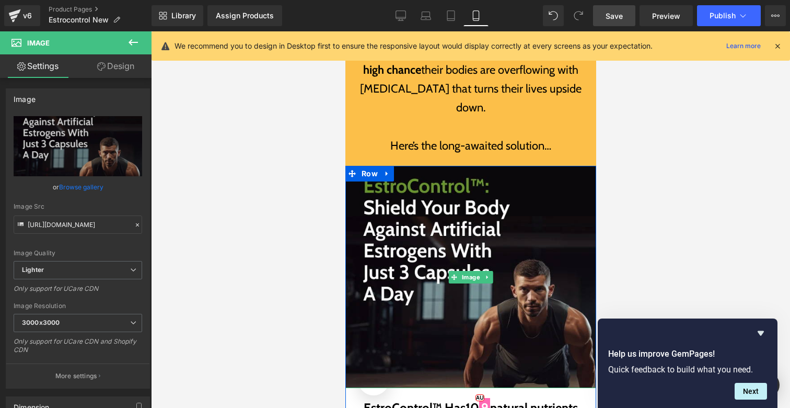
scroll to position [1298, 0]
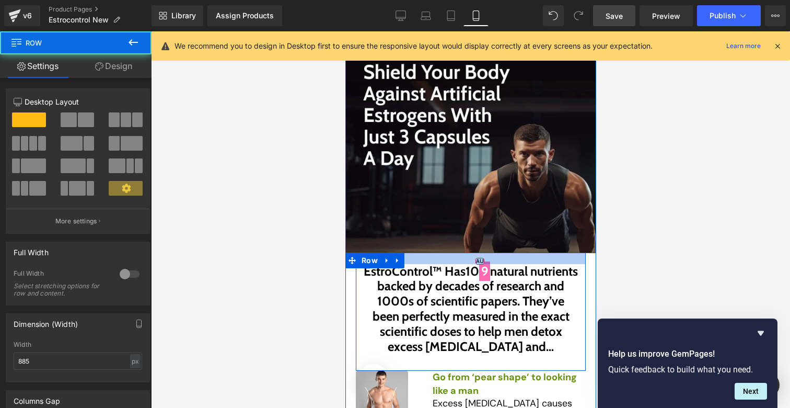
drag, startPoint x: 464, startPoint y: 237, endPoint x: 484, endPoint y: 243, distance: 21.2
click at [465, 252] on div at bounding box center [470, 257] width 230 height 11
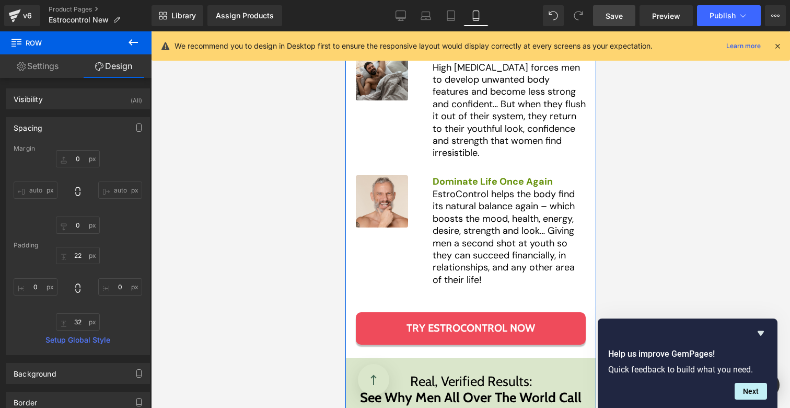
scroll to position [2007, 0]
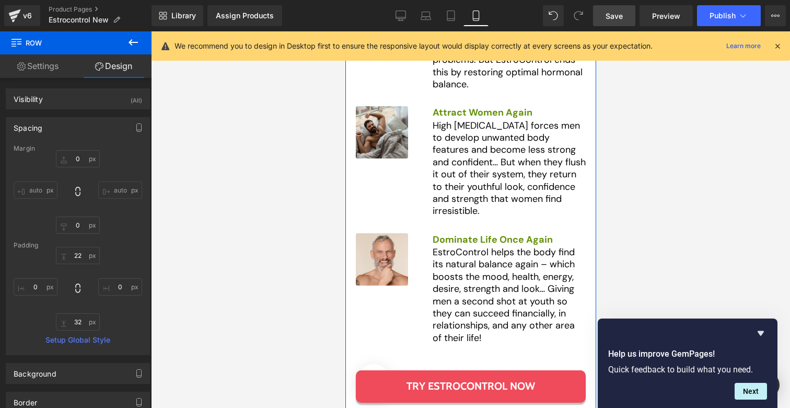
click at [345, 31] on div at bounding box center [345, 31] width 0 height 0
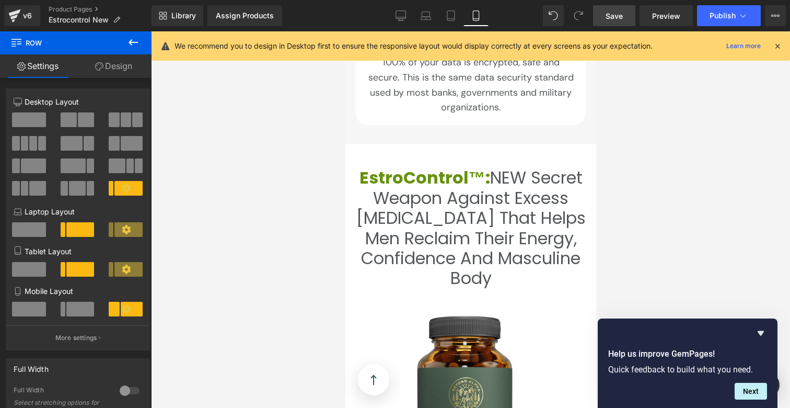
scroll to position [3998, 0]
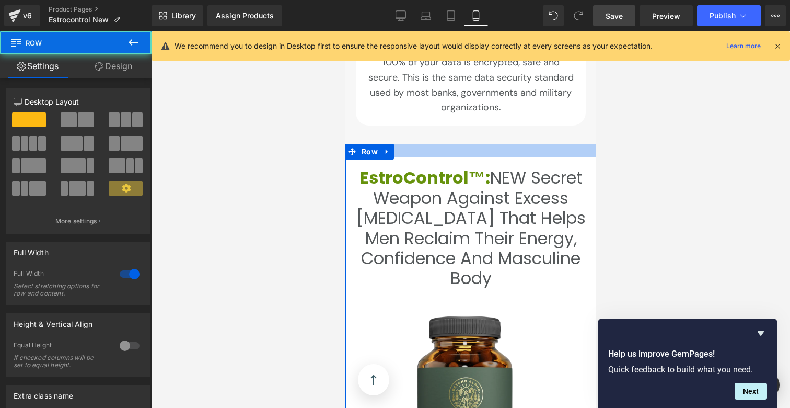
click at [447, 144] on div at bounding box center [470, 151] width 251 height 14
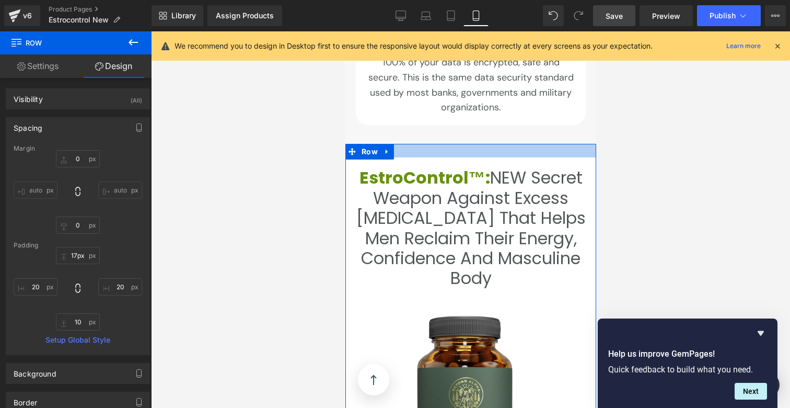
type input "16px"
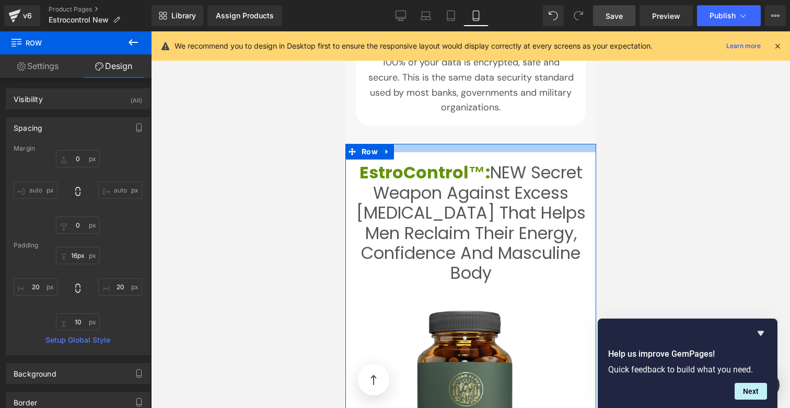
click at [447, 144] on div at bounding box center [470, 148] width 251 height 8
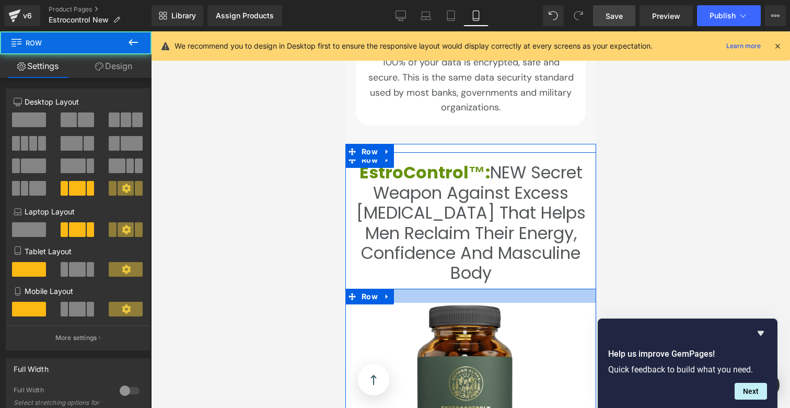
drag, startPoint x: 467, startPoint y: 241, endPoint x: 467, endPoint y: 236, distance: 5.8
click at [467, 288] on div at bounding box center [470, 295] width 251 height 14
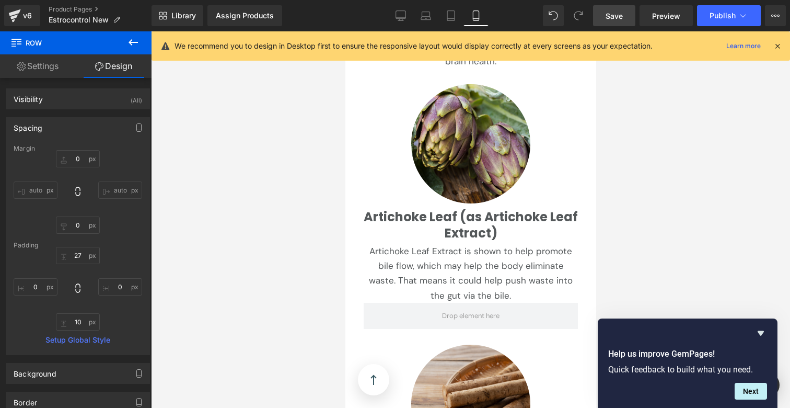
scroll to position [6480, 0]
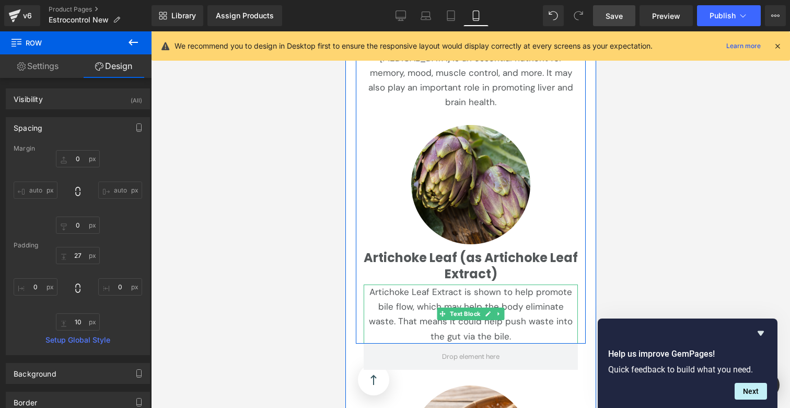
click at [453, 286] on span "Artichoke Leaf Extract is shown to help promote bile flow, which may help the b…" at bounding box center [471, 313] width 206 height 55
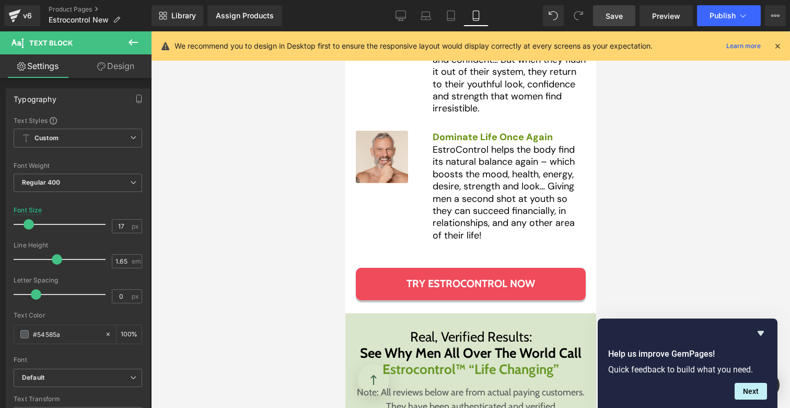
scroll to position [2109, 0]
click at [456, 157] on p "EstroControl helps the body find its natural balance again – which boosts the m…" at bounding box center [508, 193] width 153 height 98
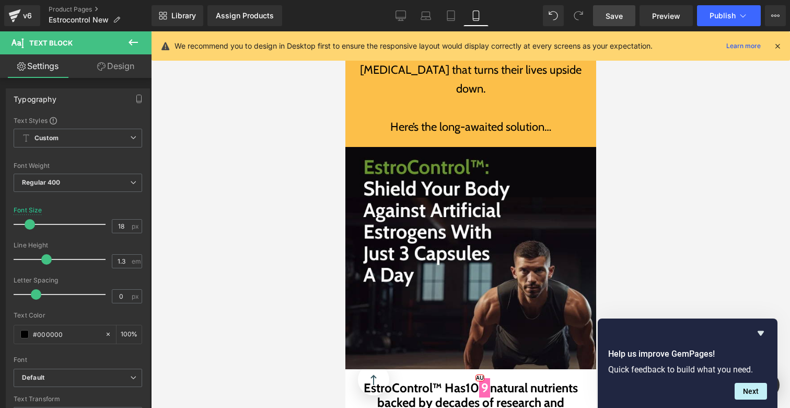
scroll to position [1052, 0]
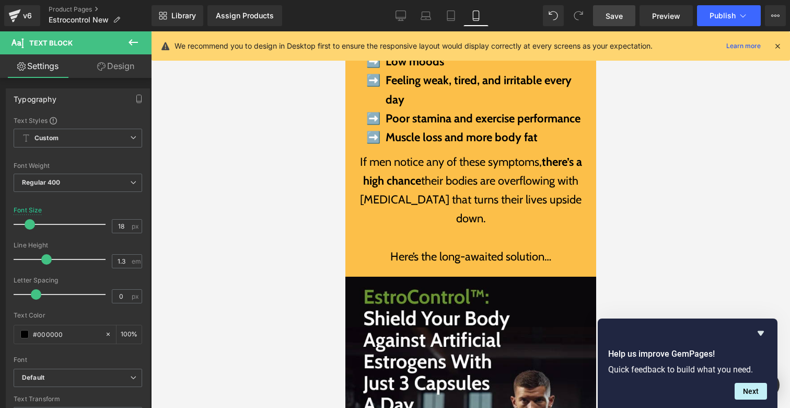
click at [454, 169] on p "If men notice any of these symptoms, there’s a high chance their bodies are ove…" at bounding box center [470, 191] width 230 height 76
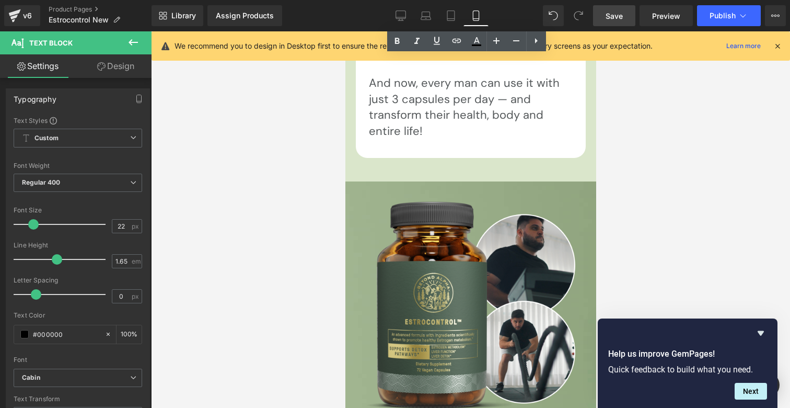
scroll to position [8462, 0]
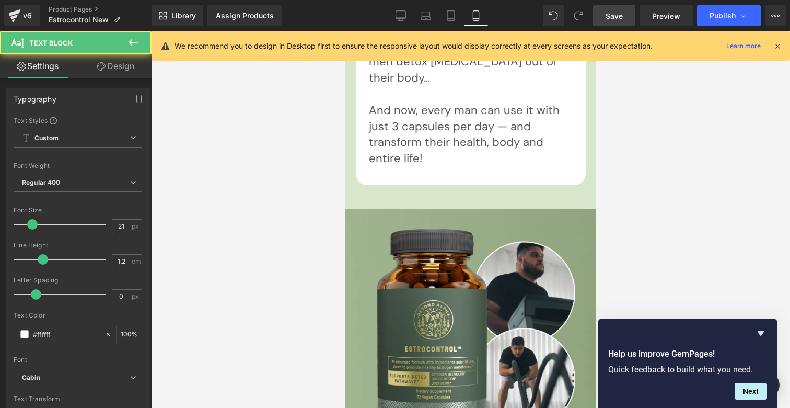
scroll to position [7954, 0]
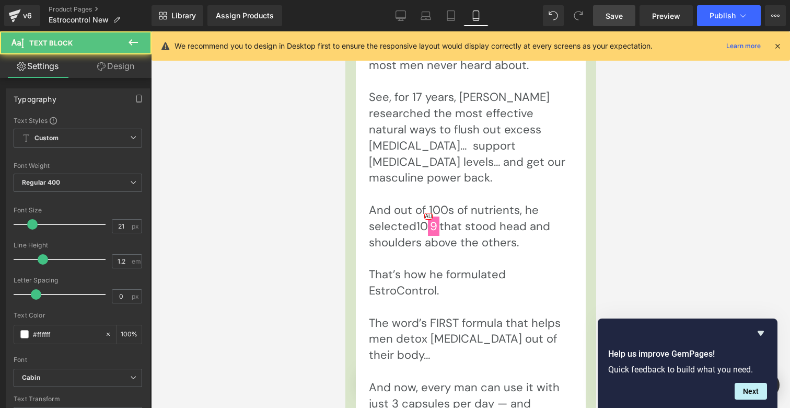
click at [472, 379] on p "And now, every man can use it with just 3 capsules per day — and transform thei…" at bounding box center [470, 411] width 204 height 64
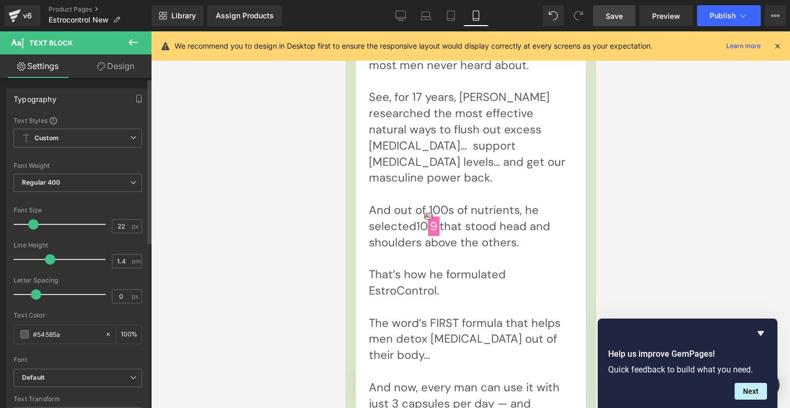
click at [31, 223] on span at bounding box center [33, 224] width 10 height 10
click at [30, 222] on span at bounding box center [33, 224] width 10 height 10
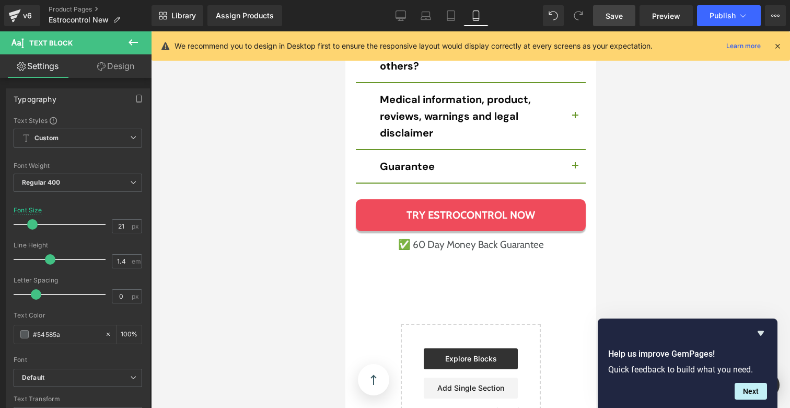
scroll to position [11182, 0]
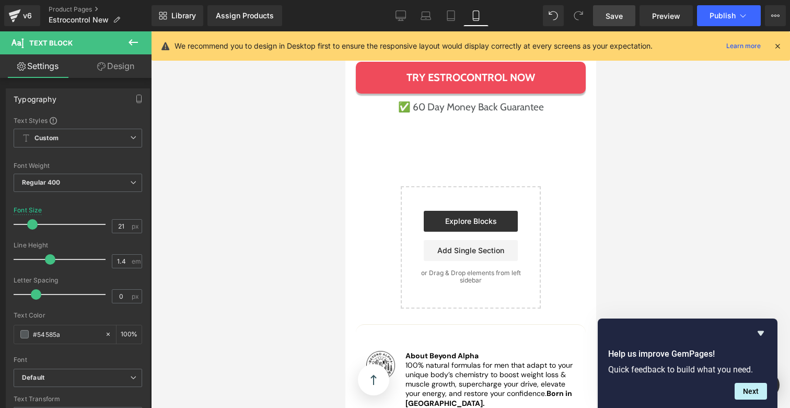
click at [613, 20] on span "Save" at bounding box center [614, 15] width 17 height 11
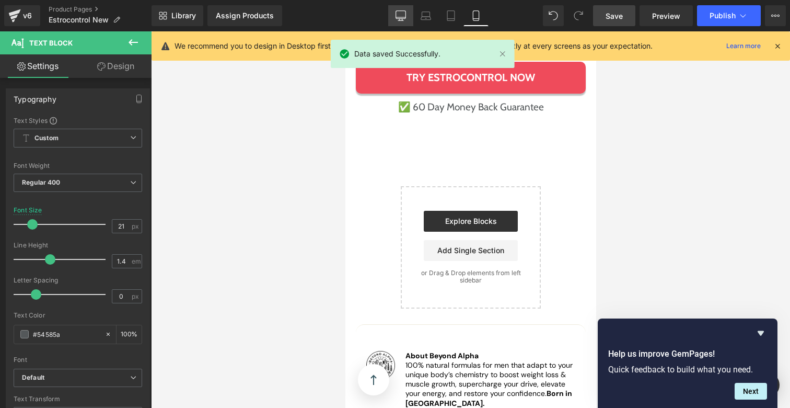
drag, startPoint x: 395, startPoint y: 22, endPoint x: 400, endPoint y: 18, distance: 7.0
click at [395, 23] on link "Desktop" at bounding box center [400, 15] width 25 height 21
type input "22"
type input "100"
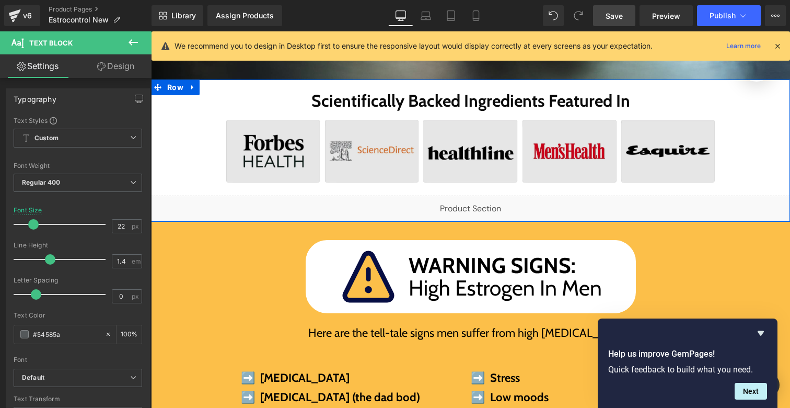
scroll to position [387, 0]
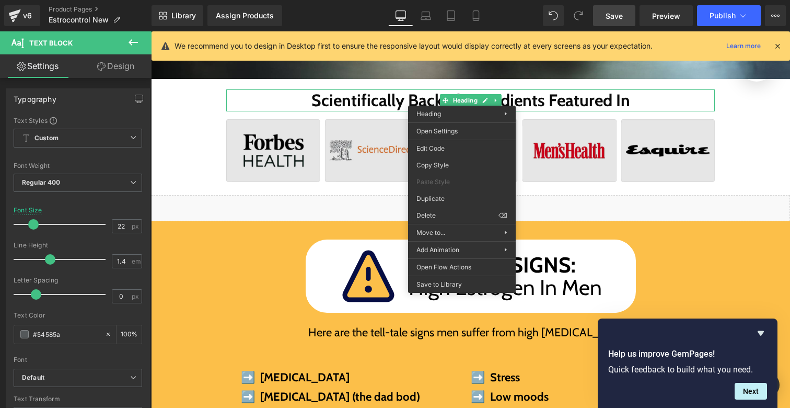
drag, startPoint x: 598, startPoint y: 225, endPoint x: 447, endPoint y: 194, distance: 154.0
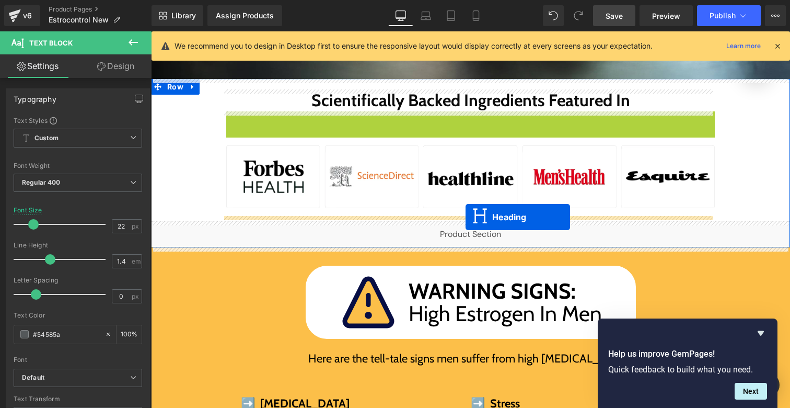
drag, startPoint x: 454, startPoint y: 121, endPoint x: 466, endPoint y: 216, distance: 95.9
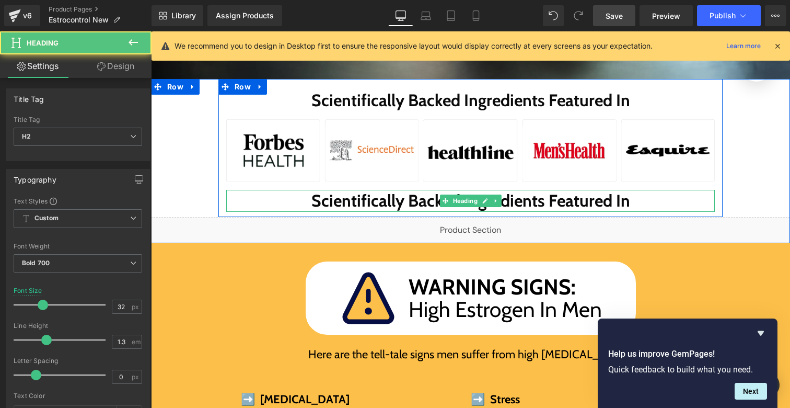
click at [400, 204] on h2 "Scientifically Backed Ingredients Featured In" at bounding box center [470, 201] width 489 height 22
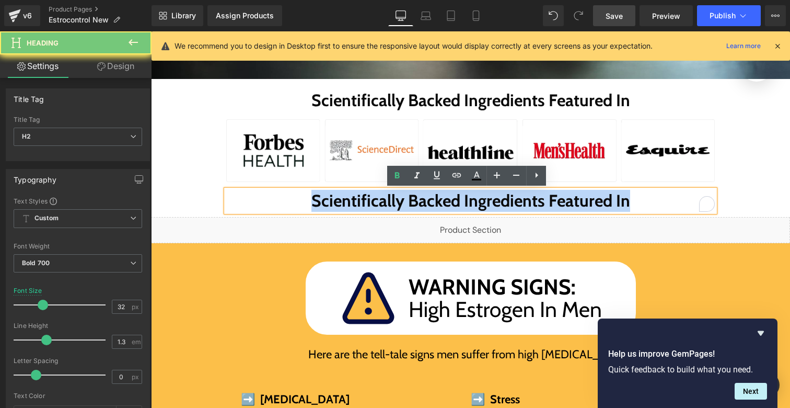
click at [400, 204] on h2 "Scientifically Backed Ingredients Featured In" at bounding box center [470, 201] width 489 height 22
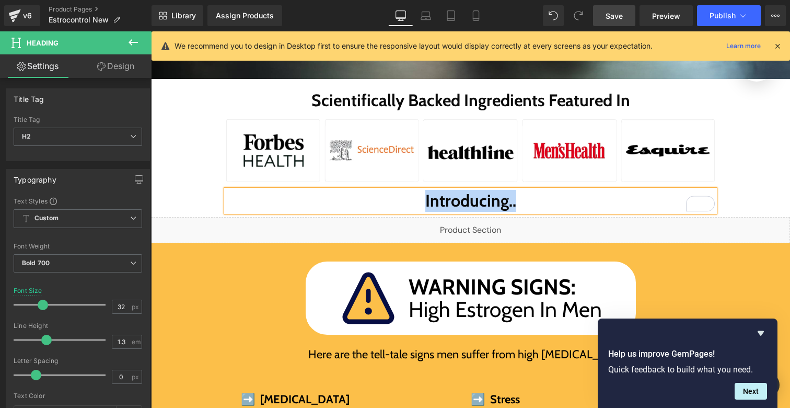
drag, startPoint x: 478, startPoint y: 203, endPoint x: 491, endPoint y: 203, distance: 13.1
click at [479, 203] on h2 "Introducing.." at bounding box center [470, 201] width 489 height 22
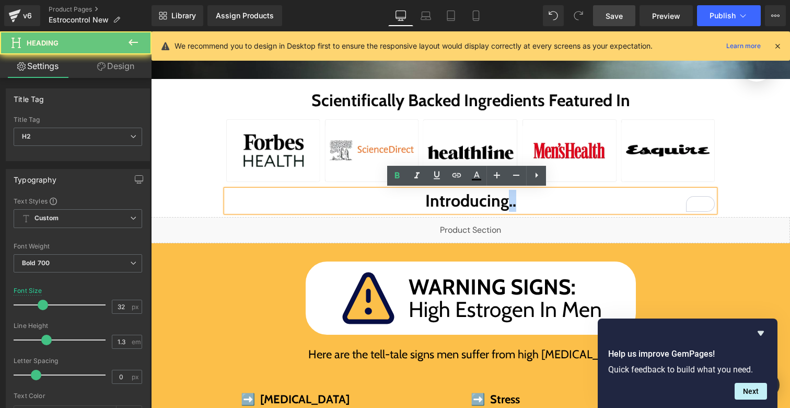
drag, startPoint x: 505, startPoint y: 202, endPoint x: 515, endPoint y: 203, distance: 10.5
click at [515, 203] on h2 "Introducing.." at bounding box center [470, 201] width 489 height 22
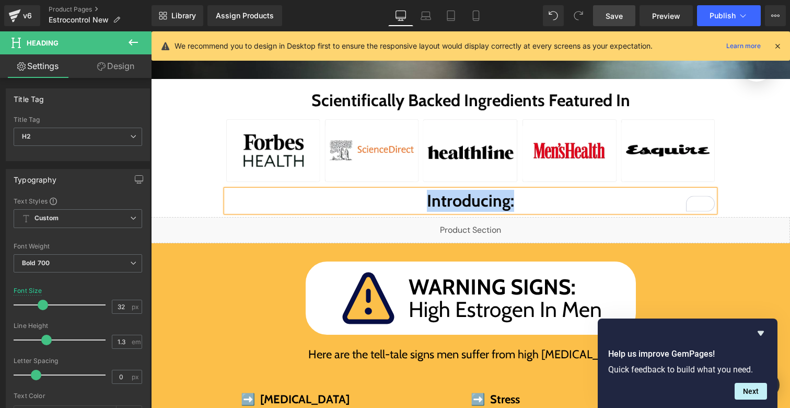
copy h2 "Introducing:"
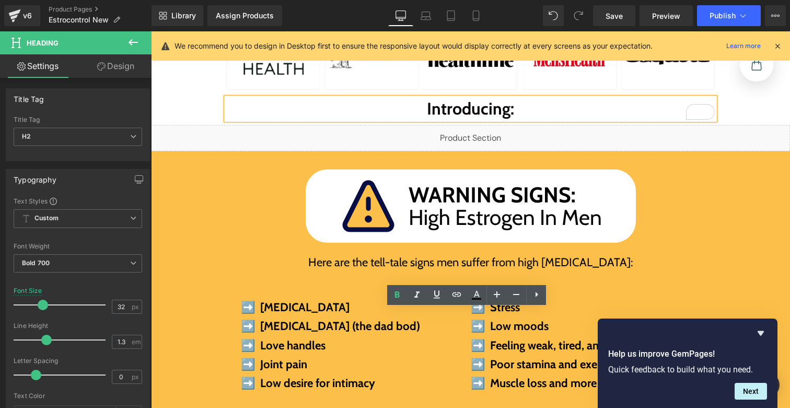
scroll to position [247, 0]
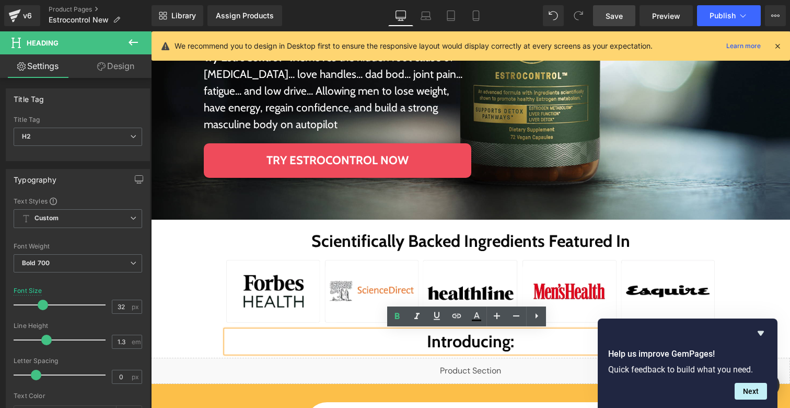
click at [615, 20] on span "Save" at bounding box center [614, 15] width 17 height 11
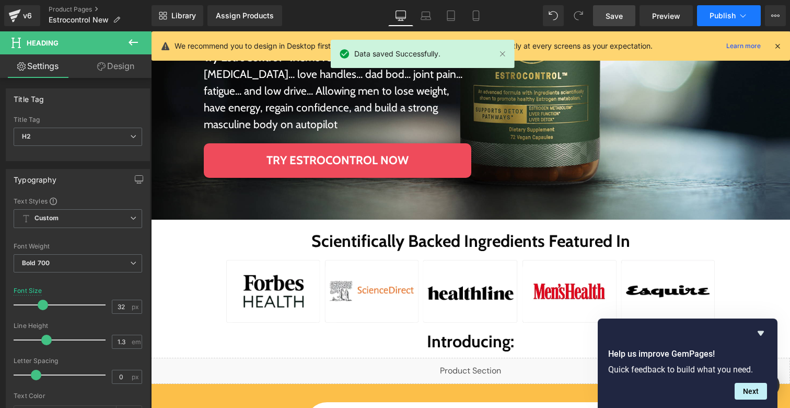
click at [716, 21] on button "Publish" at bounding box center [729, 15] width 64 height 21
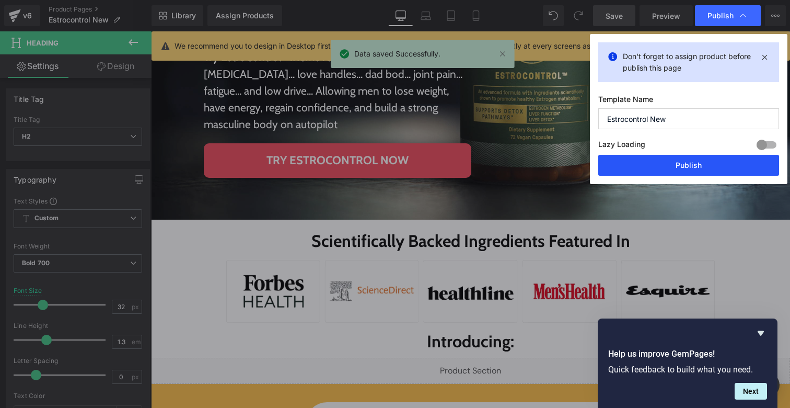
click at [662, 155] on button "Publish" at bounding box center [688, 165] width 181 height 21
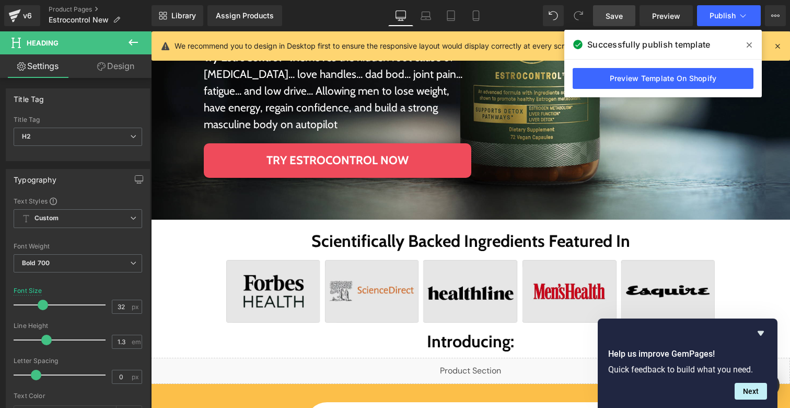
scroll to position [341, 0]
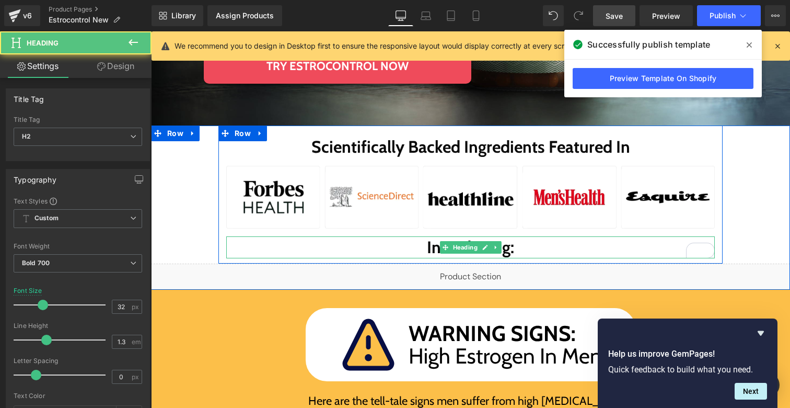
click at [454, 251] on div "Introducing: Heading" at bounding box center [470, 247] width 489 height 22
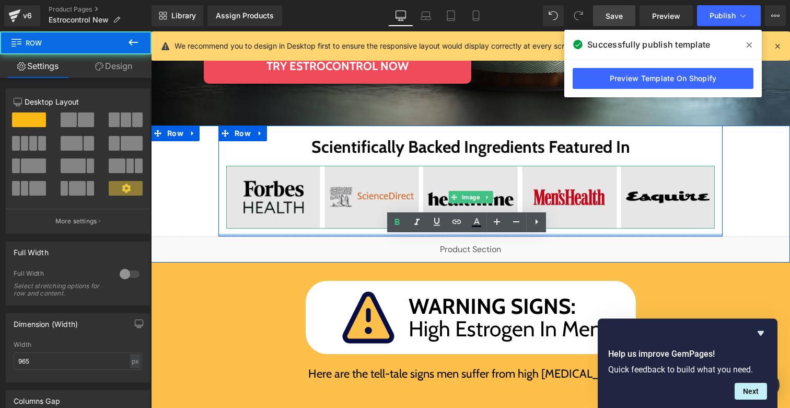
drag, startPoint x: 410, startPoint y: 237, endPoint x: 401, endPoint y: 213, distance: 25.5
click at [403, 213] on div "Scientifically Backed Ingredients Featured In Heading Image Image Row" at bounding box center [470, 180] width 504 height 111
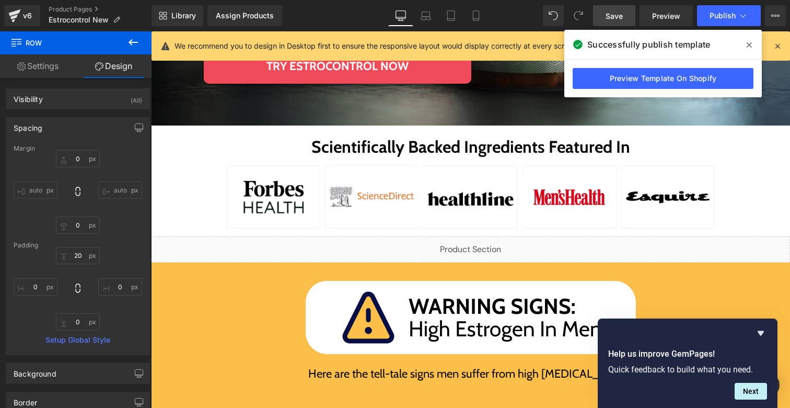
click at [624, 18] on link "Save" at bounding box center [614, 15] width 42 height 21
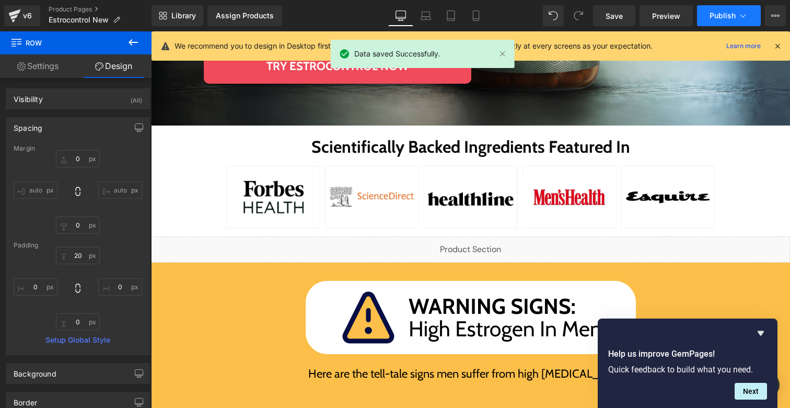
click at [723, 17] on span "Publish" at bounding box center [723, 15] width 26 height 8
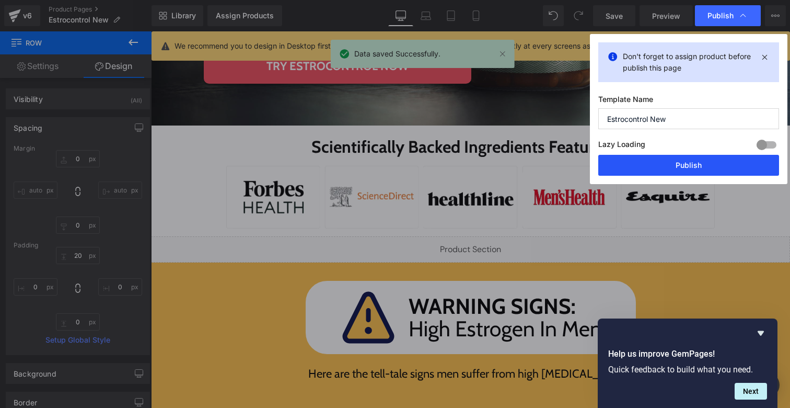
click at [663, 169] on button "Publish" at bounding box center [688, 165] width 181 height 21
